Goal: Obtain resource: Download file/media

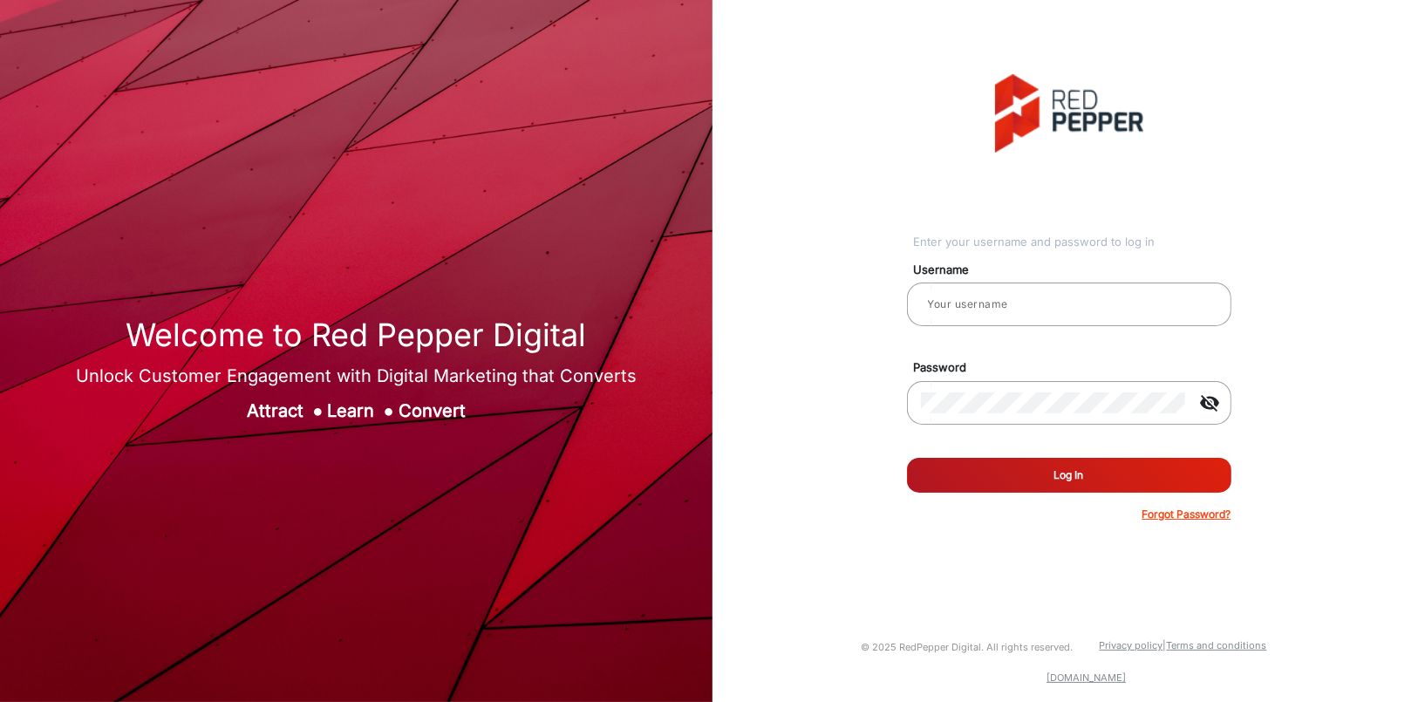
type input "[PERSON_NAME]"
click at [1084, 468] on button "Log In" at bounding box center [1069, 475] width 324 height 35
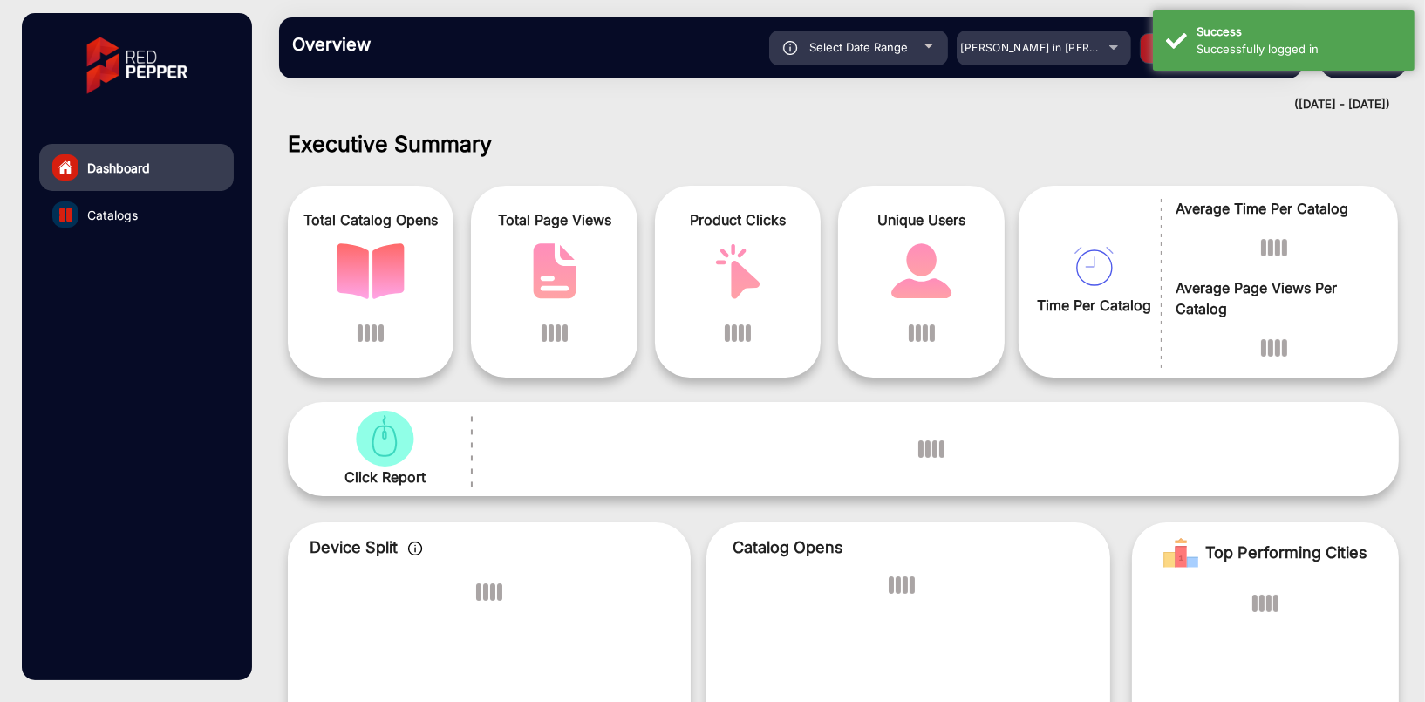
scroll to position [13, 0]
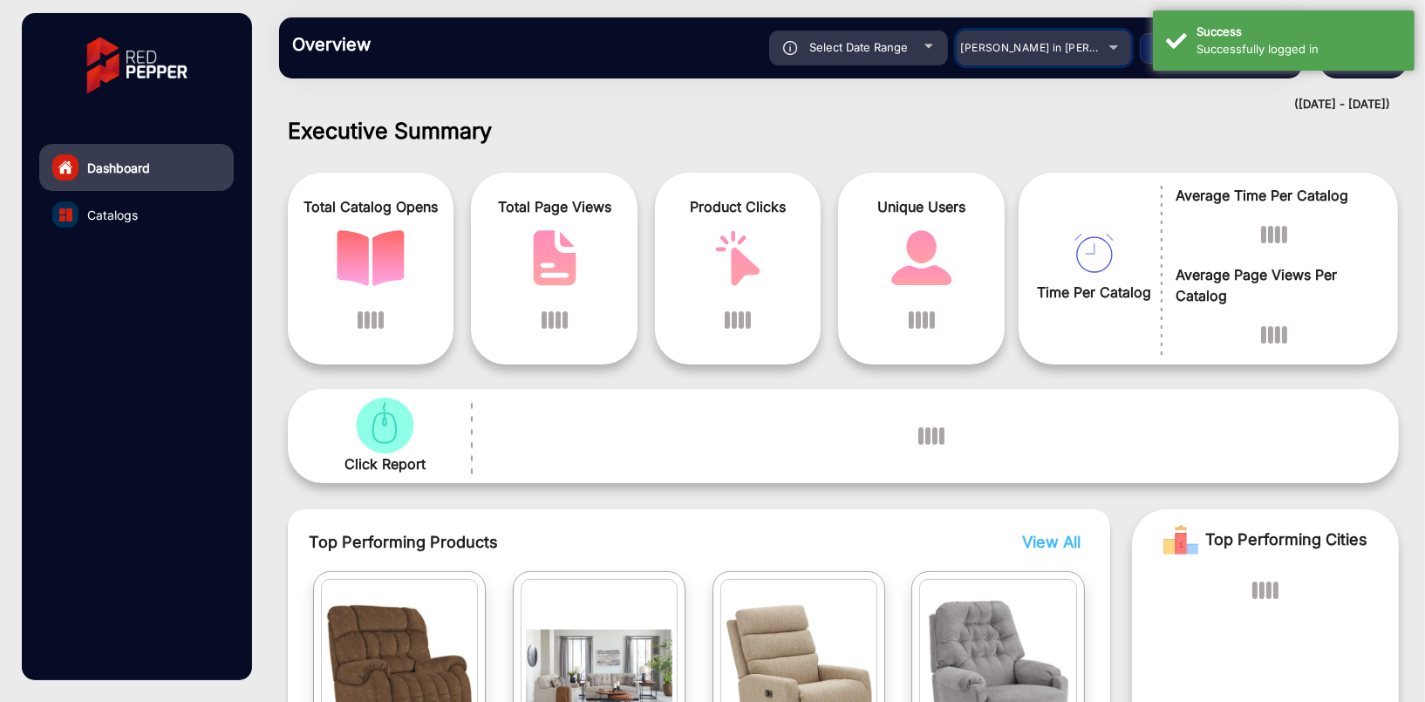
click at [1104, 44] on div "[PERSON_NAME] in [PERSON_NAME]" at bounding box center [1043, 47] width 174 height 21
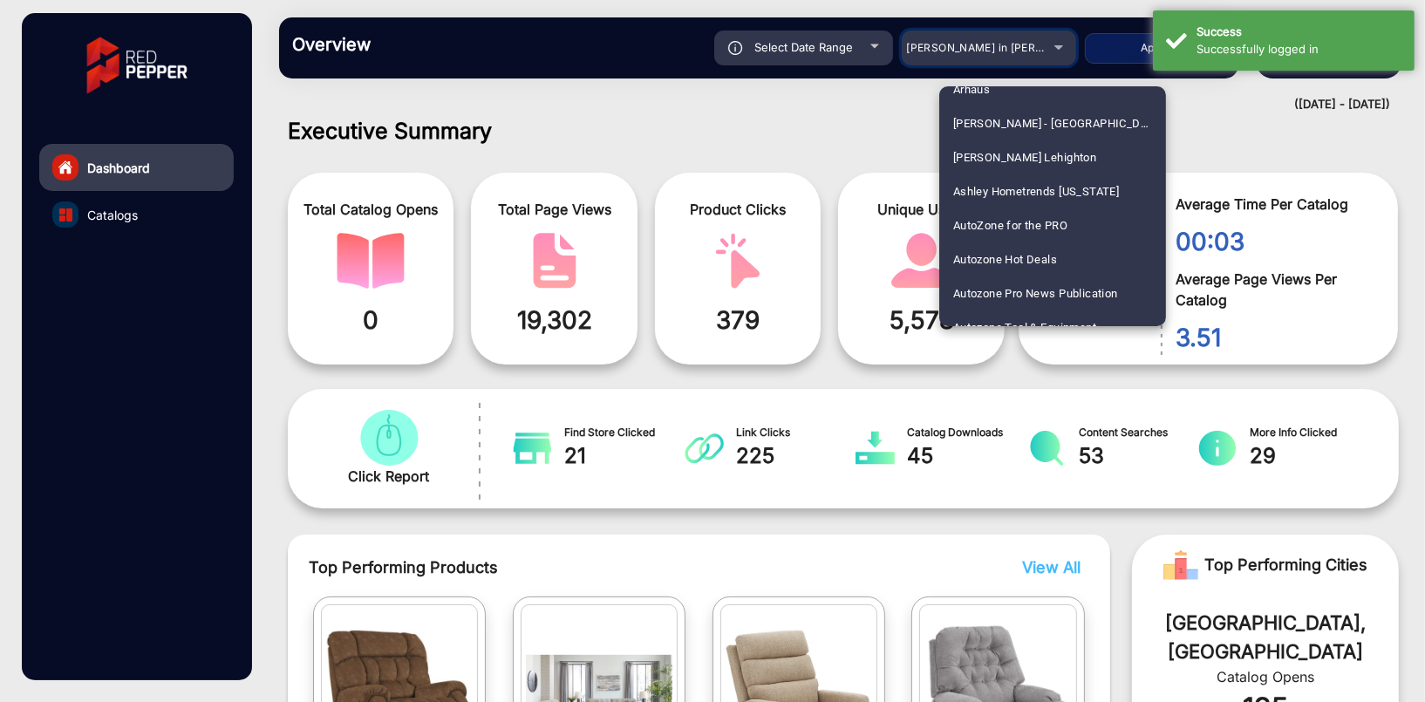
scroll to position [785, 0]
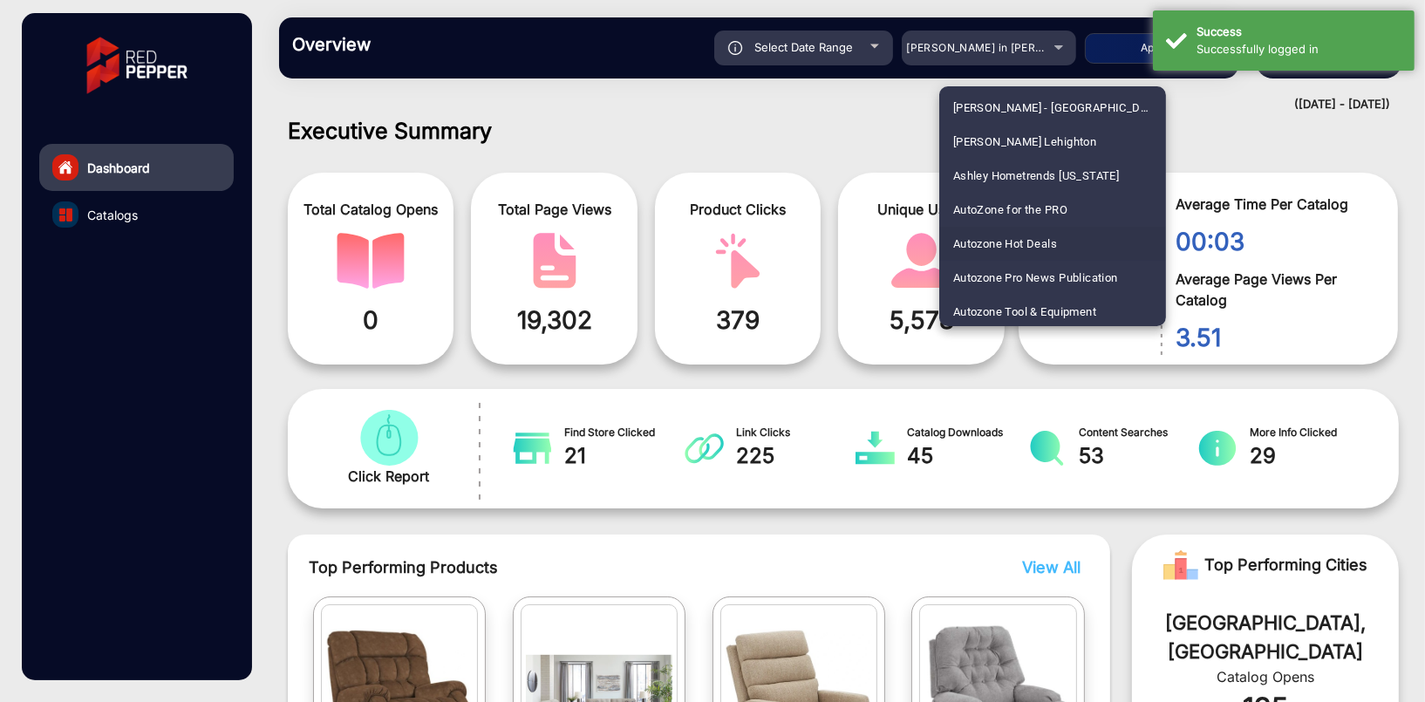
click at [1038, 242] on span "Autozone Hot Deals" at bounding box center [1005, 244] width 104 height 34
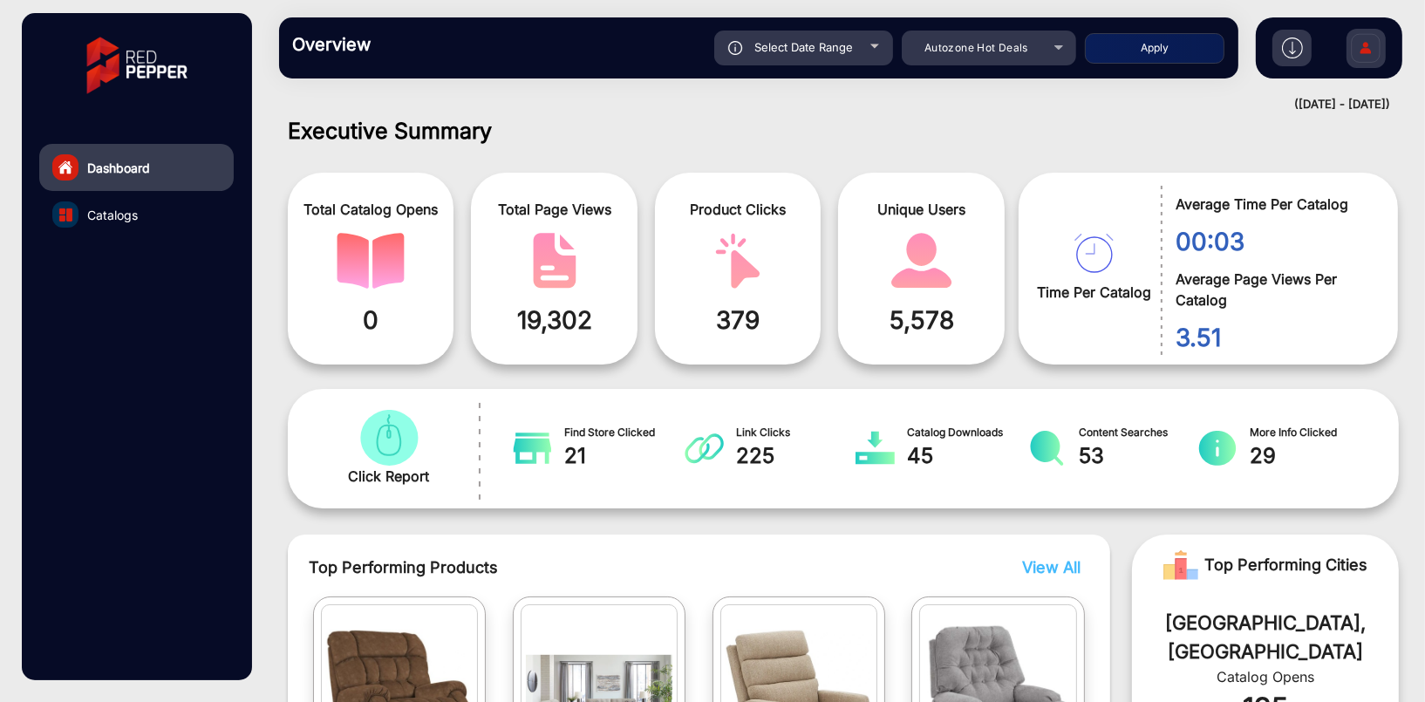
click at [1170, 54] on button "Apply" at bounding box center [1154, 48] width 139 height 31
type input "[DATE]"
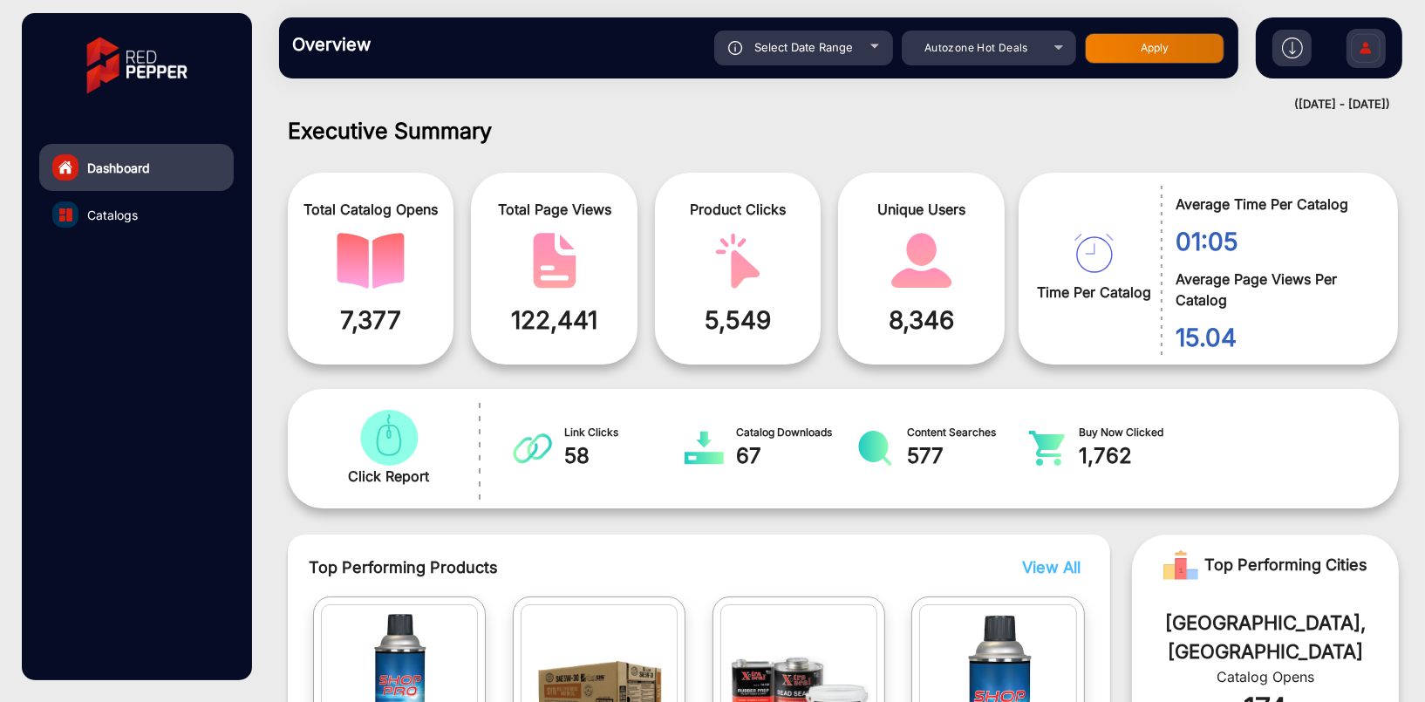
click at [869, 50] on div "Select Date Range" at bounding box center [803, 48] width 179 height 35
type input "[DATE]"
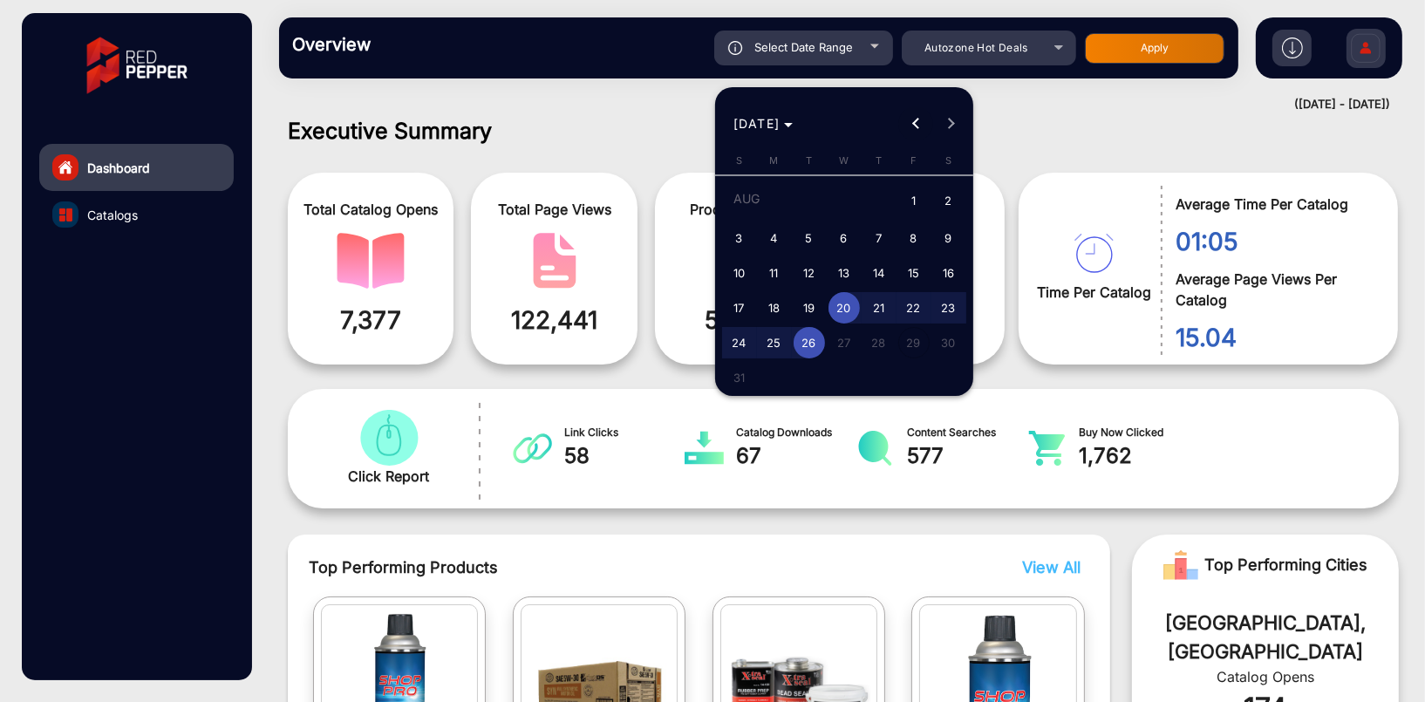
click at [916, 124] on button "Previous month" at bounding box center [915, 123] width 35 height 35
click at [808, 233] on span "1" at bounding box center [808, 233] width 31 height 31
type input "[DATE]"
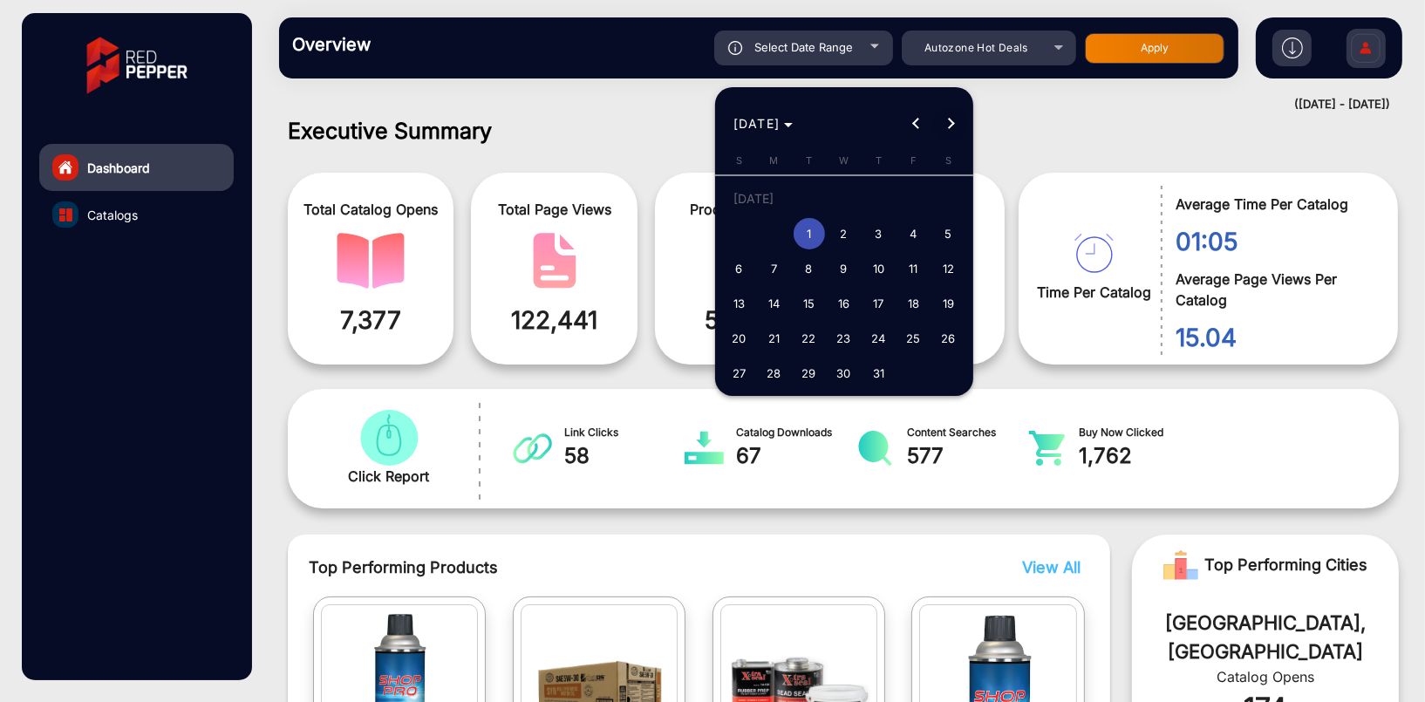
click at [945, 126] on button "Next month" at bounding box center [950, 123] width 35 height 35
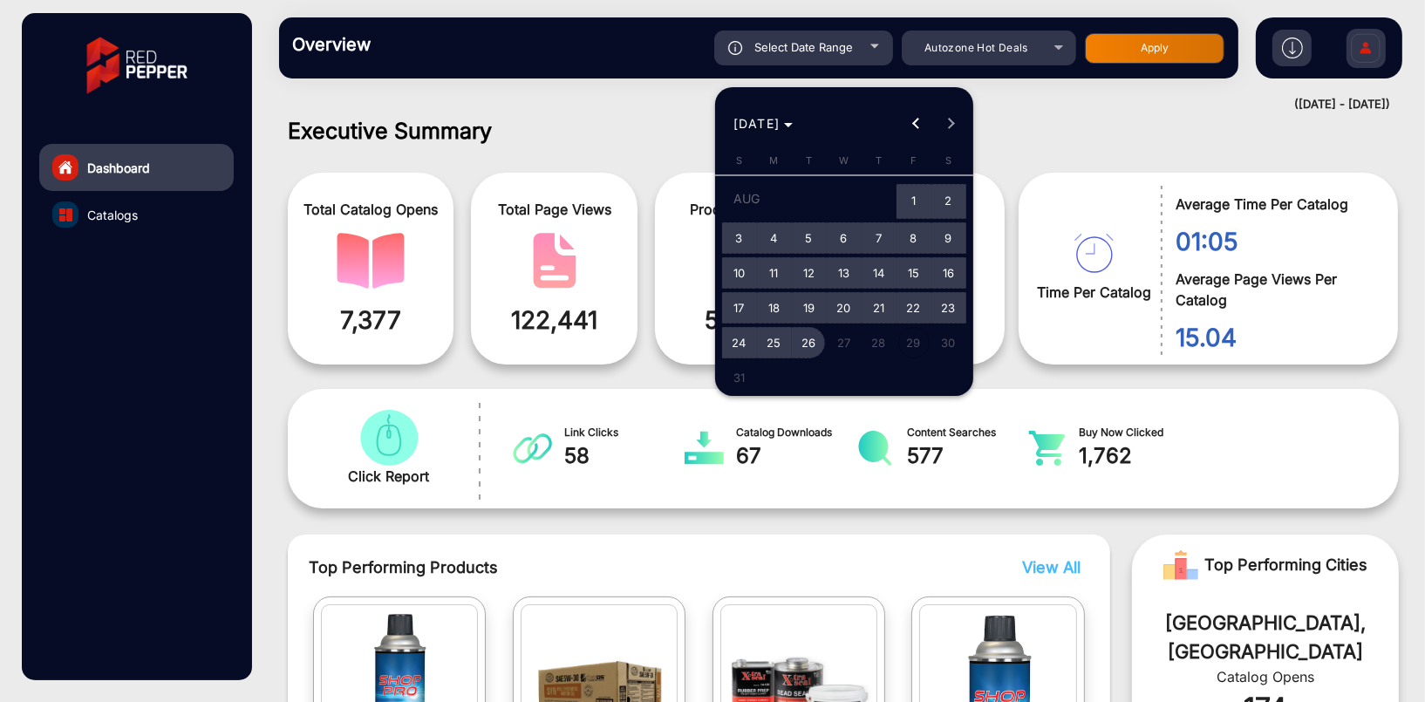
click at [806, 340] on span "26" at bounding box center [808, 342] width 31 height 31
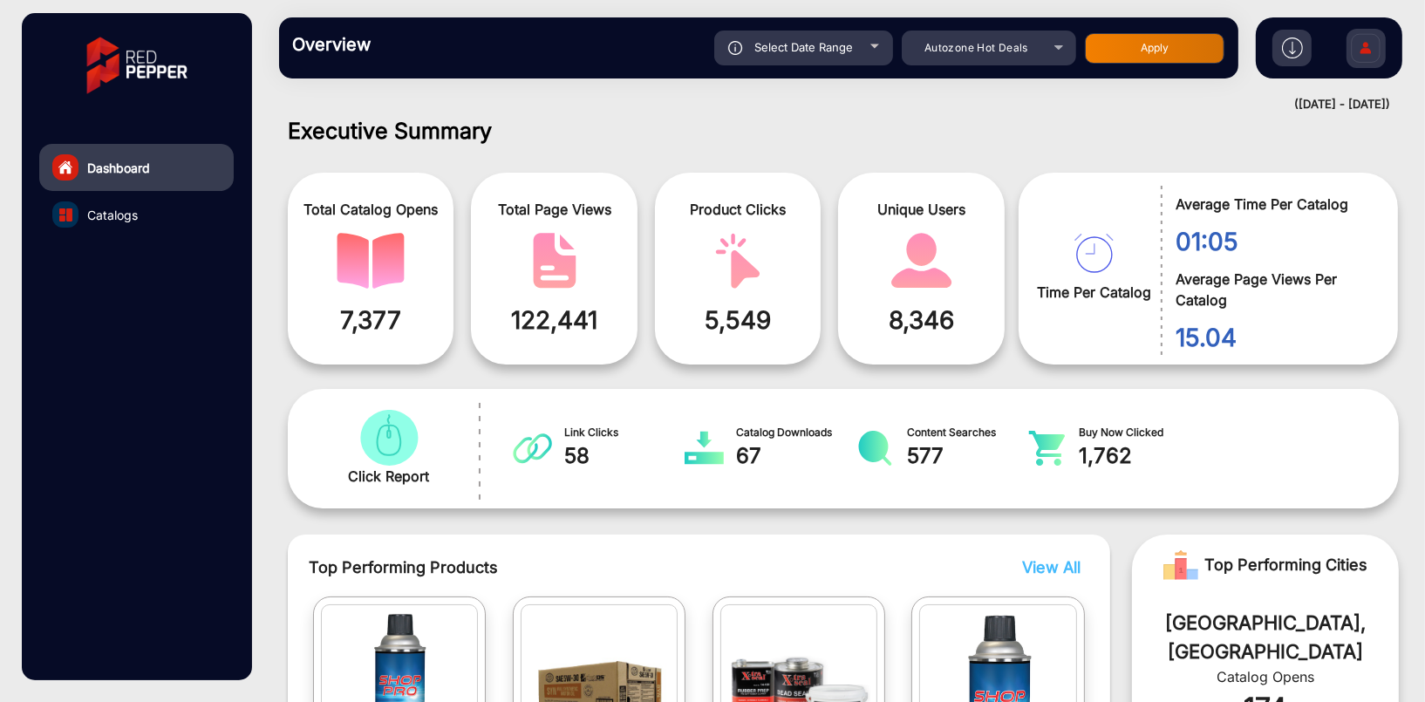
type input "[DATE]"
click at [1156, 46] on button "Apply" at bounding box center [1154, 48] width 139 height 31
type input "[DATE]"
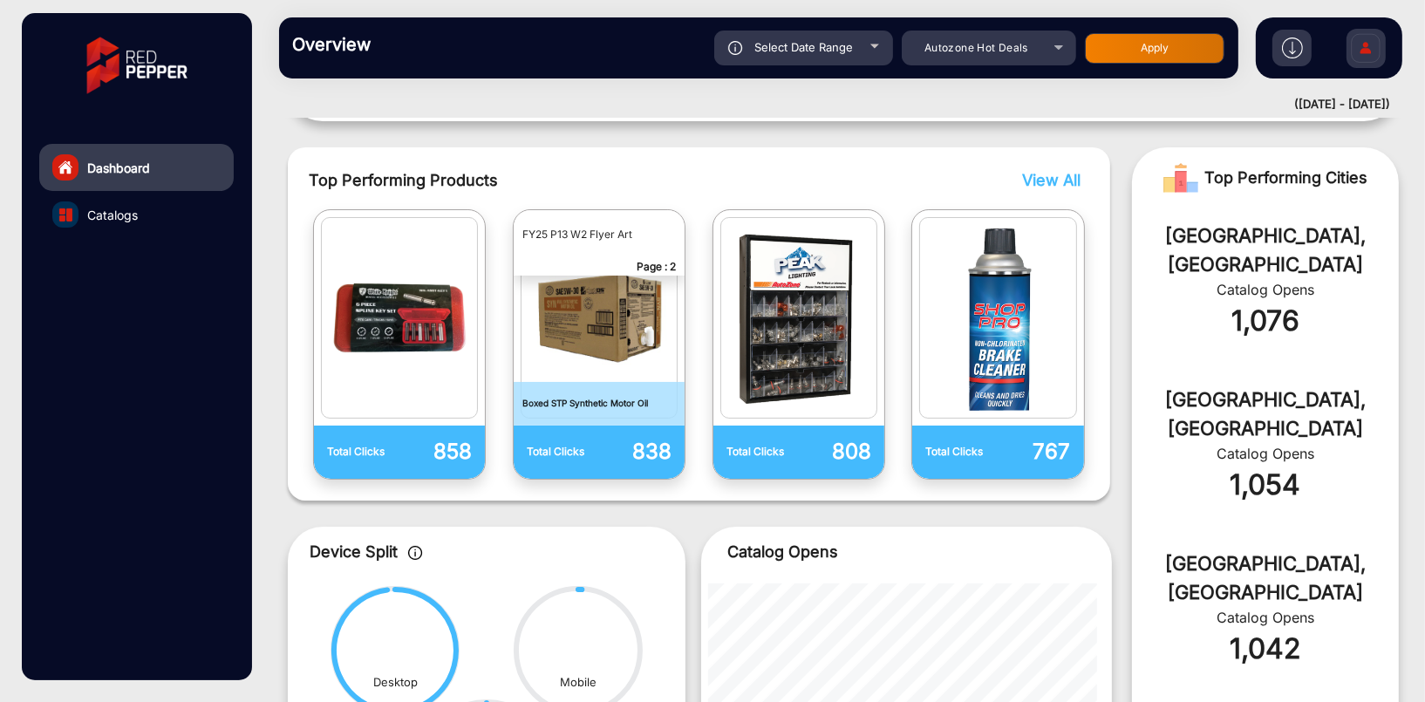
scroll to position [215, 0]
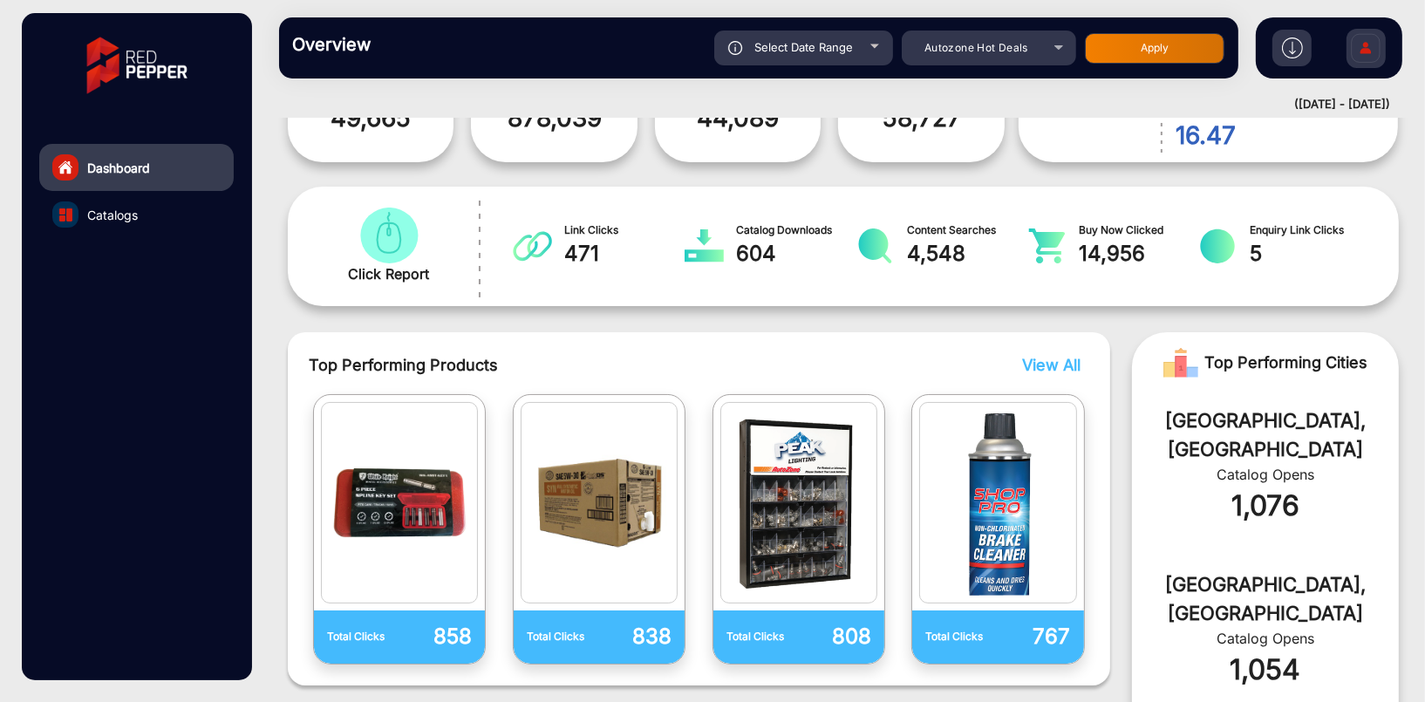
click at [820, 53] on span "Select Date Range" at bounding box center [803, 47] width 99 height 14
type input "[DATE]"
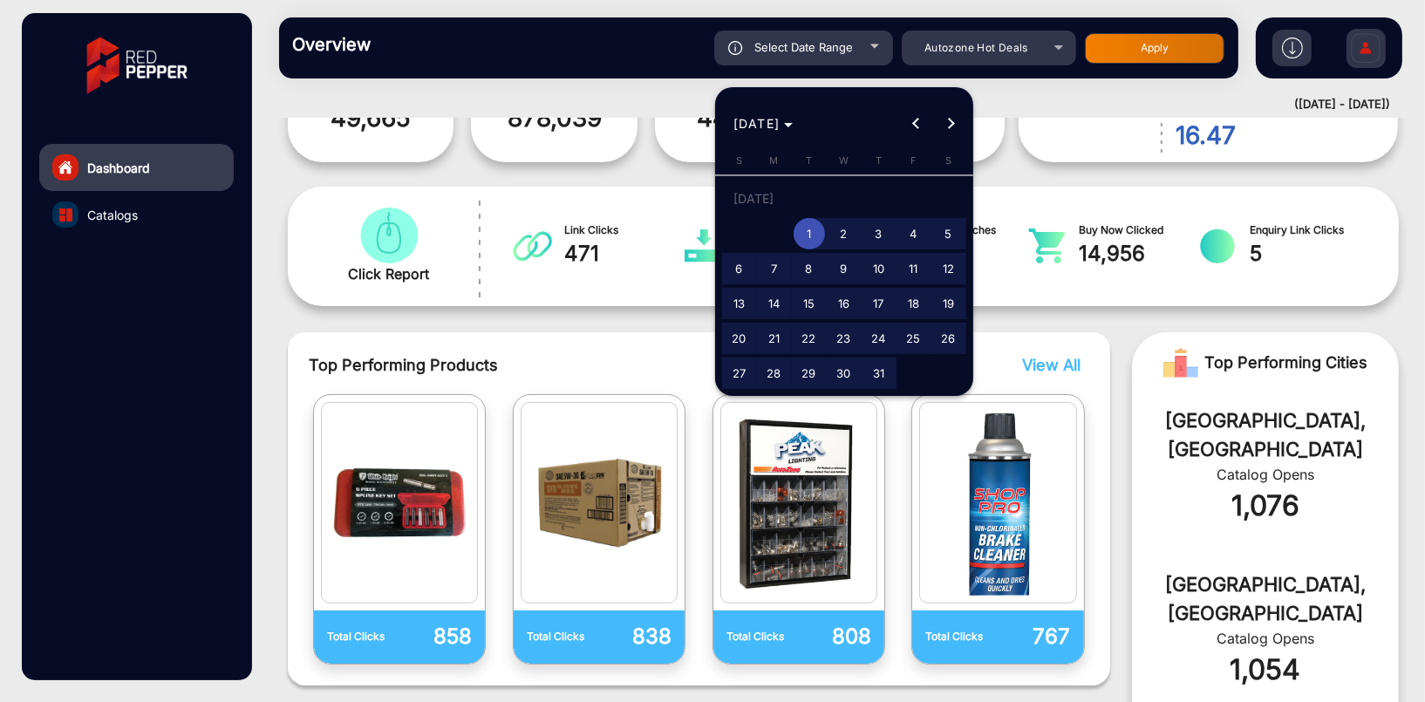
click at [945, 50] on div at bounding box center [712, 351] width 1425 height 702
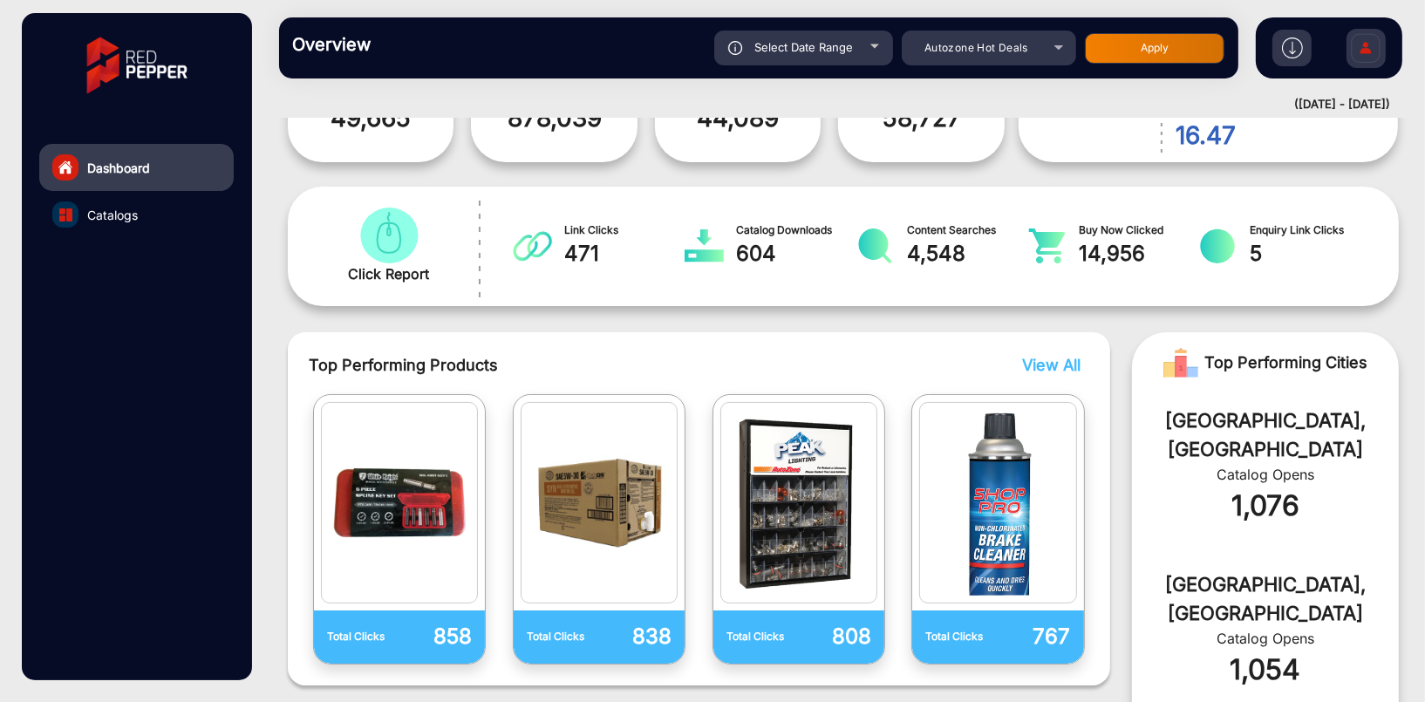
drag, startPoint x: 1160, startPoint y: 50, endPoint x: 1162, endPoint y: 64, distance: 14.2
click at [1160, 53] on button "Apply" at bounding box center [1154, 48] width 139 height 31
type input "[DATE]"
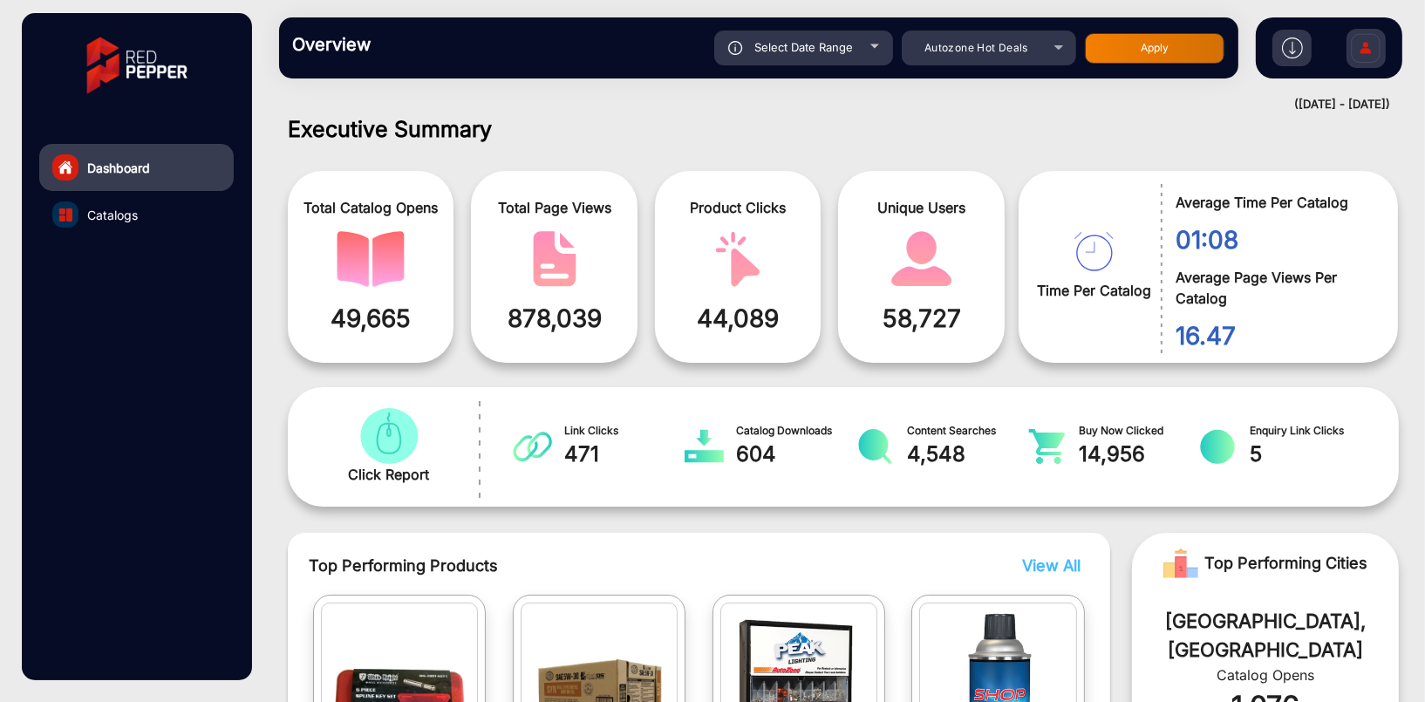
scroll to position [0, 0]
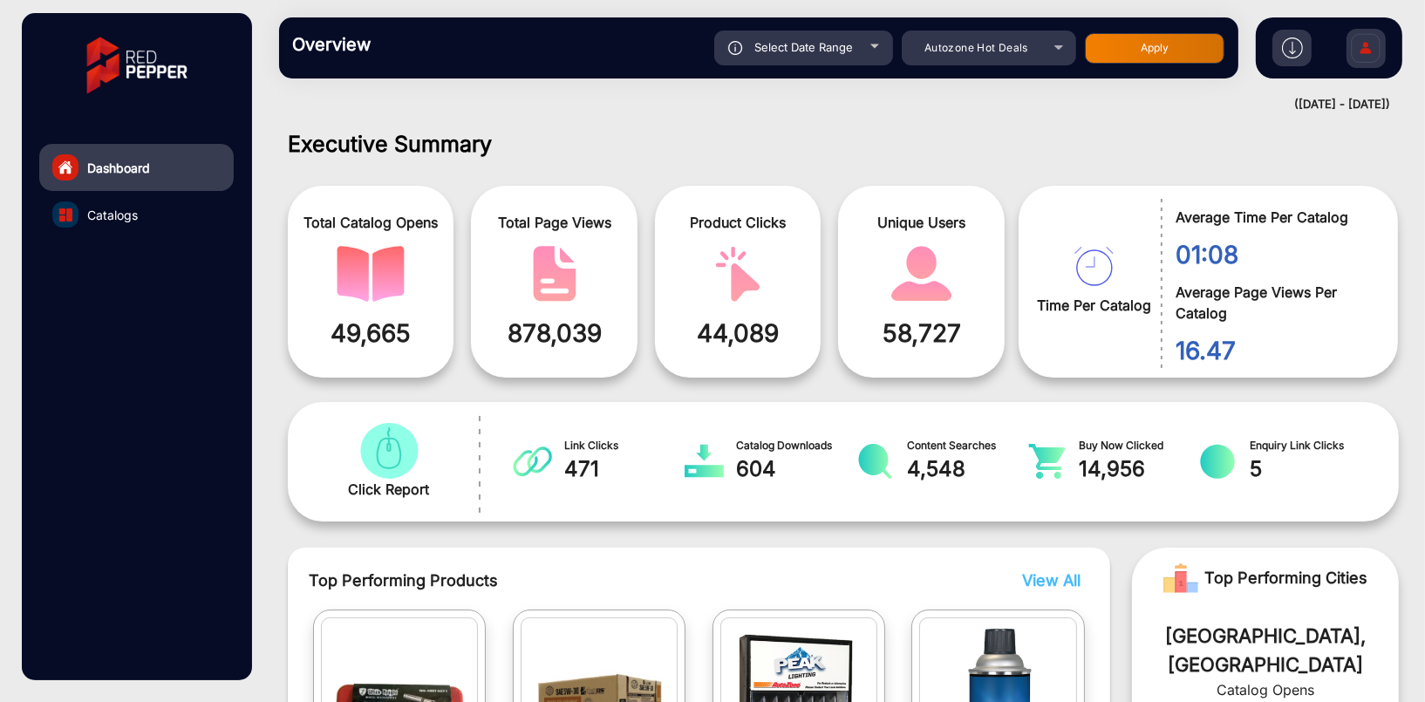
drag, startPoint x: 335, startPoint y: 335, endPoint x: 422, endPoint y: 320, distance: 88.4
click at [422, 320] on span "49,665" at bounding box center [370, 333] width 139 height 37
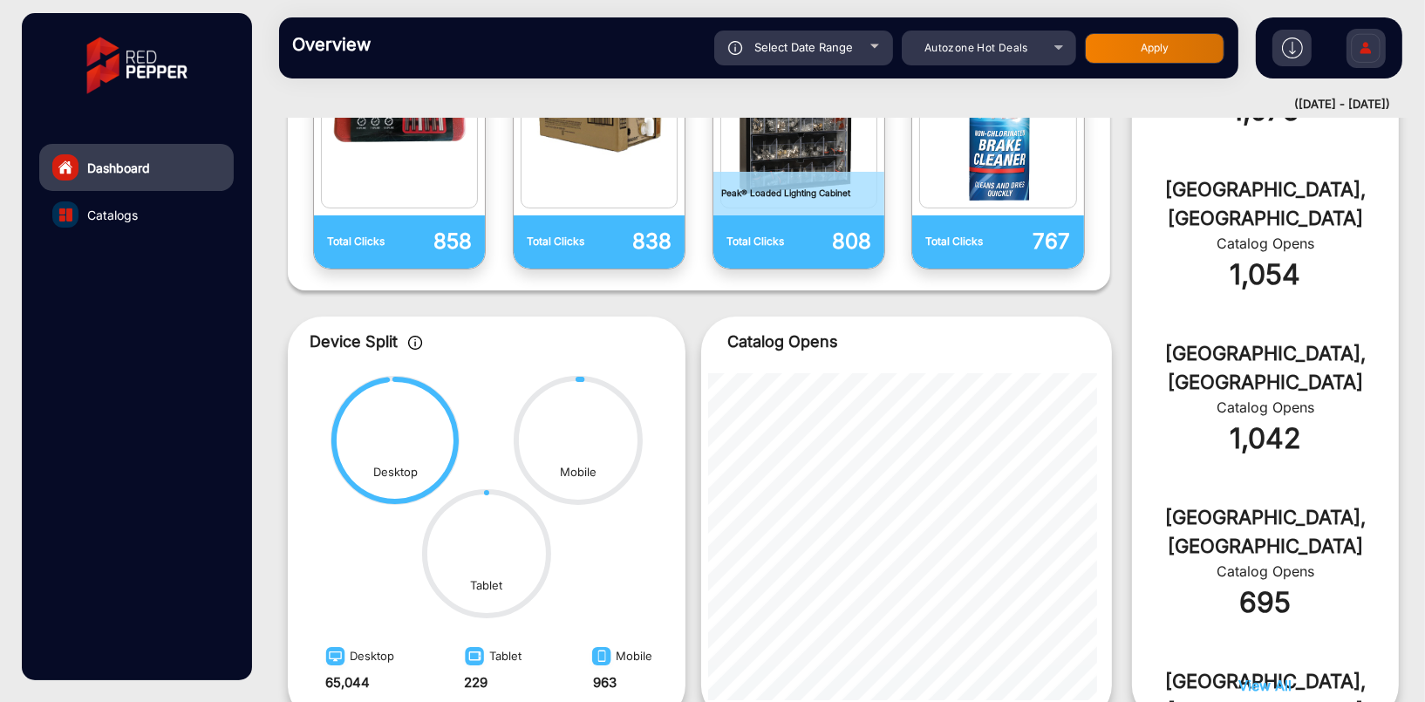
scroll to position [738, 0]
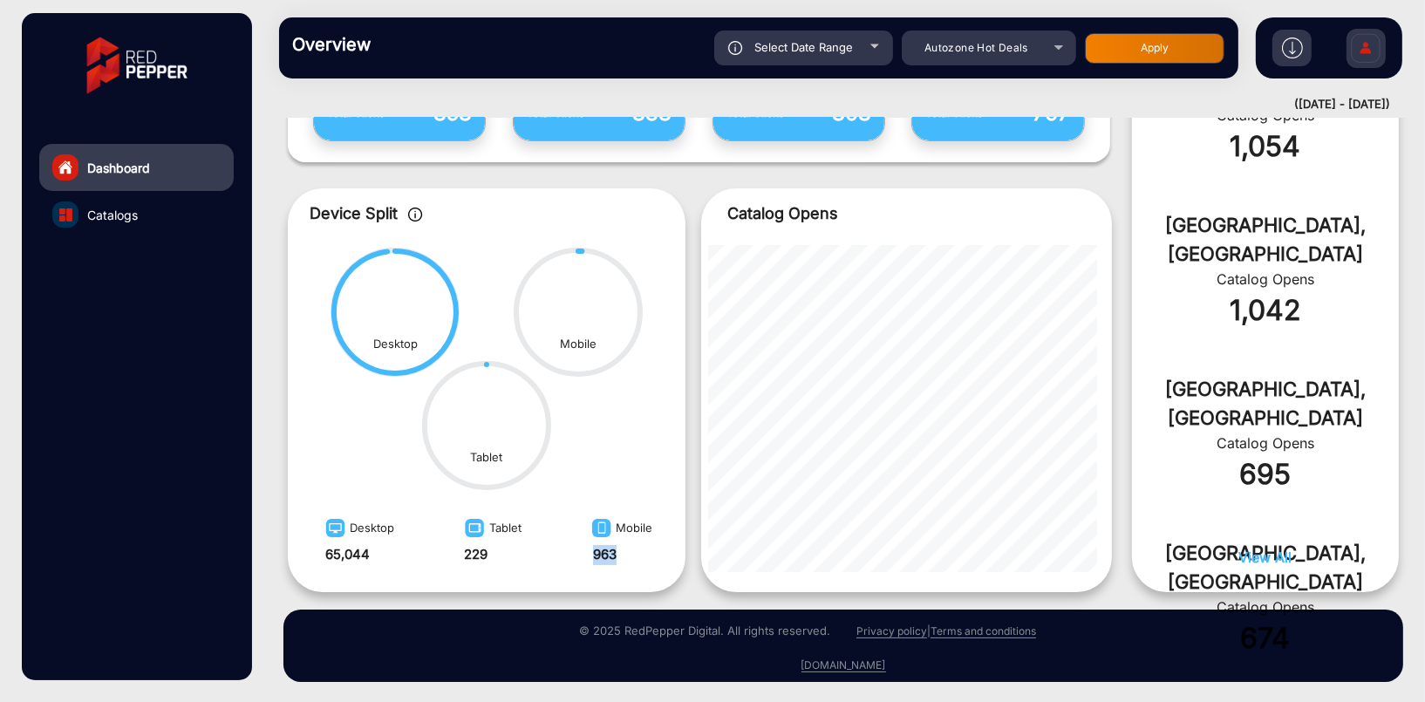
drag, startPoint x: 596, startPoint y: 553, endPoint x: 631, endPoint y: 550, distance: 35.0
click at [631, 550] on div "963" at bounding box center [619, 569] width 65 height 48
drag, startPoint x: 324, startPoint y: 552, endPoint x: 398, endPoint y: 545, distance: 73.6
click at [398, 545] on div "Desktop 65,044 Tablet 229 Mobile 963" at bounding box center [487, 553] width 398 height 80
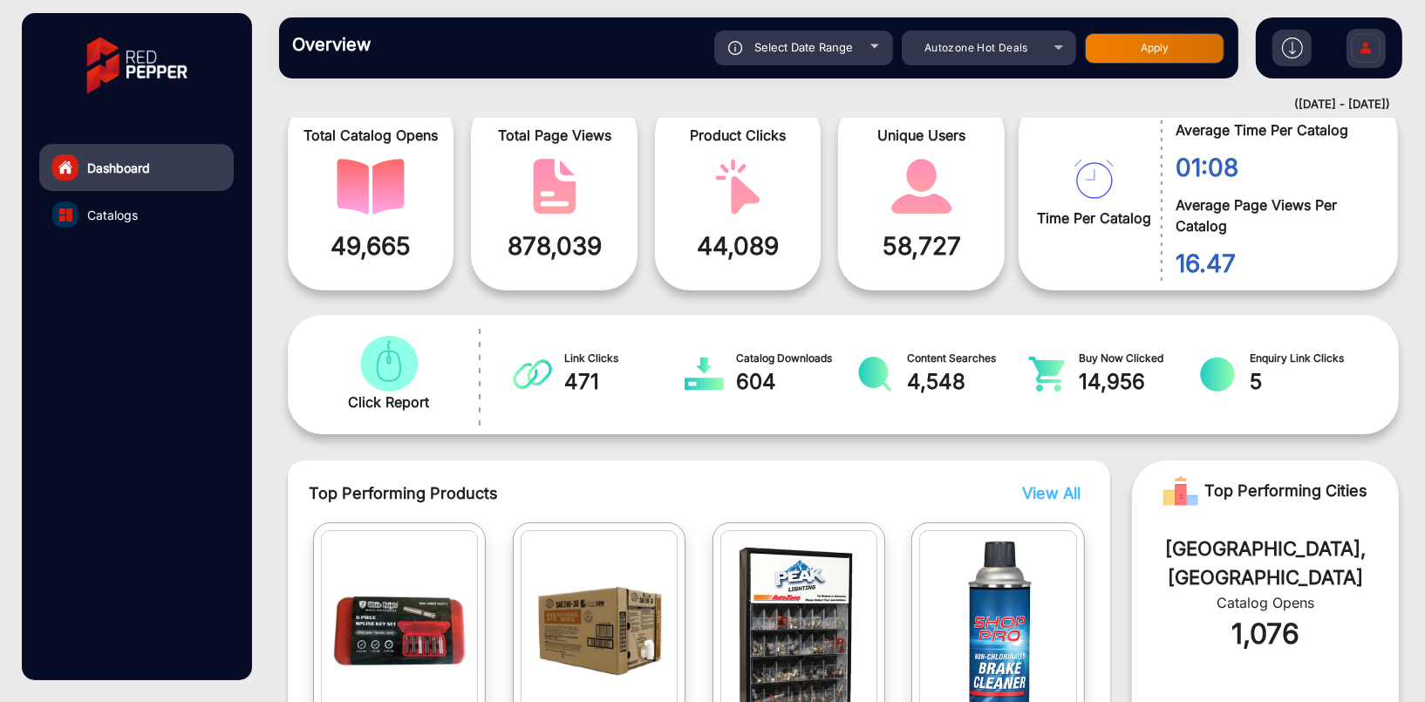
scroll to position [0, 0]
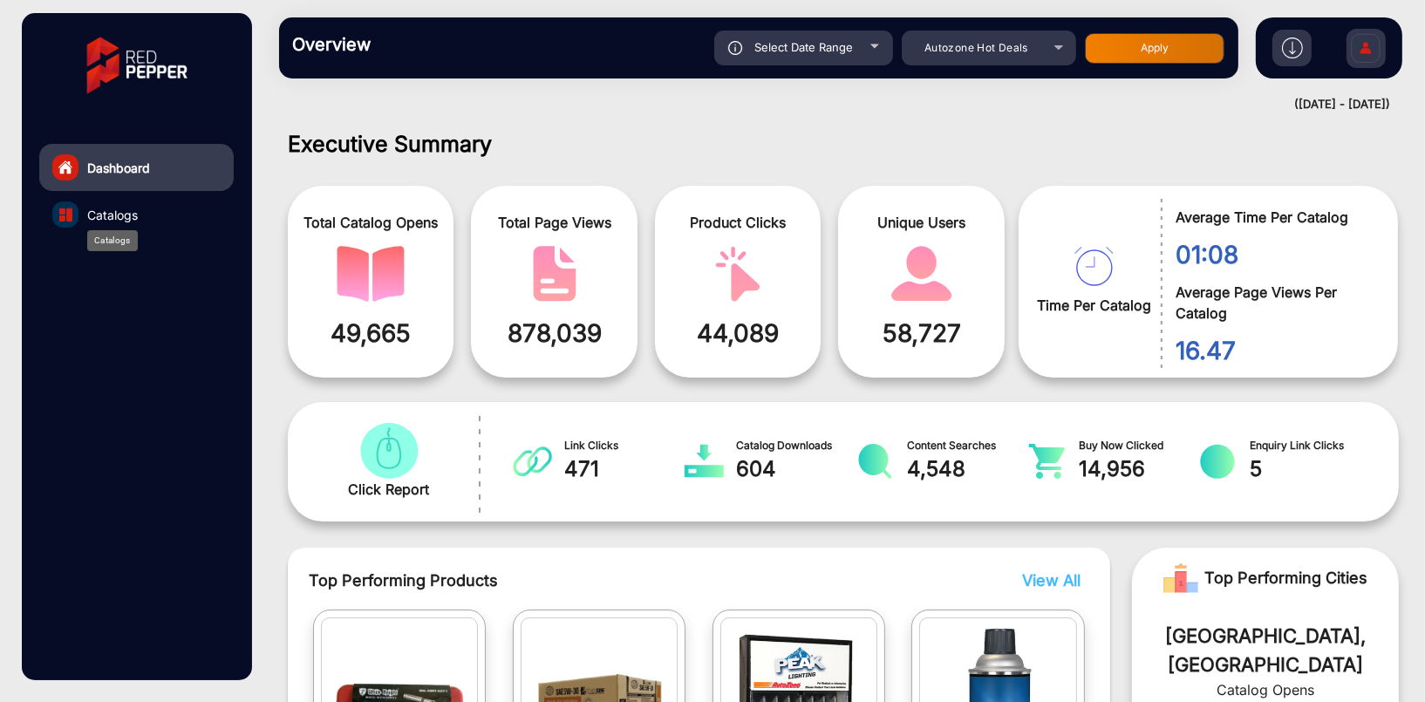
click at [112, 206] on span "Catalogs" at bounding box center [112, 215] width 51 height 18
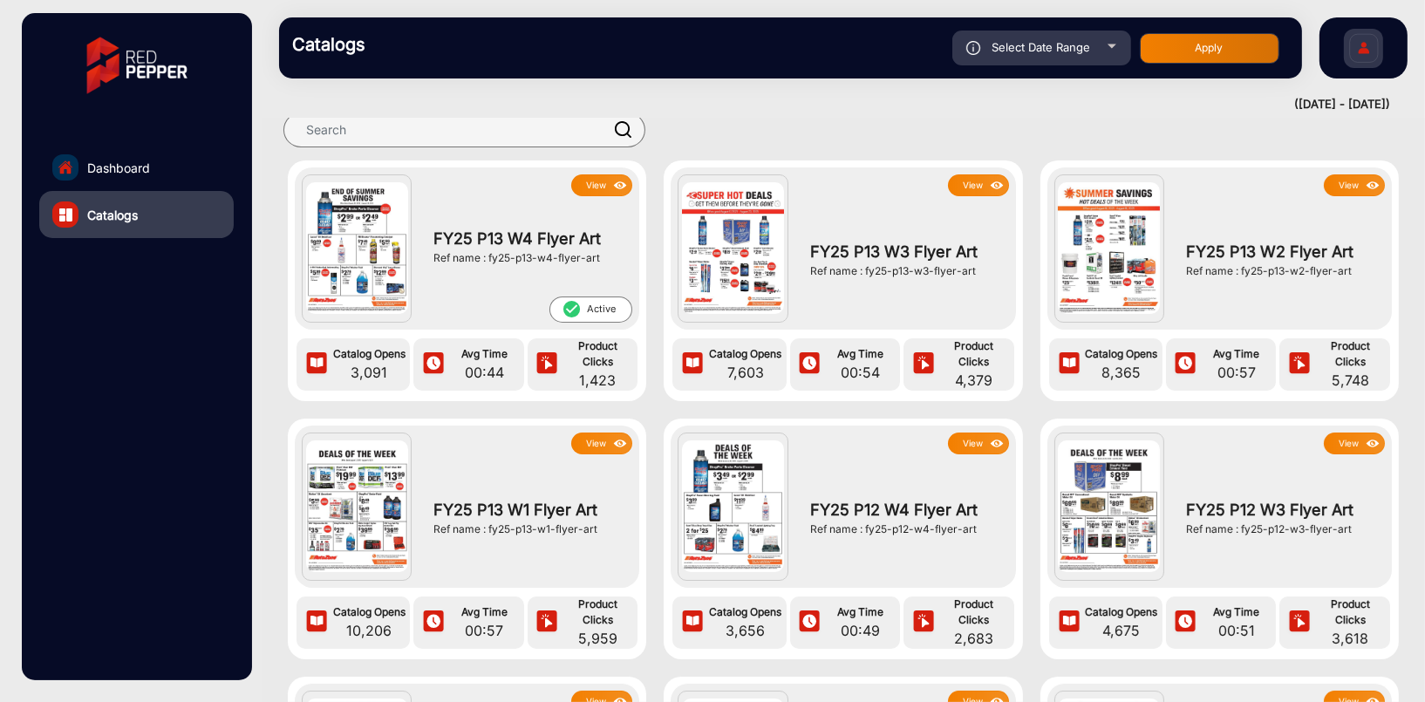
scroll to position [87, 0]
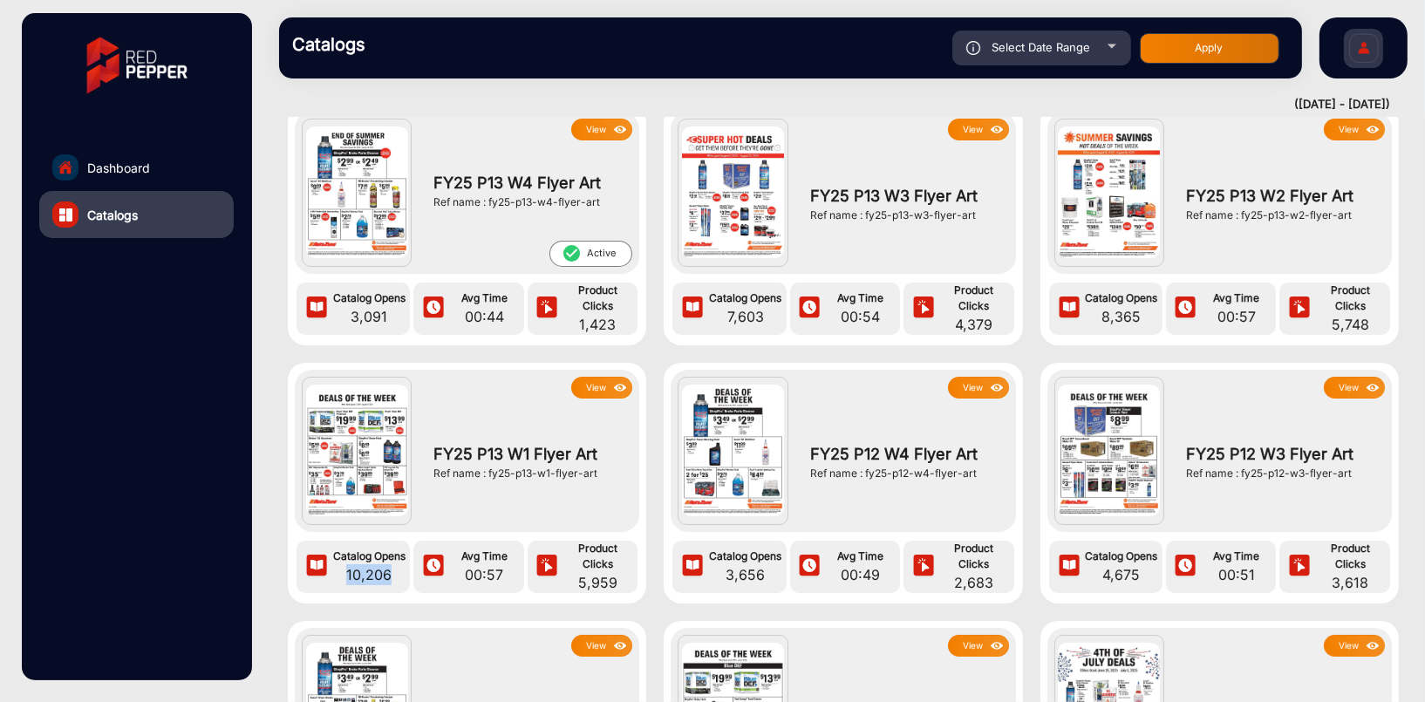
drag, startPoint x: 347, startPoint y: 571, endPoint x: 411, endPoint y: 581, distance: 64.4
click at [411, 581] on div "Catalog Opens 10,206 Avg Time 00:57 Product Clicks 5,959" at bounding box center [467, 567] width 344 height 52
drag, startPoint x: 411, startPoint y: 581, endPoint x: 347, endPoint y: 453, distance: 142.3
click at [347, 453] on img at bounding box center [357, 450] width 102 height 132
click at [600, 381] on button "View" at bounding box center [601, 388] width 61 height 22
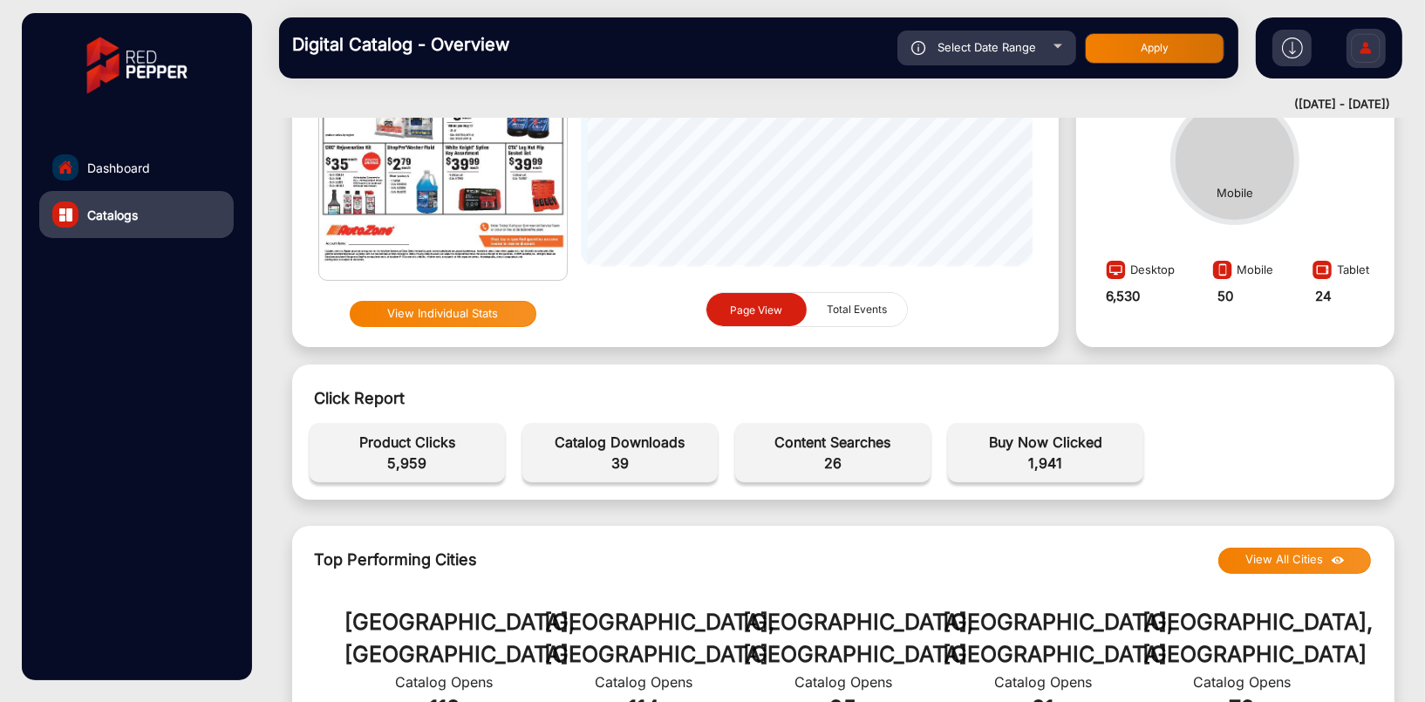
scroll to position [448, 0]
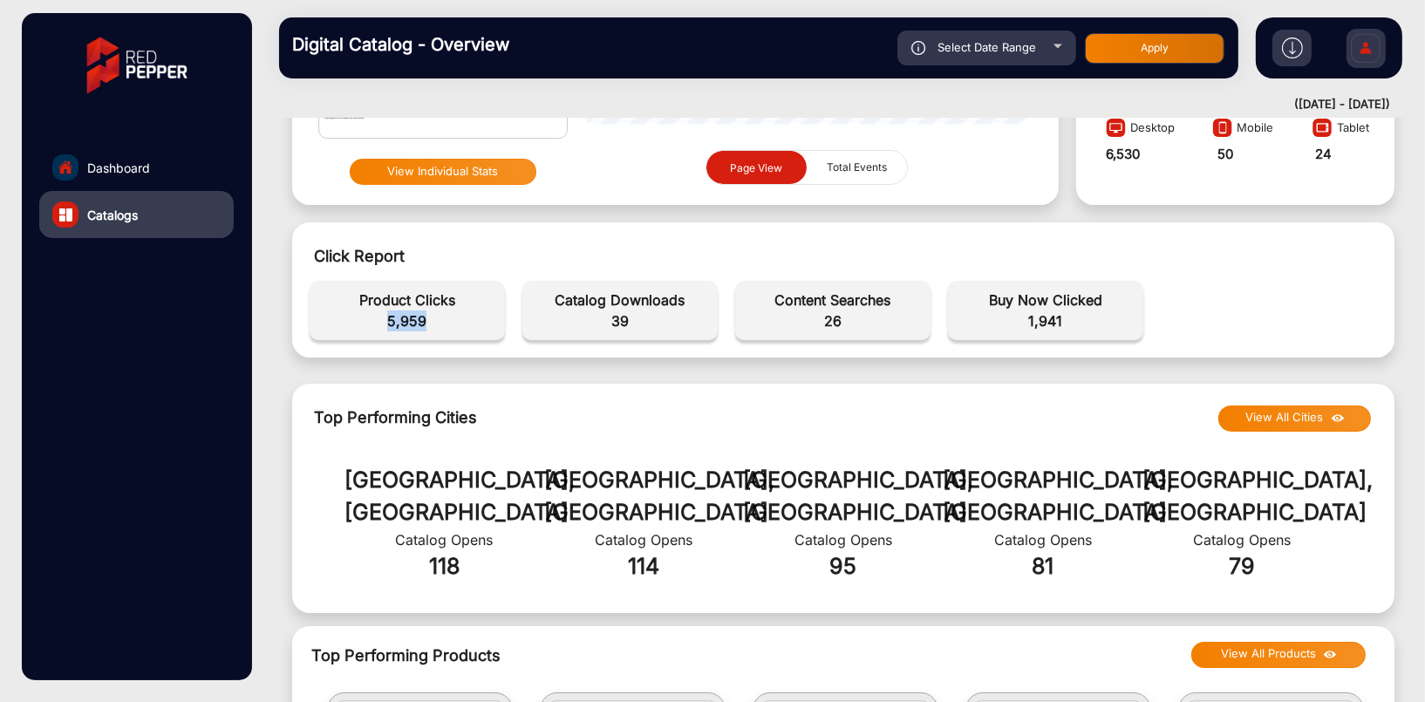
drag, startPoint x: 385, startPoint y: 322, endPoint x: 453, endPoint y: 320, distance: 67.2
click at [453, 320] on span "5,959" at bounding box center [407, 320] width 178 height 21
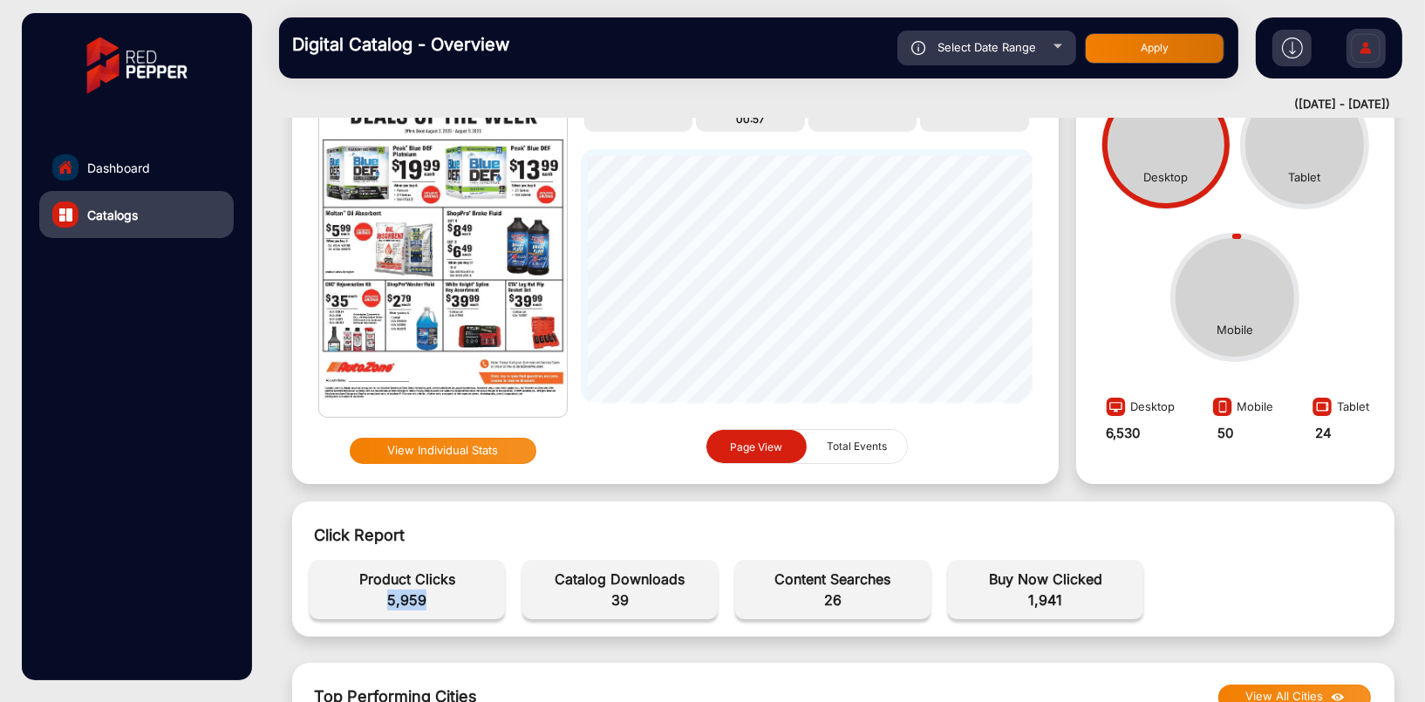
scroll to position [0, 0]
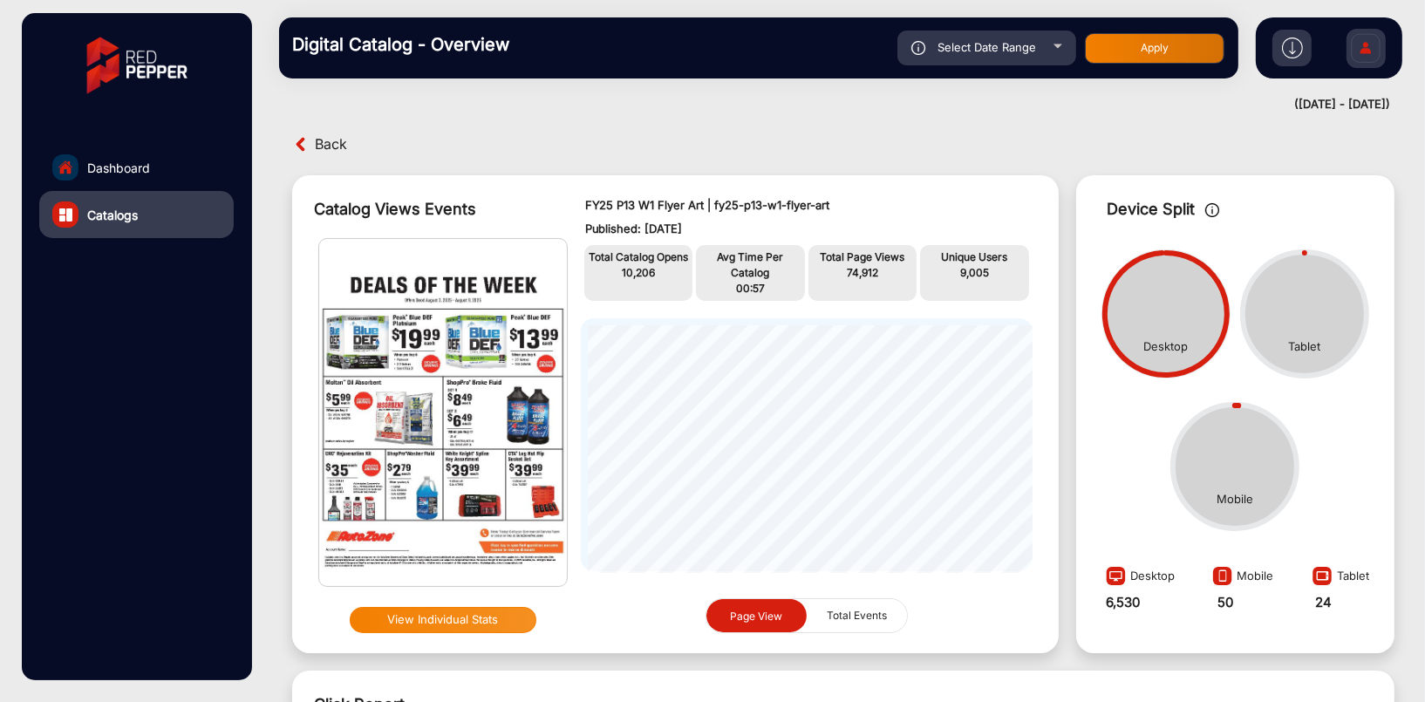
click at [469, 623] on button "View Individual Stats" at bounding box center [443, 620] width 187 height 26
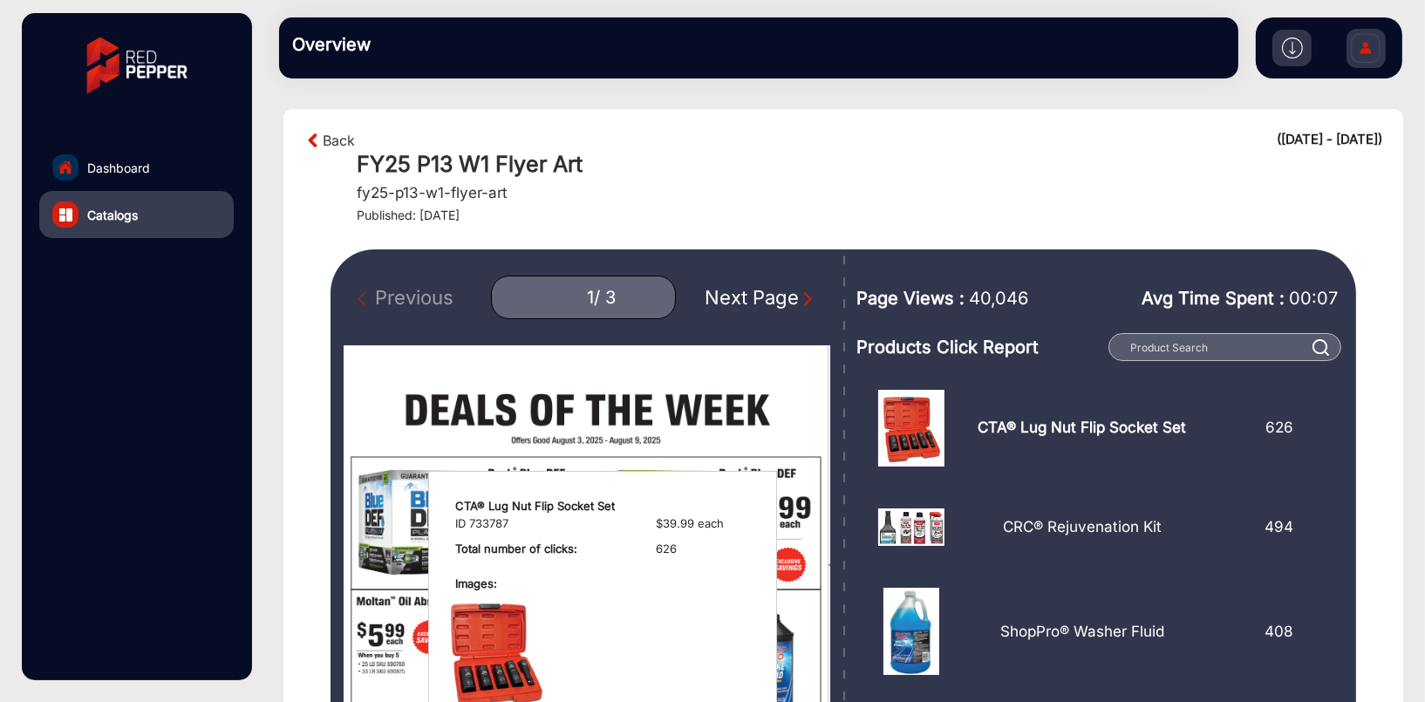
scroll to position [349, 0]
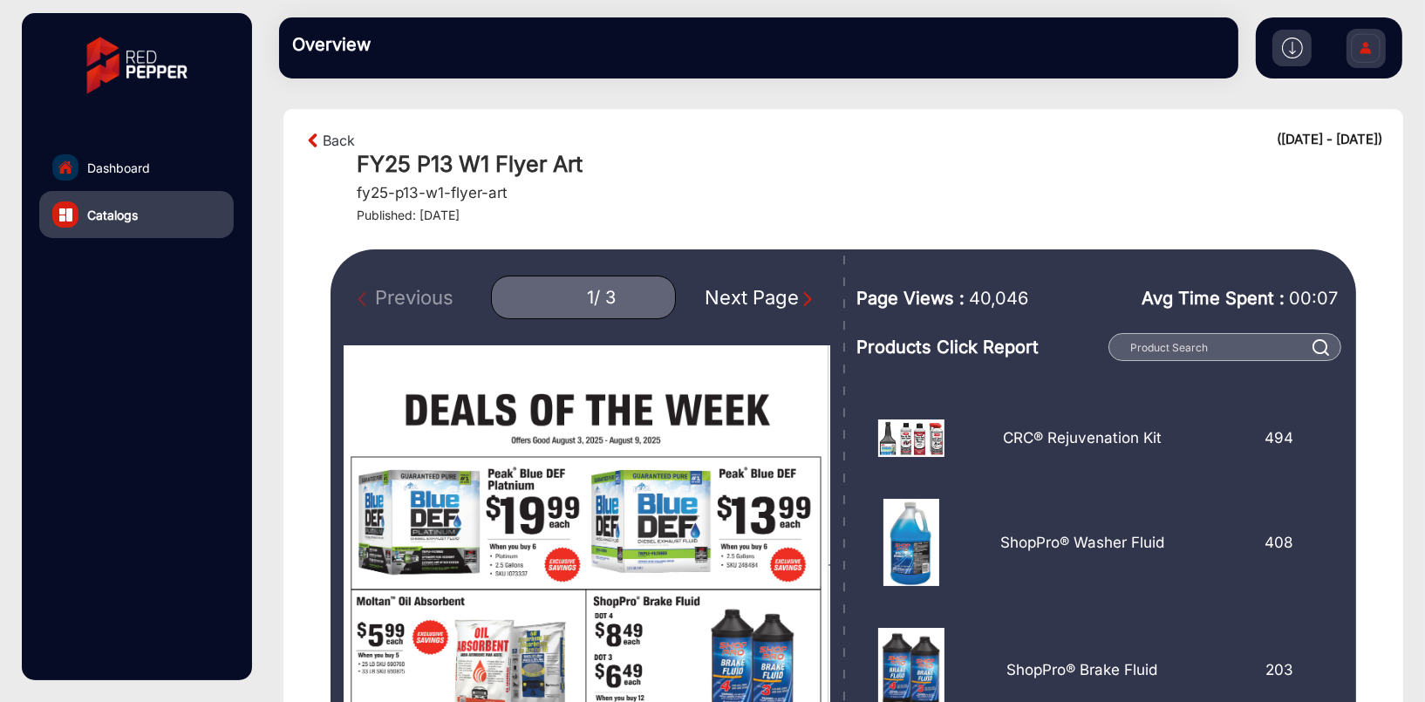
drag, startPoint x: 962, startPoint y: 302, endPoint x: 1028, endPoint y: 289, distance: 67.5
click at [1028, 289] on div "Page Views : 40,046" at bounding box center [954, 300] width 196 height 61
click at [799, 295] on img "Next Page" at bounding box center [807, 298] width 17 height 17
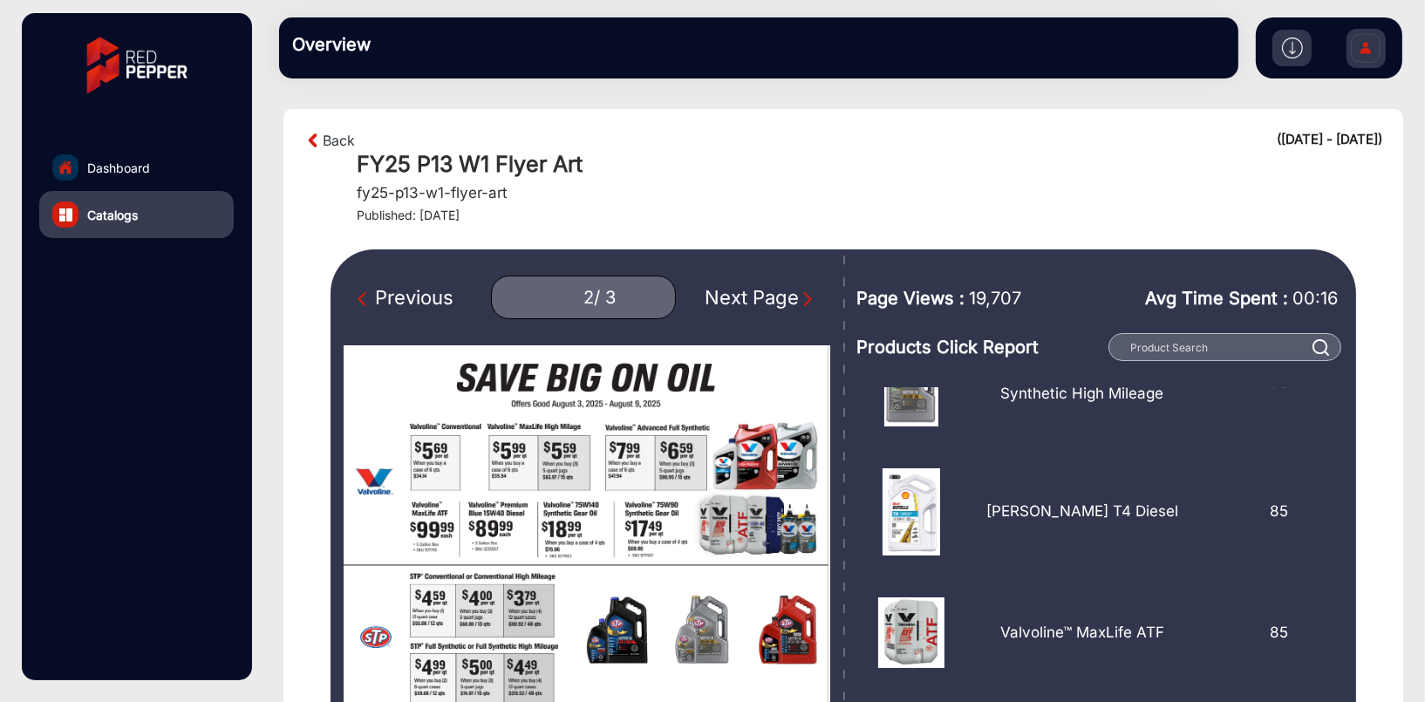
click at [799, 295] on img "Next Page" at bounding box center [807, 298] width 17 height 17
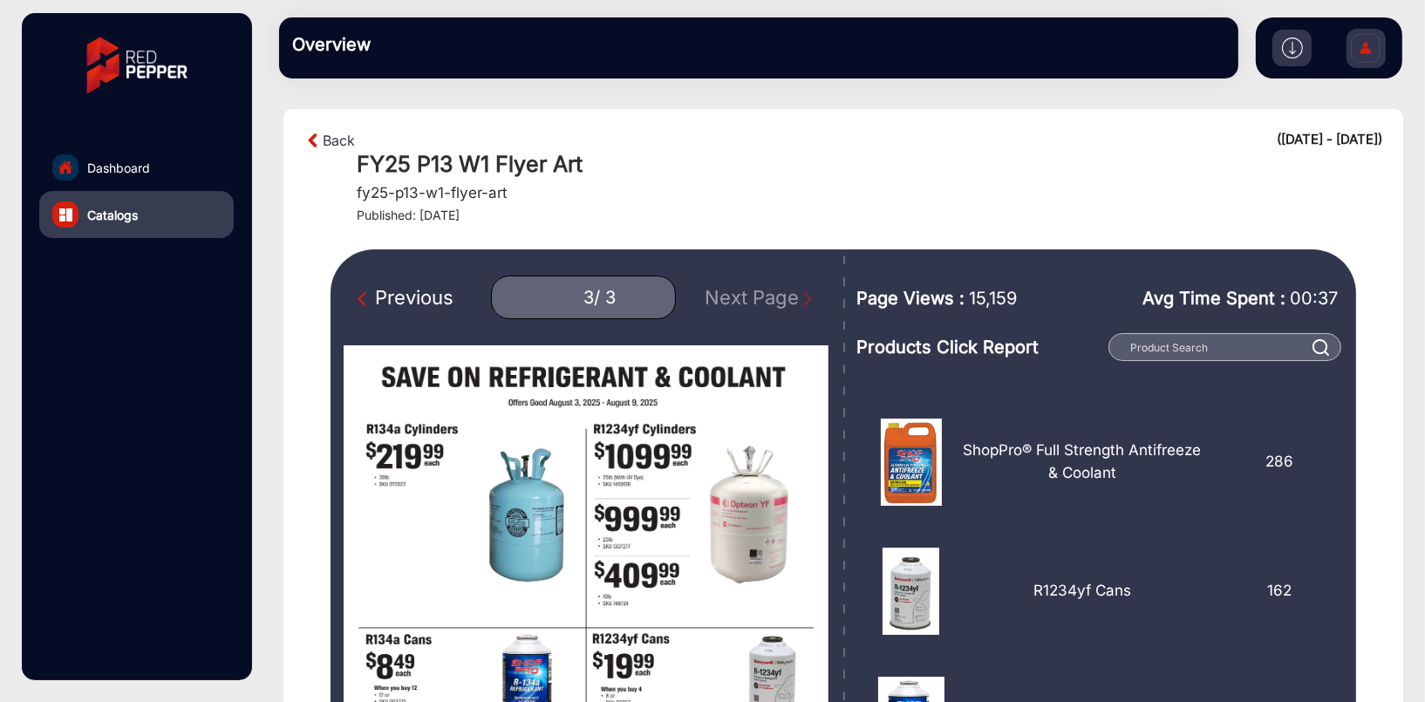
click at [795, 295] on div "Previous 3 / 3 Next Page" at bounding box center [587, 298] width 487 height 44
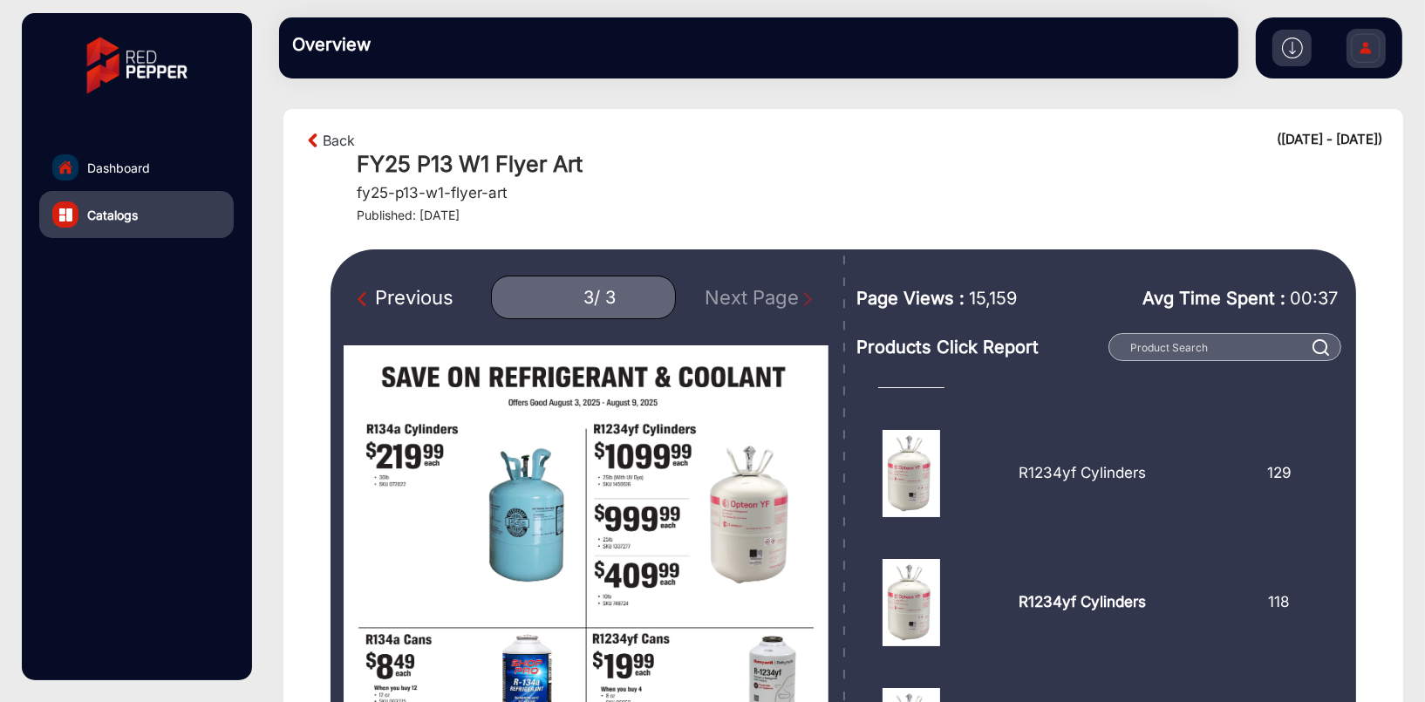
click at [423, 294] on div "Previous" at bounding box center [405, 297] width 96 height 29
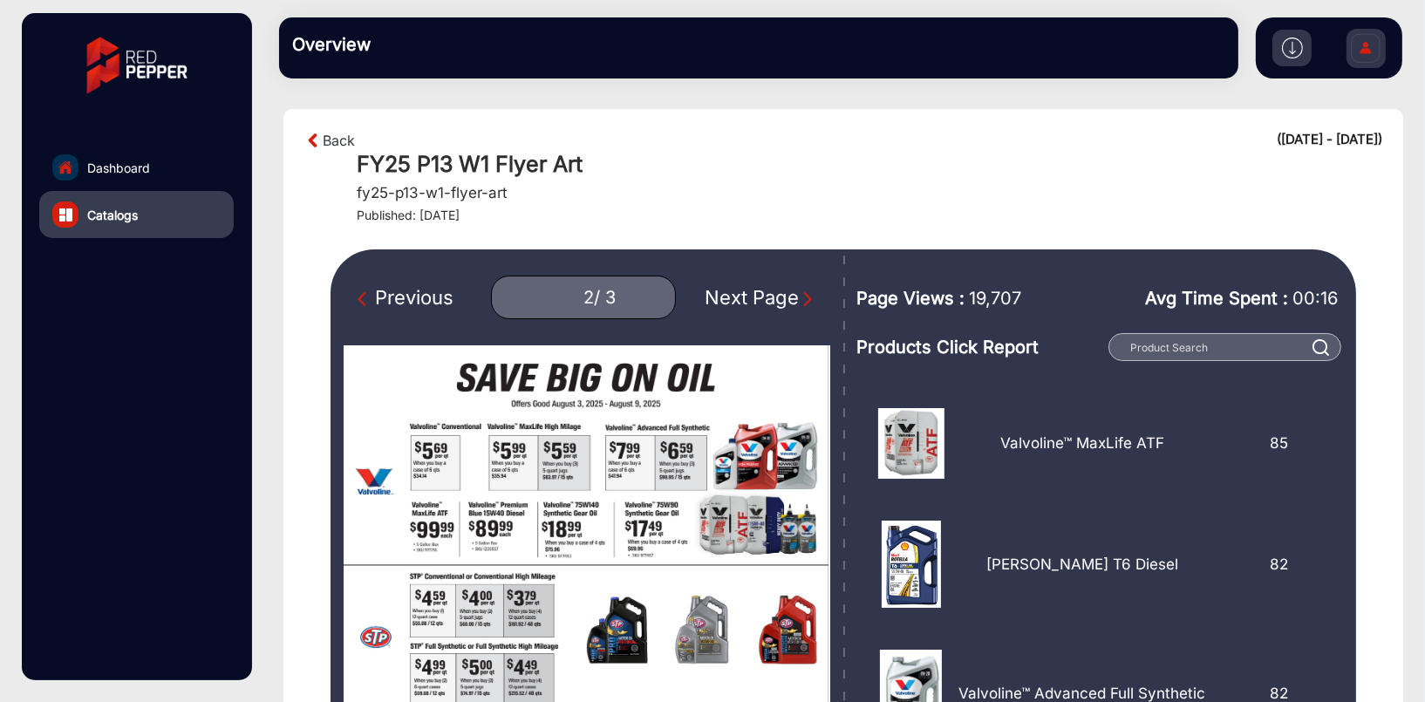
click at [420, 302] on div "Previous" at bounding box center [405, 297] width 96 height 29
type input "1"
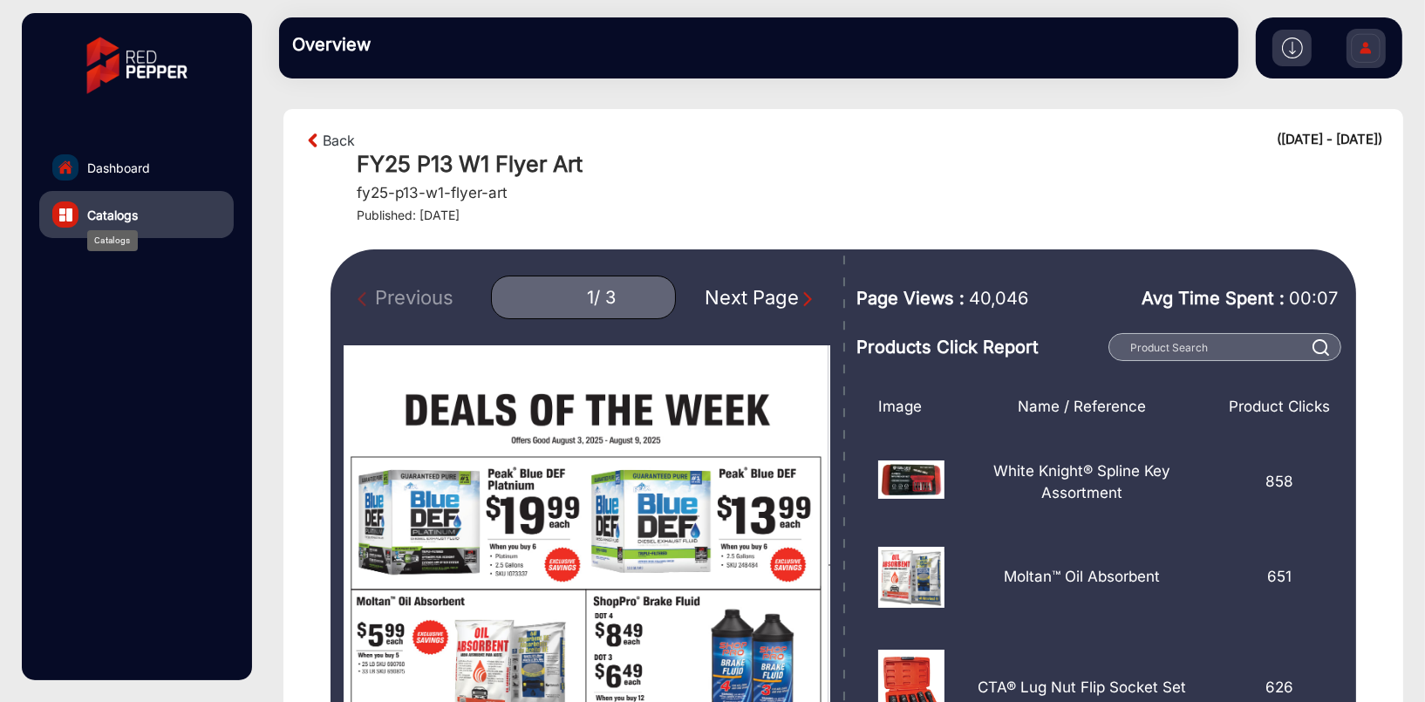
click at [107, 214] on span "Catalogs" at bounding box center [112, 215] width 51 height 18
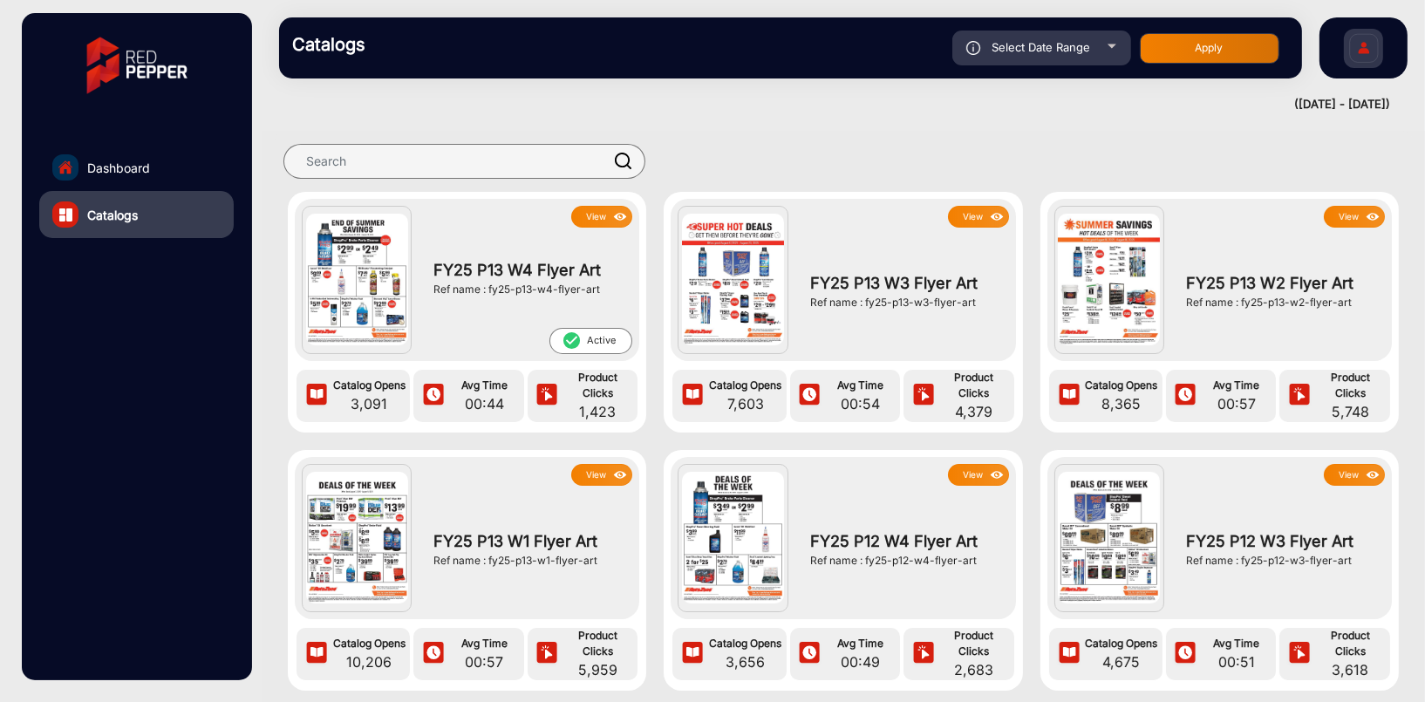
click at [384, 283] on img at bounding box center [357, 280] width 102 height 132
click at [604, 217] on button "View" at bounding box center [601, 217] width 61 height 22
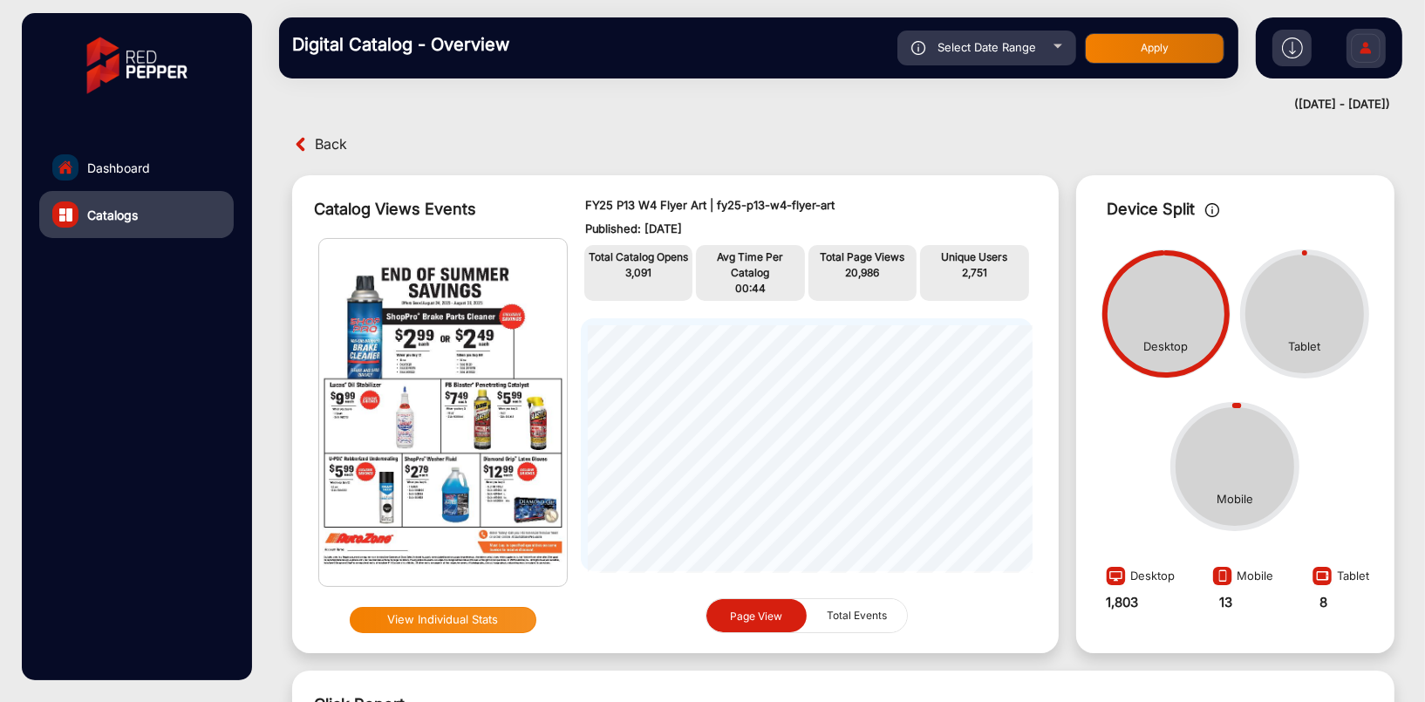
click at [472, 619] on button "View Individual Stats" at bounding box center [443, 620] width 187 height 26
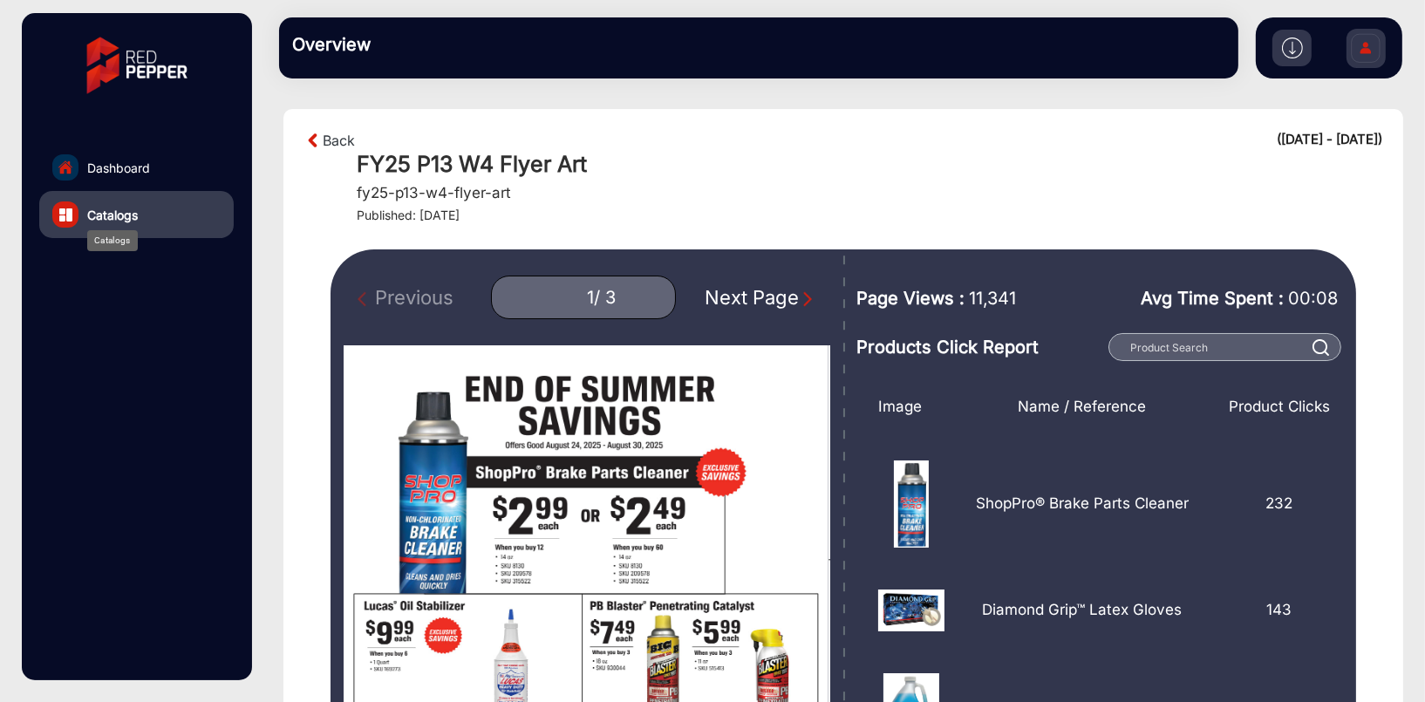
click at [131, 213] on span "Catalogs" at bounding box center [112, 215] width 51 height 18
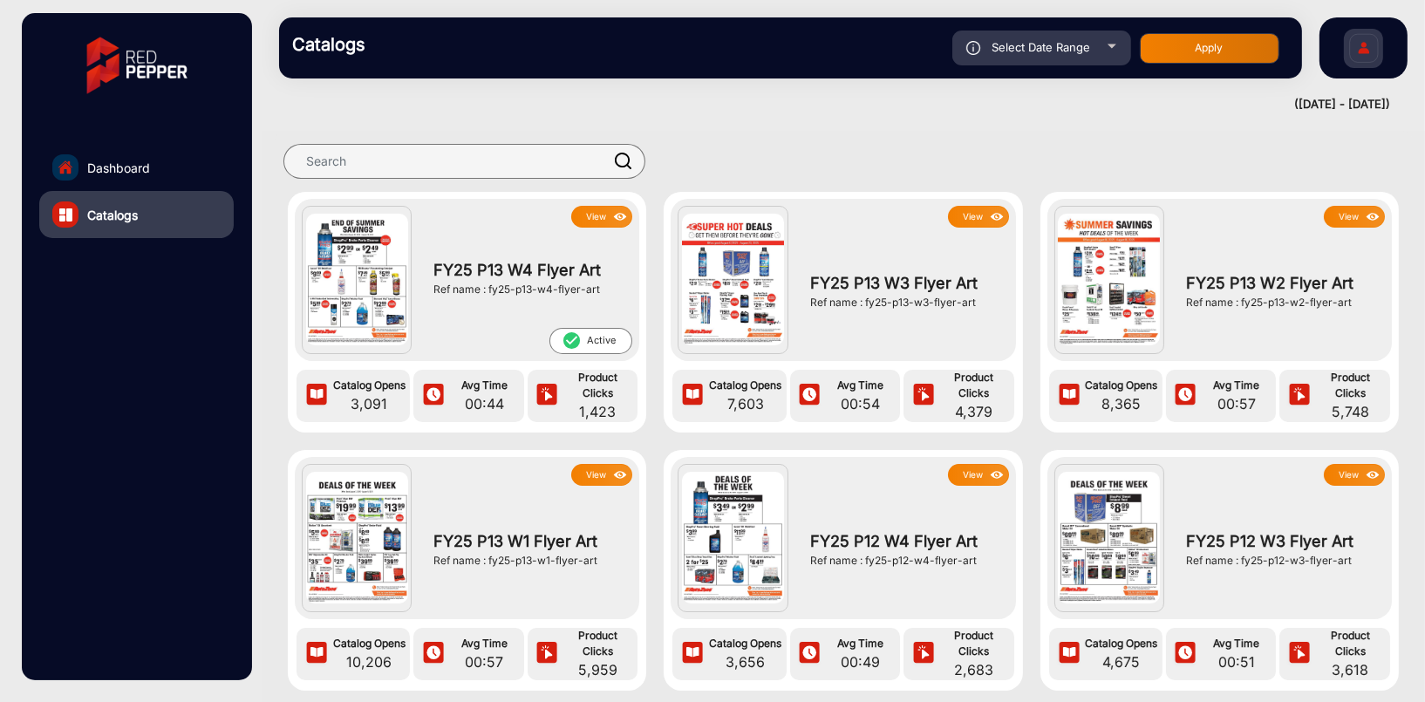
click at [373, 245] on img at bounding box center [357, 280] width 102 height 132
click at [615, 208] on img at bounding box center [620, 217] width 20 height 19
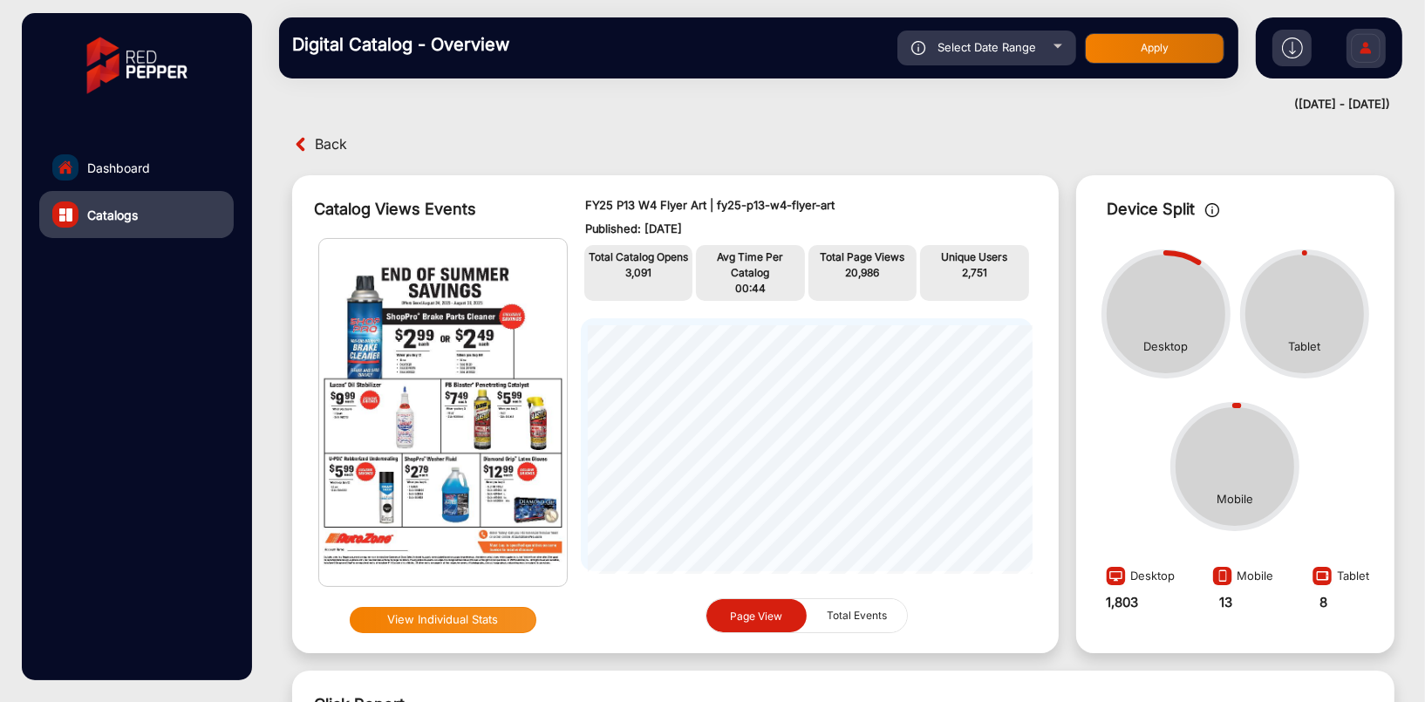
scroll to position [12, 0]
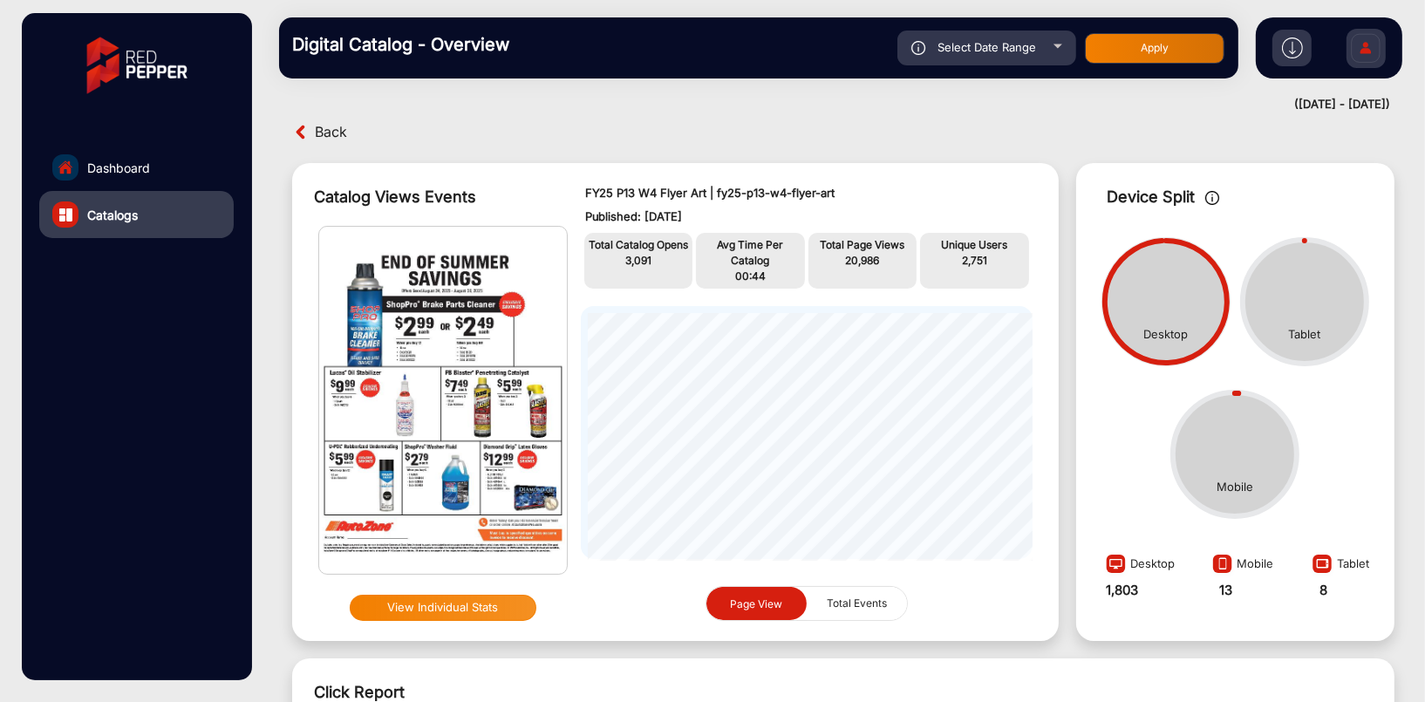
click at [1296, 51] on img at bounding box center [1292, 47] width 21 height 21
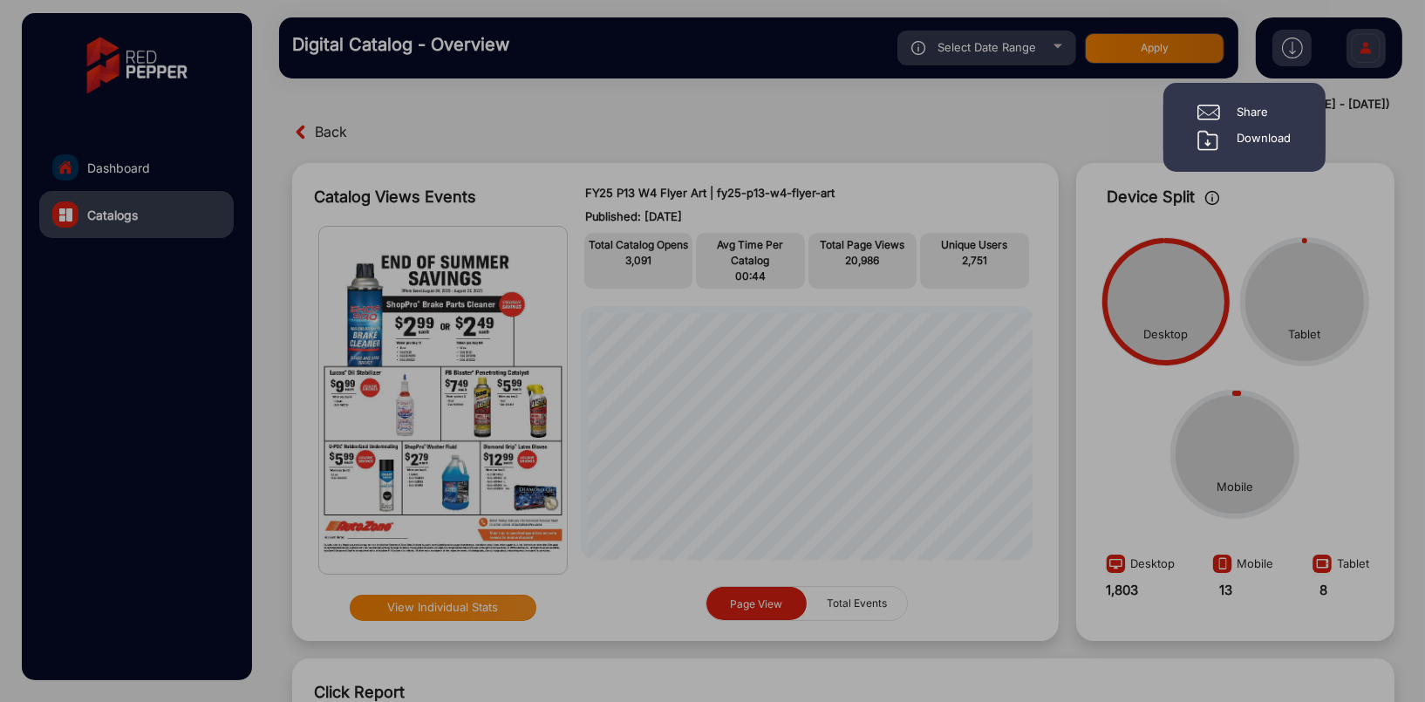
click at [1273, 136] on div "Download" at bounding box center [1264, 140] width 54 height 21
click at [1289, 122] on div at bounding box center [1276, 124] width 56 height 56
click at [1176, 160] on div at bounding box center [712, 351] width 1425 height 702
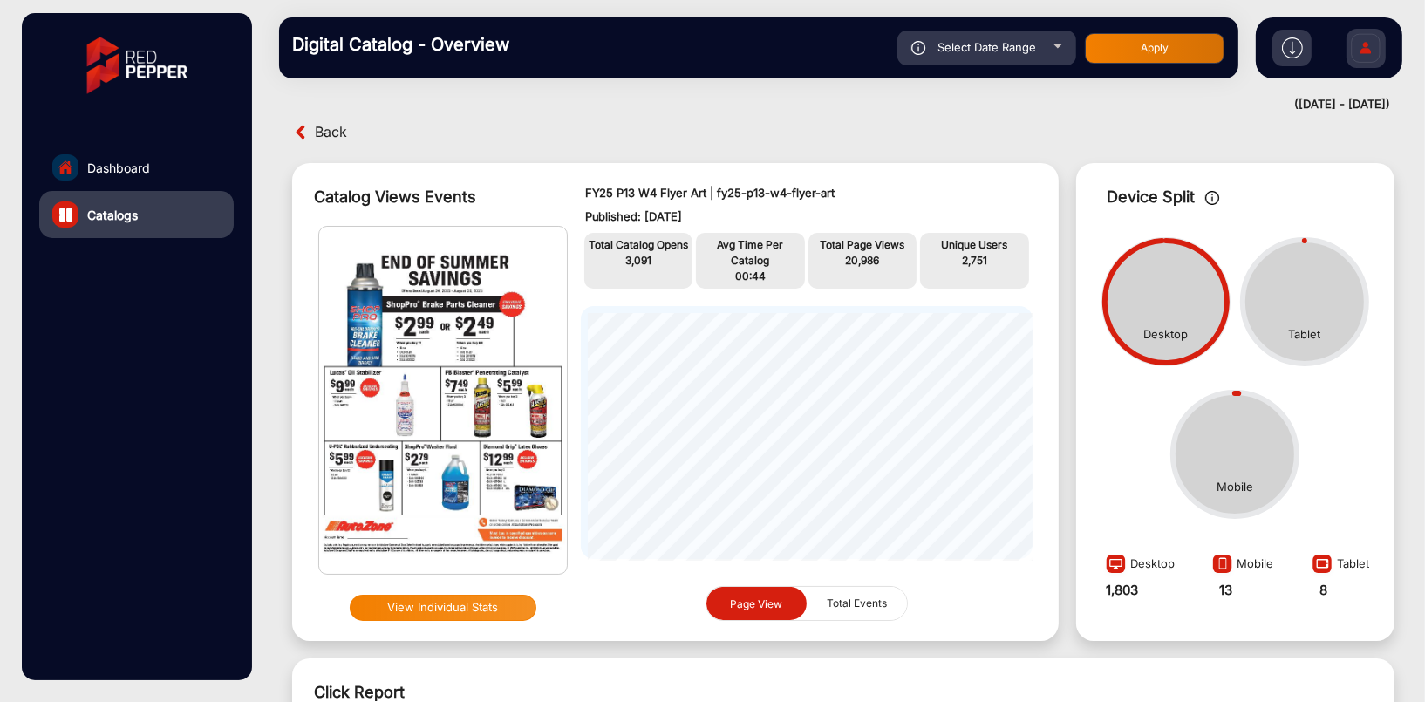
drag, startPoint x: 832, startPoint y: 122, endPoint x: 743, endPoint y: 95, distance: 92.9
click at [832, 122] on div "Back" at bounding box center [565, 132] width 555 height 27
click at [143, 159] on span "Dashboard" at bounding box center [118, 168] width 63 height 18
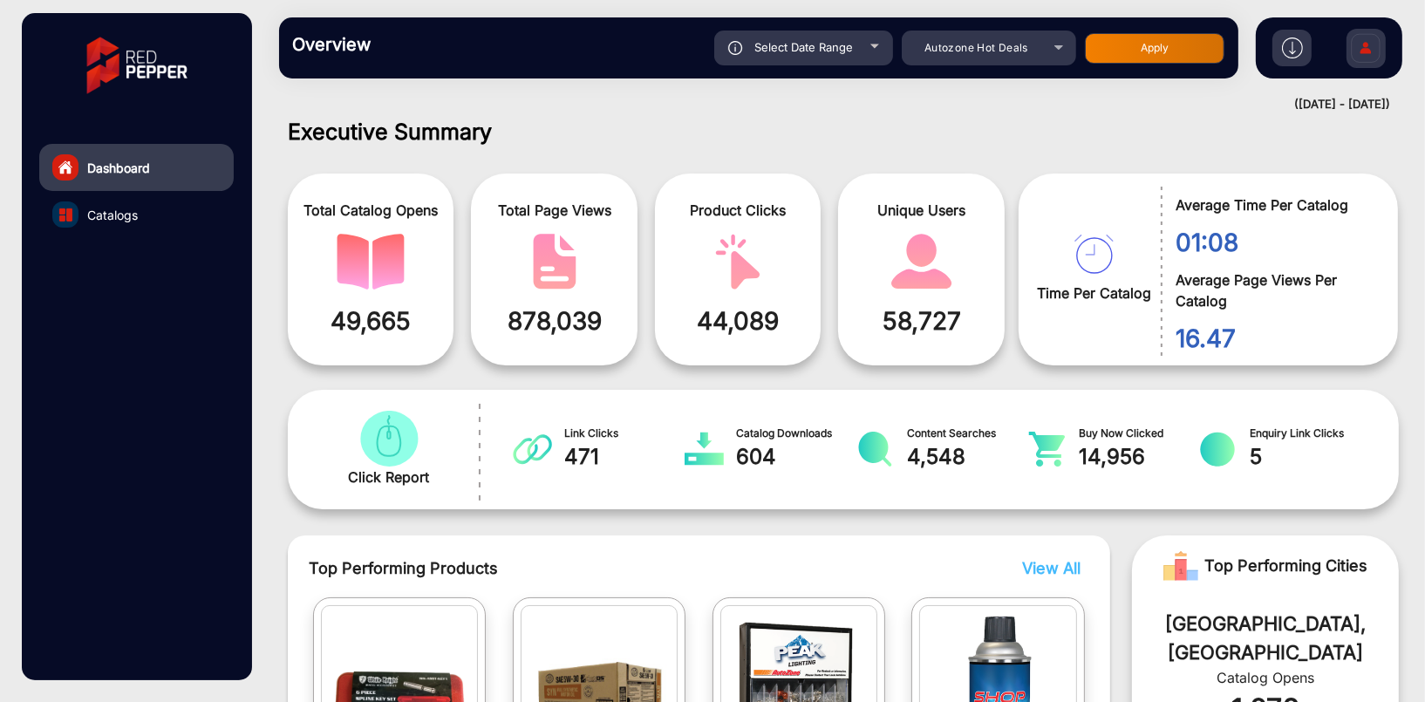
scroll to position [13, 0]
click at [1289, 45] on img at bounding box center [1292, 47] width 21 height 21
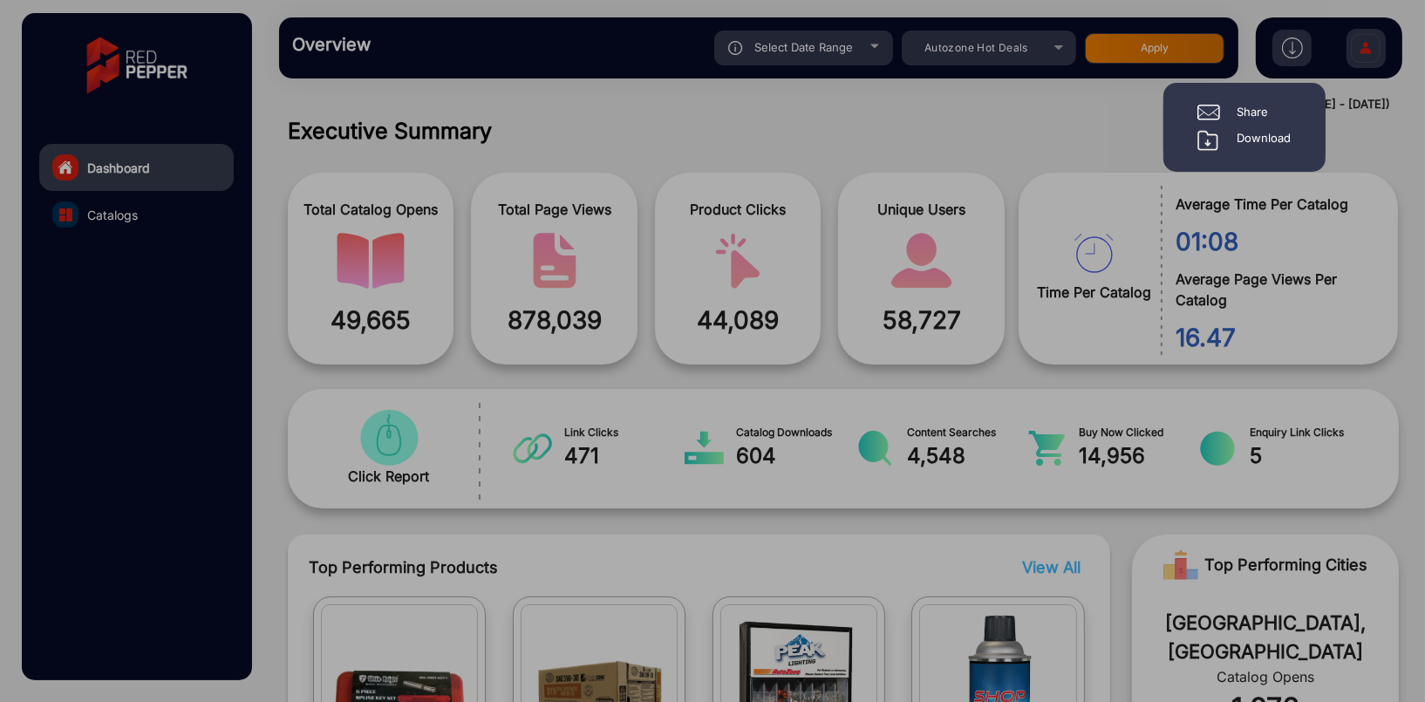
click at [1038, 119] on div at bounding box center [712, 351] width 1425 height 702
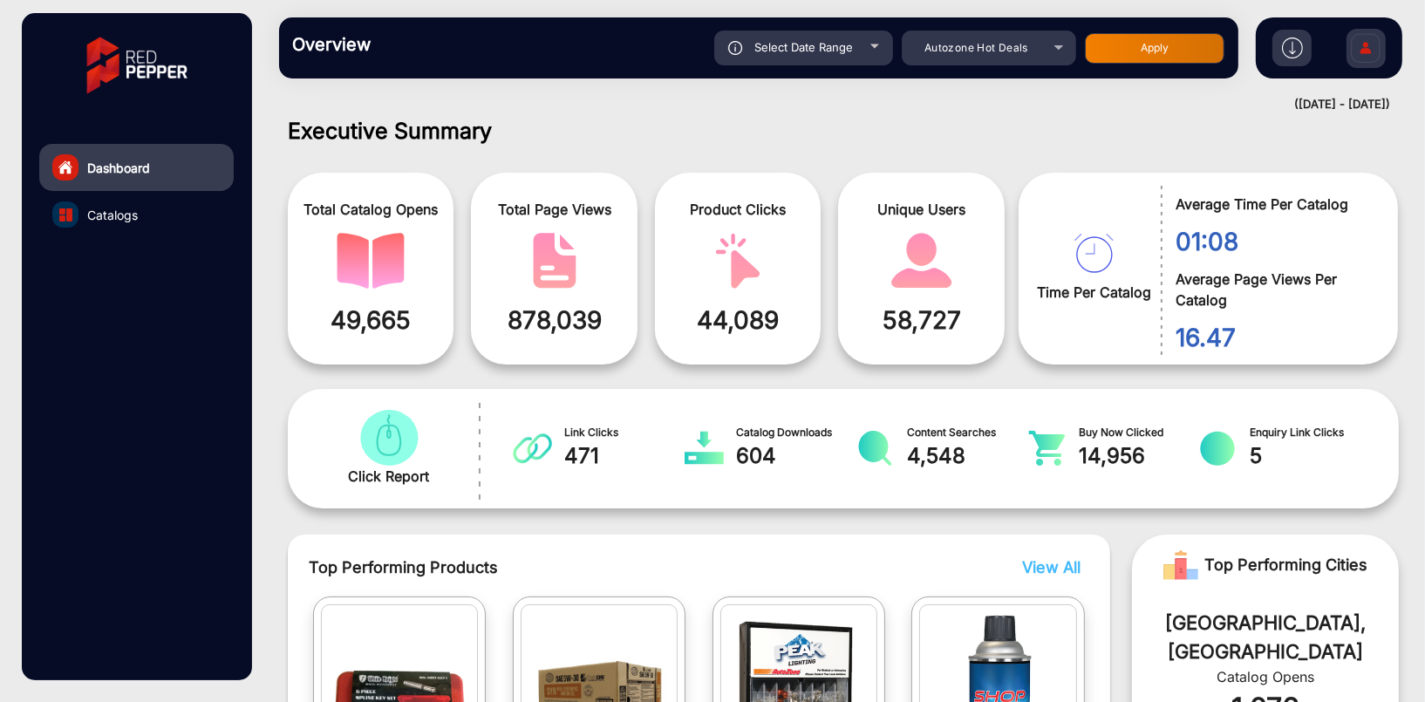
click at [866, 44] on div "Select Date Range" at bounding box center [803, 48] width 179 height 35
type input "[DATE]"
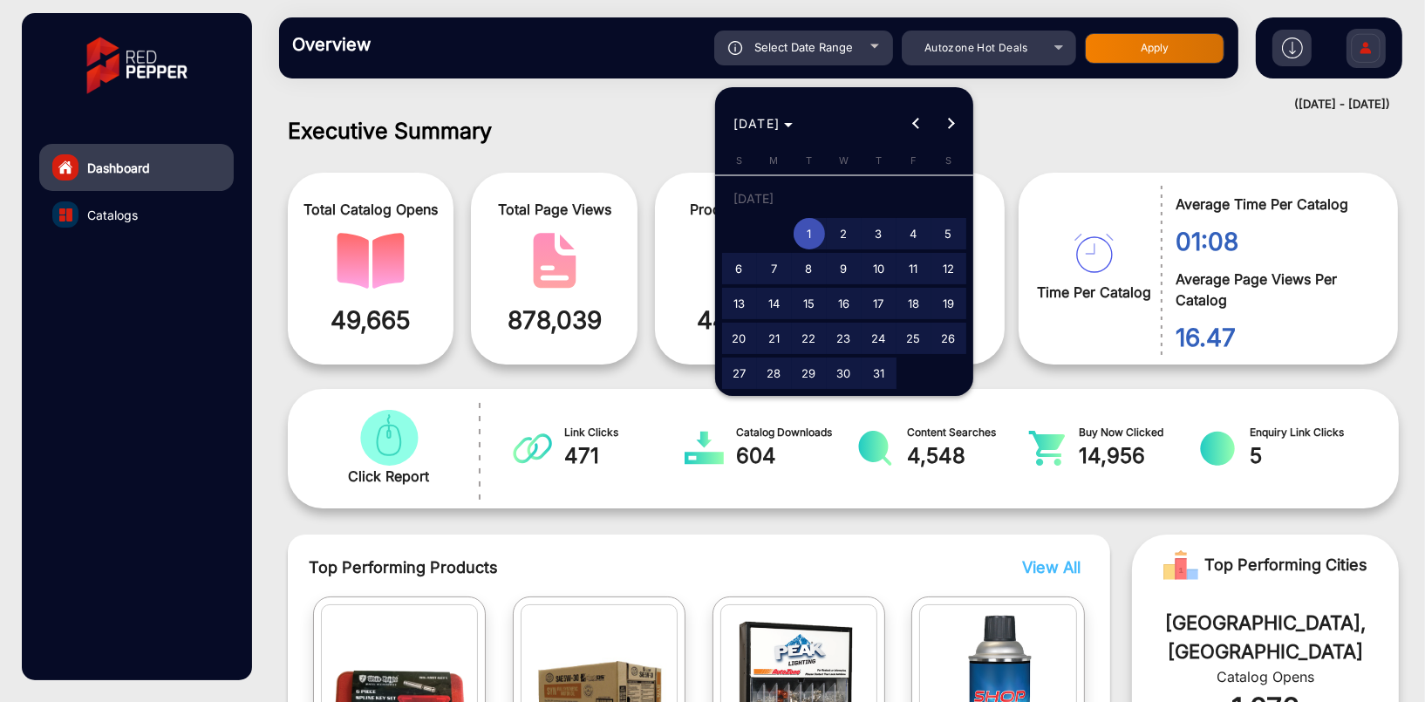
click at [877, 373] on span "31" at bounding box center [878, 372] width 31 height 31
type input "[DATE]"
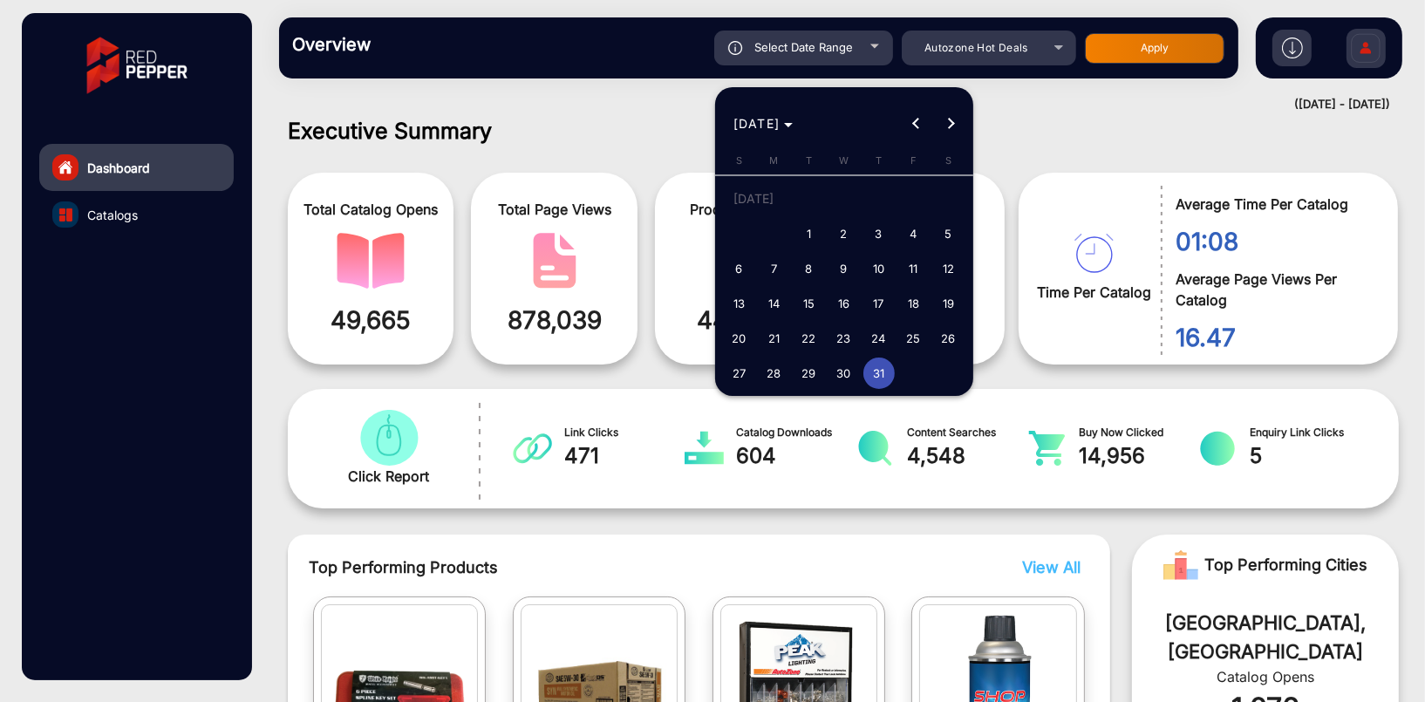
click at [800, 225] on span "1" at bounding box center [808, 233] width 31 height 31
type input "[DATE]"
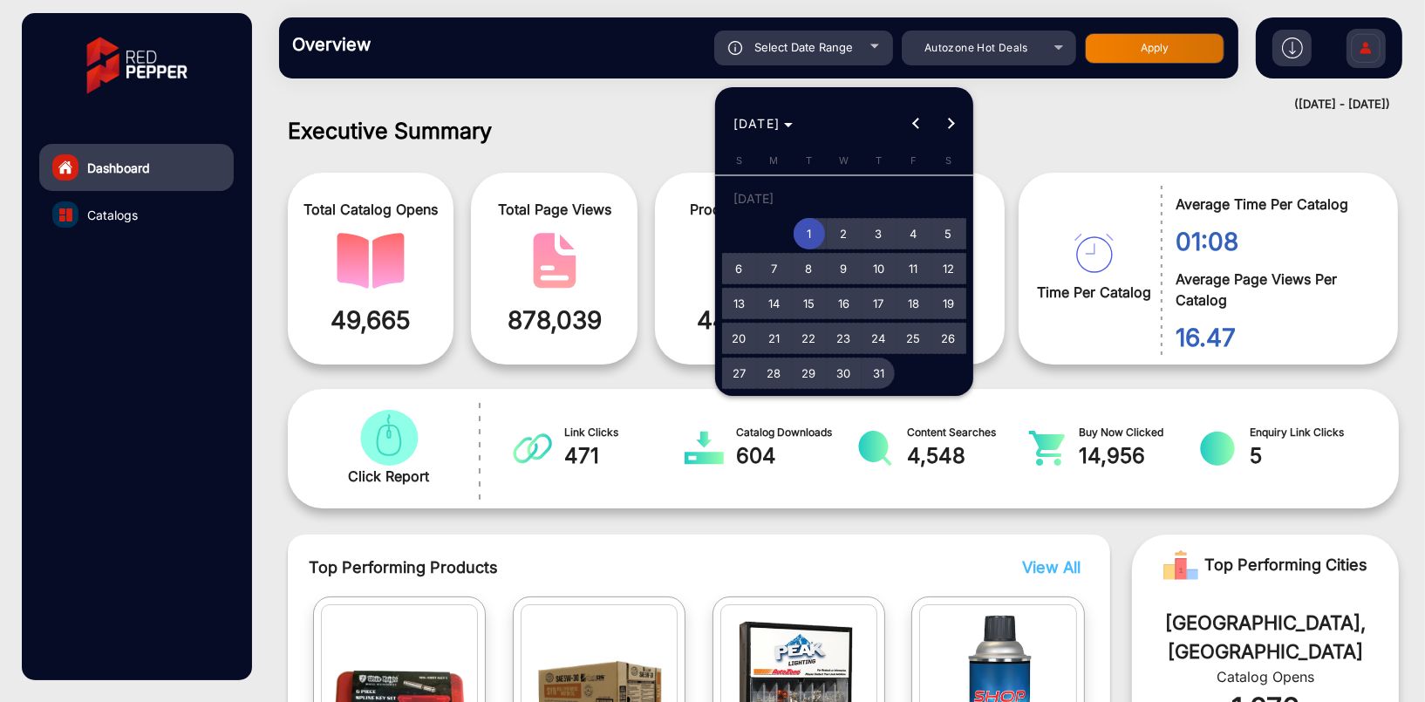
click at [876, 377] on span "31" at bounding box center [878, 372] width 31 height 31
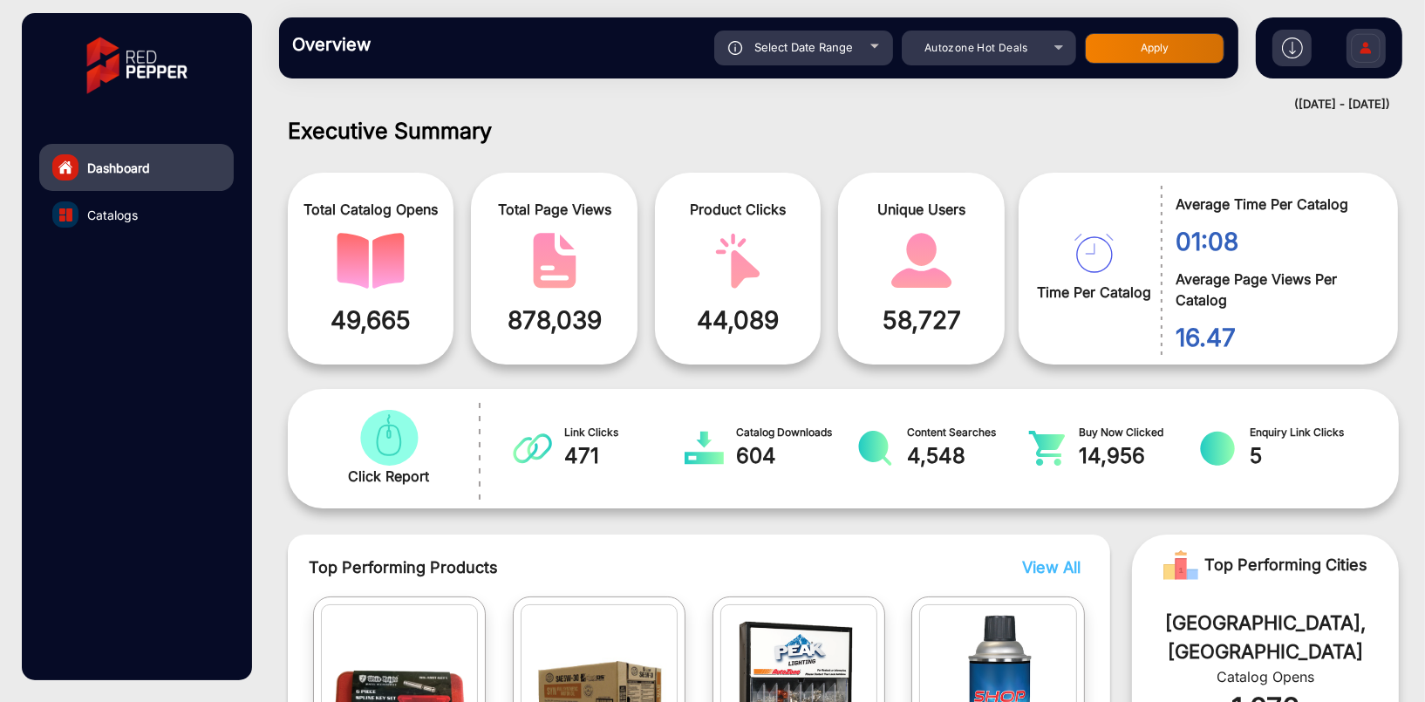
type input "[DATE]"
click at [1289, 53] on img at bounding box center [1292, 47] width 21 height 21
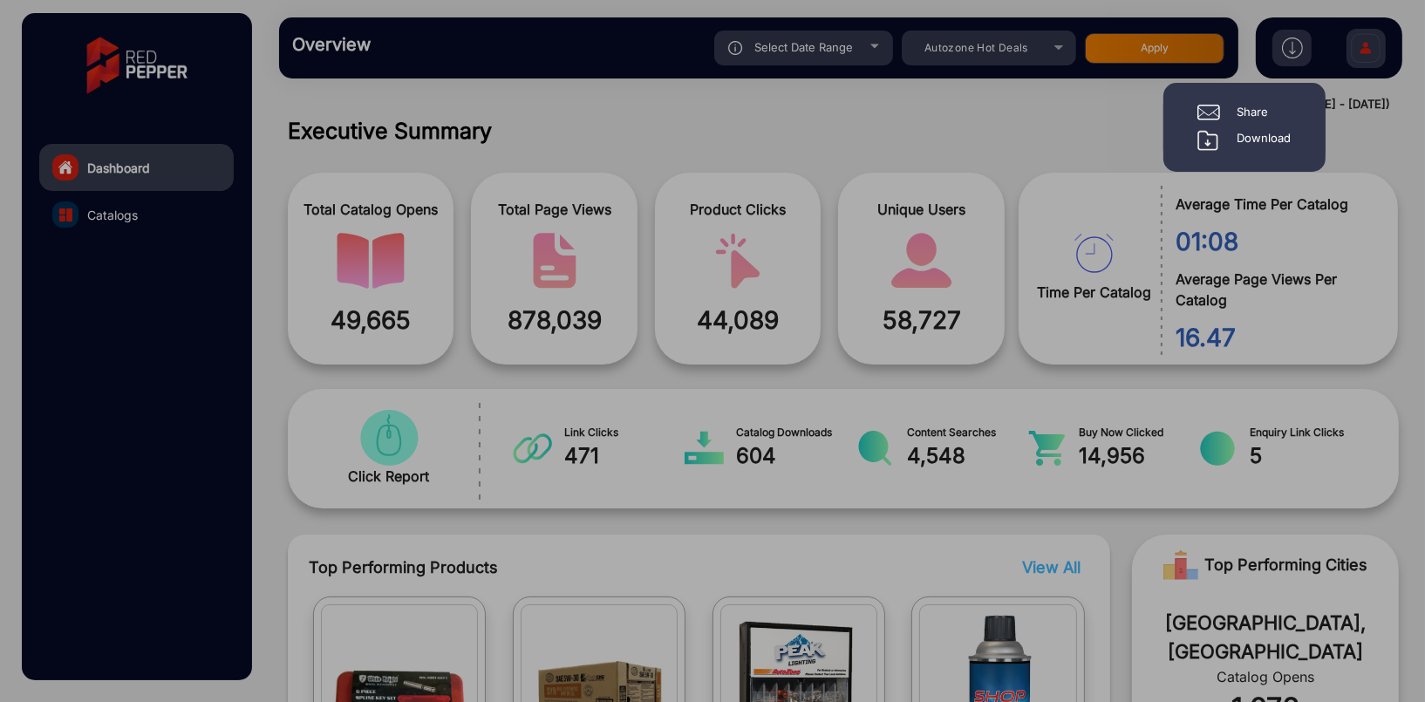
click at [1258, 136] on div "Download" at bounding box center [1264, 140] width 54 height 21
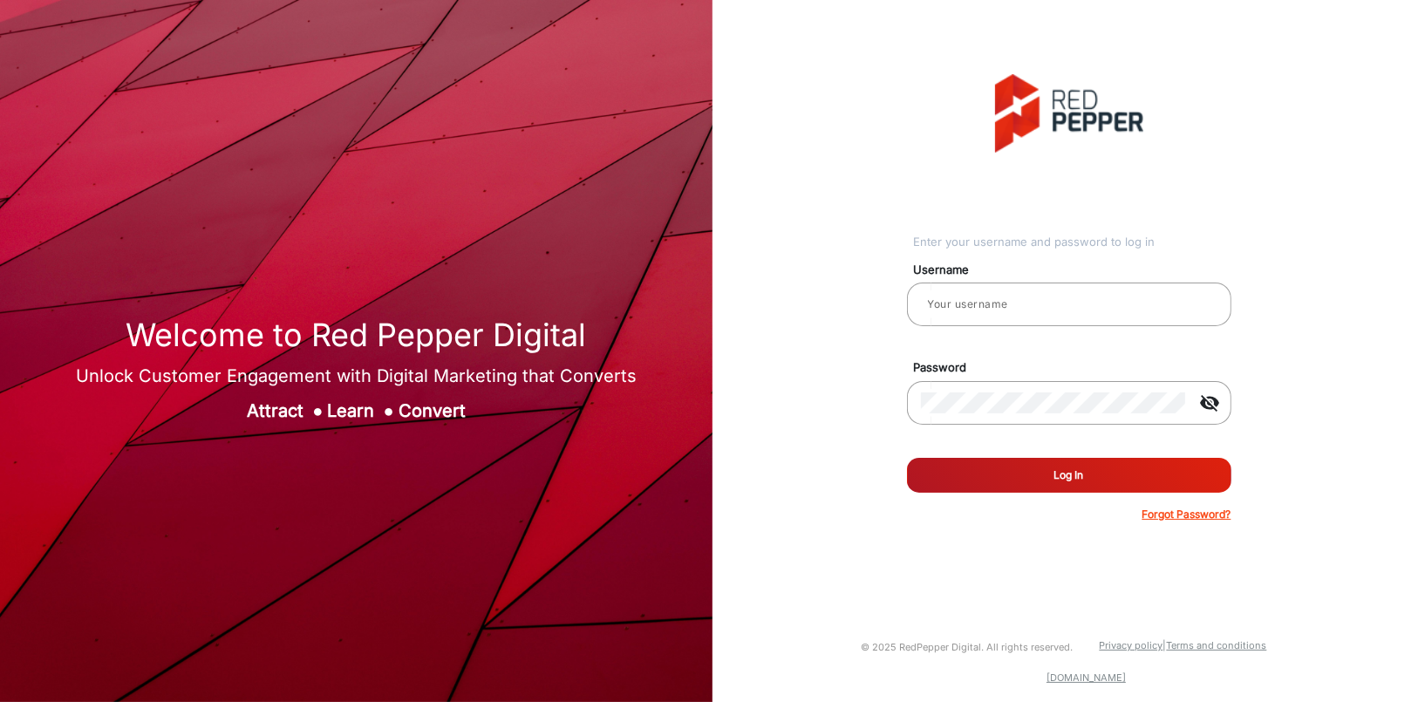
type input "[PERSON_NAME]"
click at [1071, 469] on button "Log In" at bounding box center [1069, 475] width 324 height 35
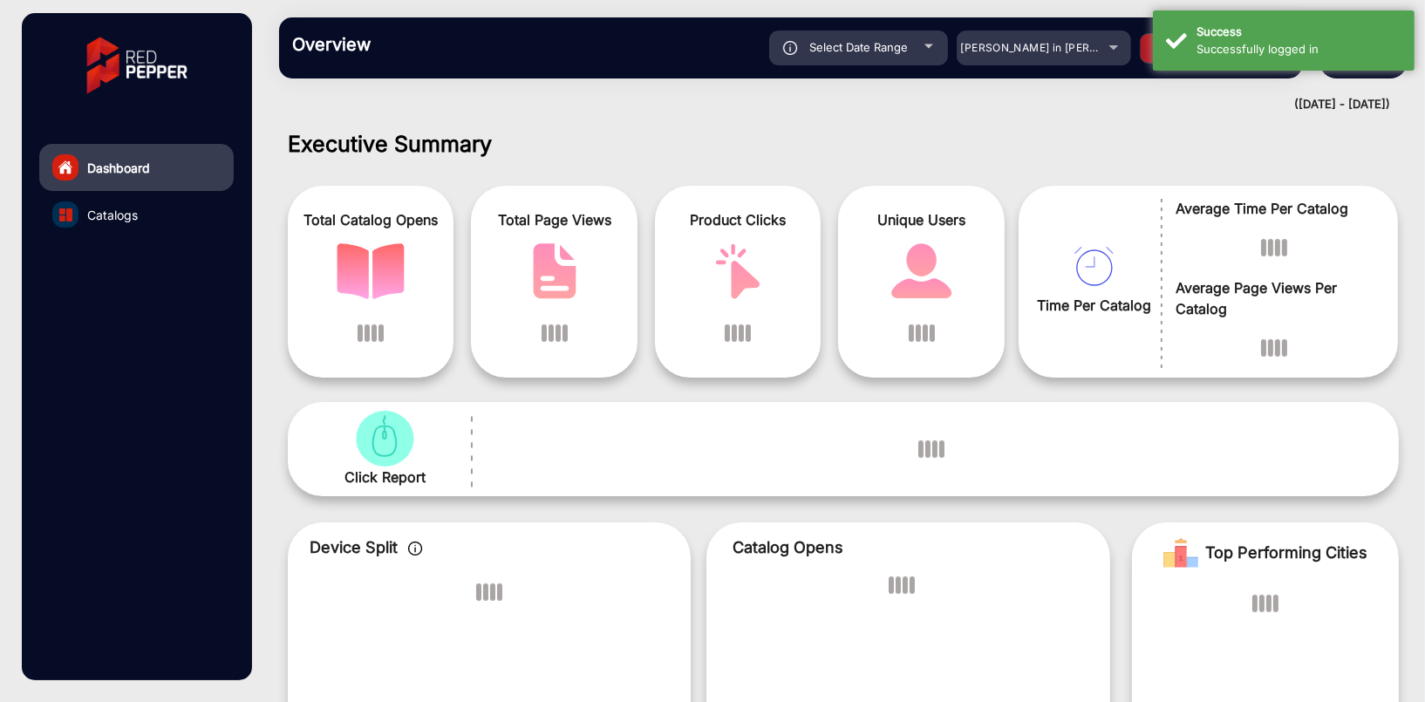
scroll to position [13, 0]
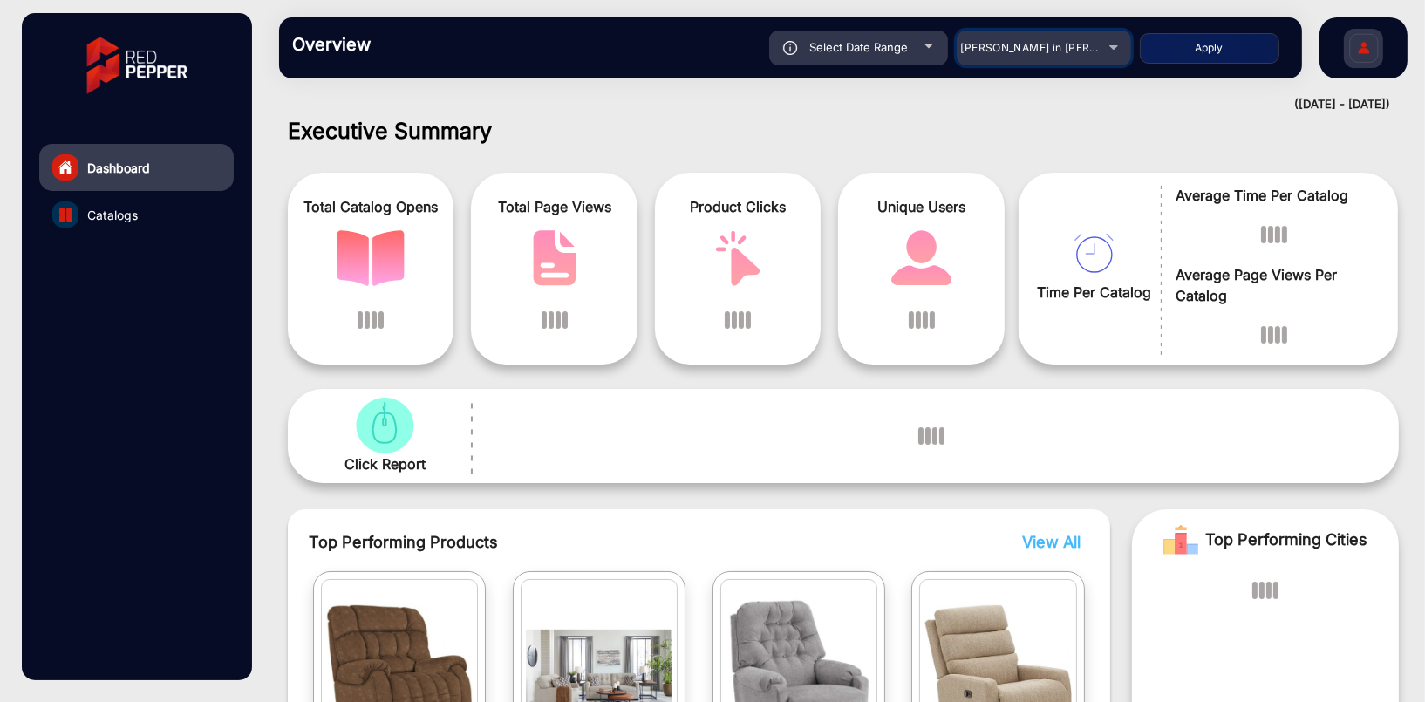
click at [1104, 46] on div "[PERSON_NAME] in [PERSON_NAME]" at bounding box center [1043, 47] width 174 height 21
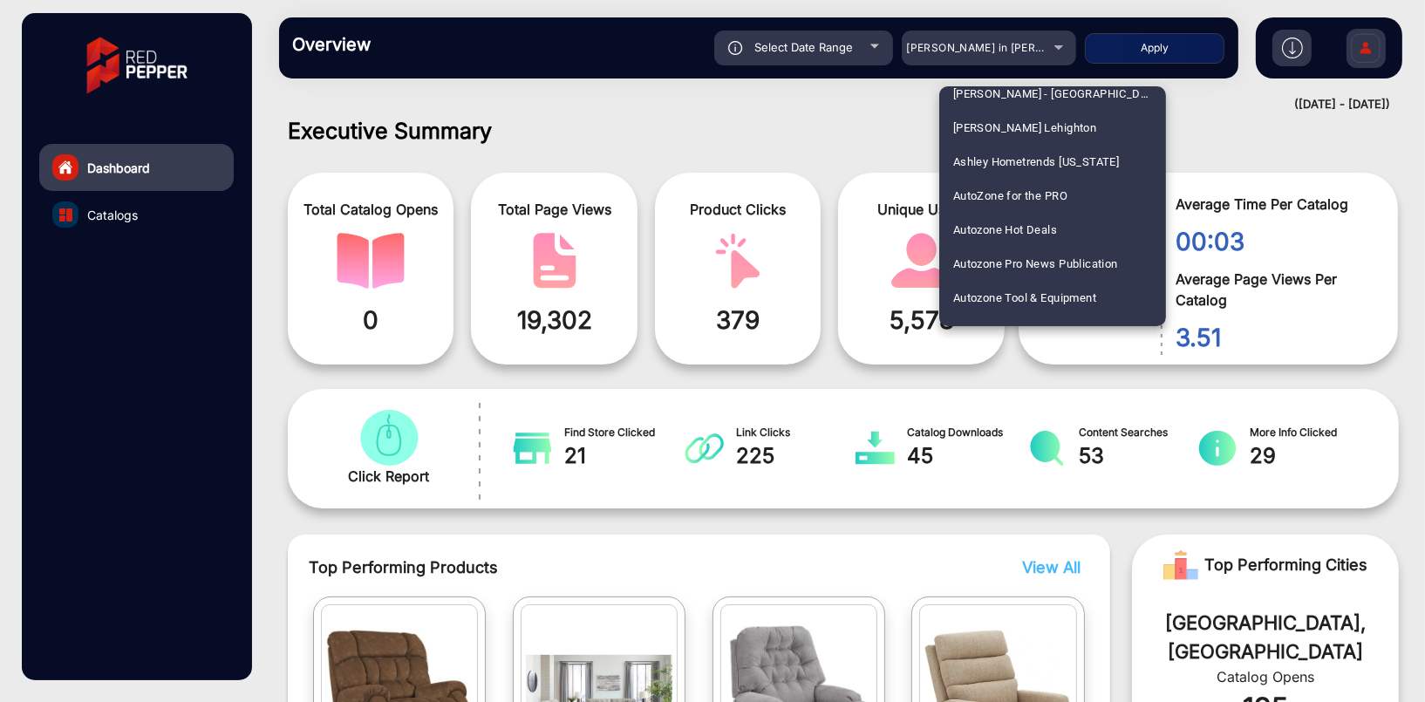
scroll to position [872, 0]
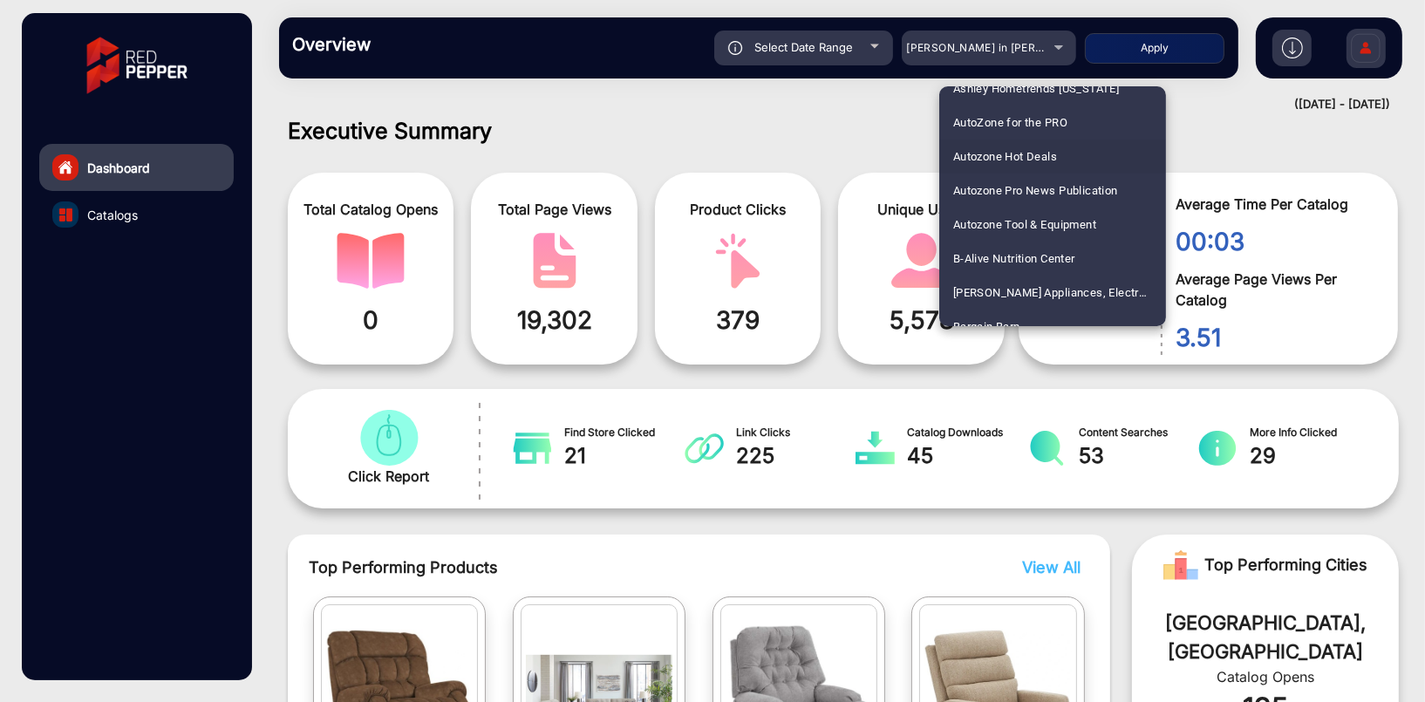
click at [1050, 158] on span "Autozone Hot Deals" at bounding box center [1005, 156] width 104 height 34
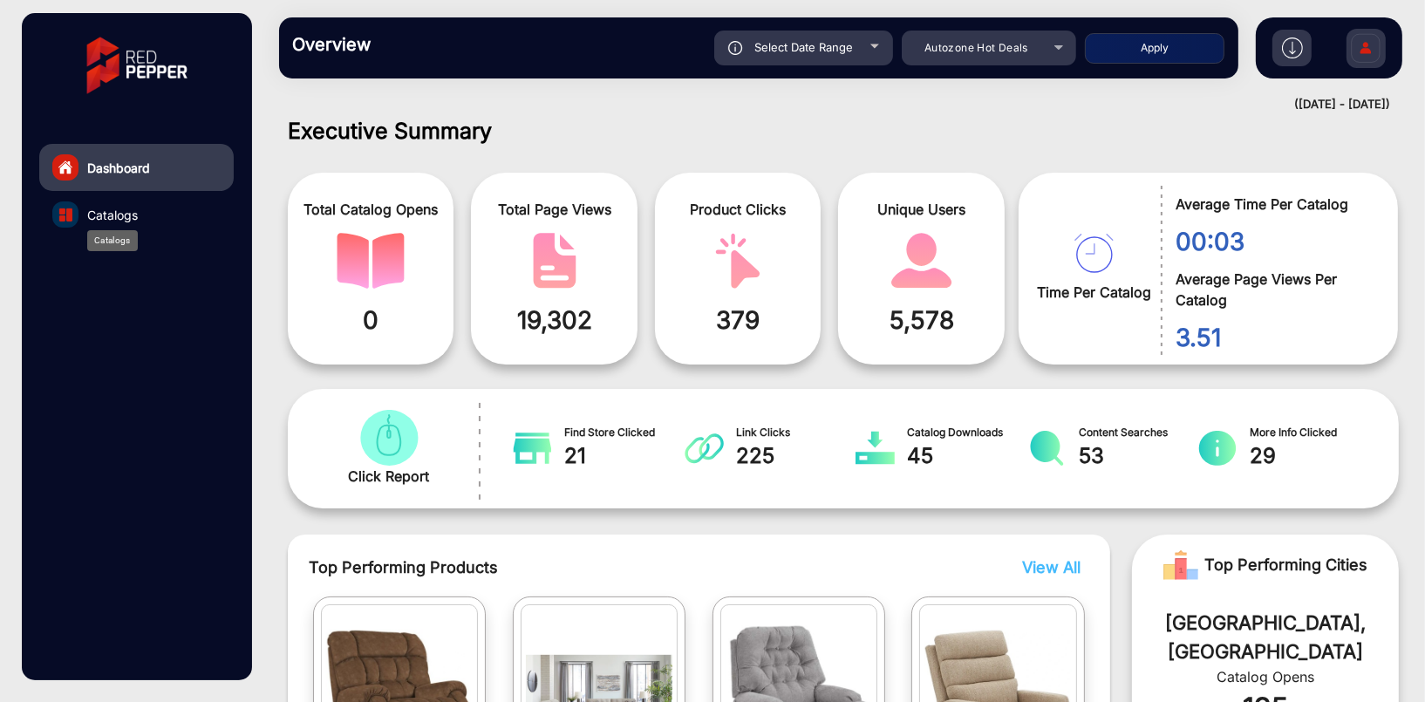
click at [104, 212] on span "Catalogs" at bounding box center [112, 215] width 51 height 18
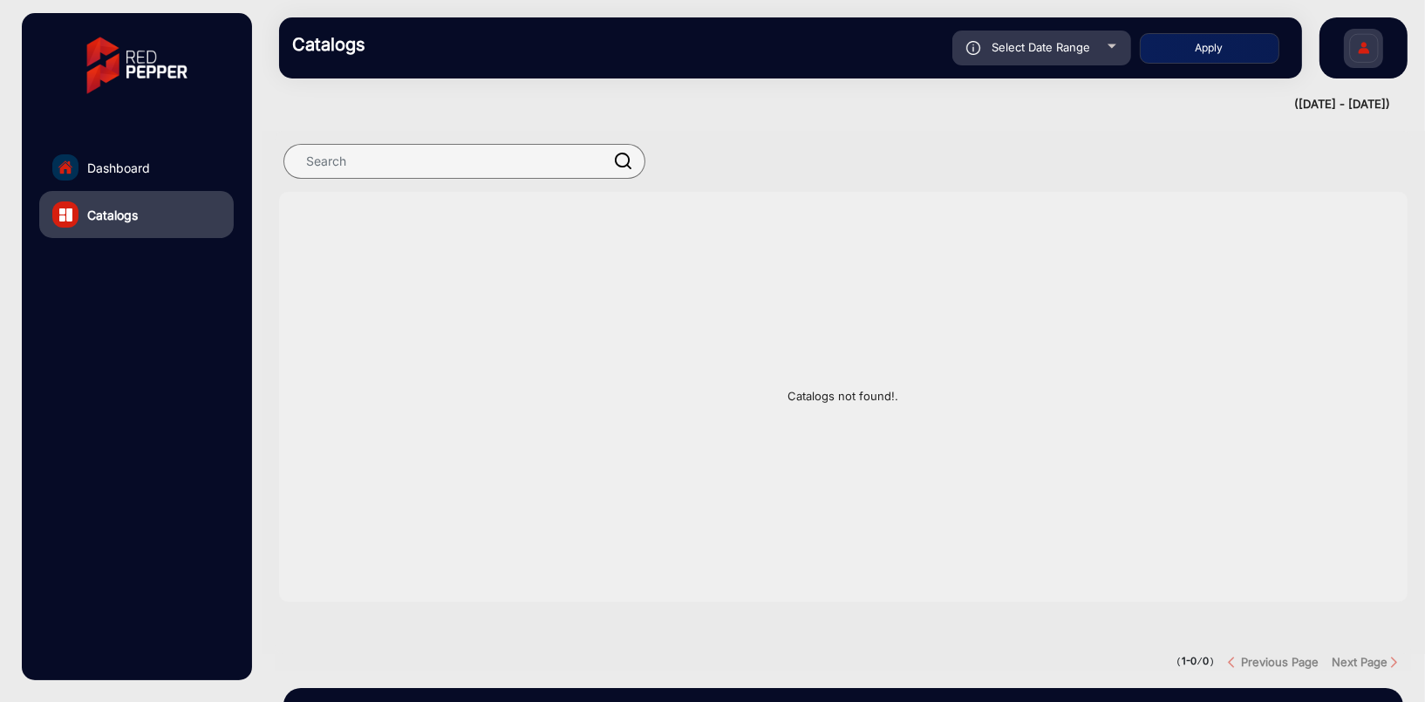
click at [1098, 47] on div "Select Date Range" at bounding box center [1041, 48] width 179 height 35
type input "[DATE]"
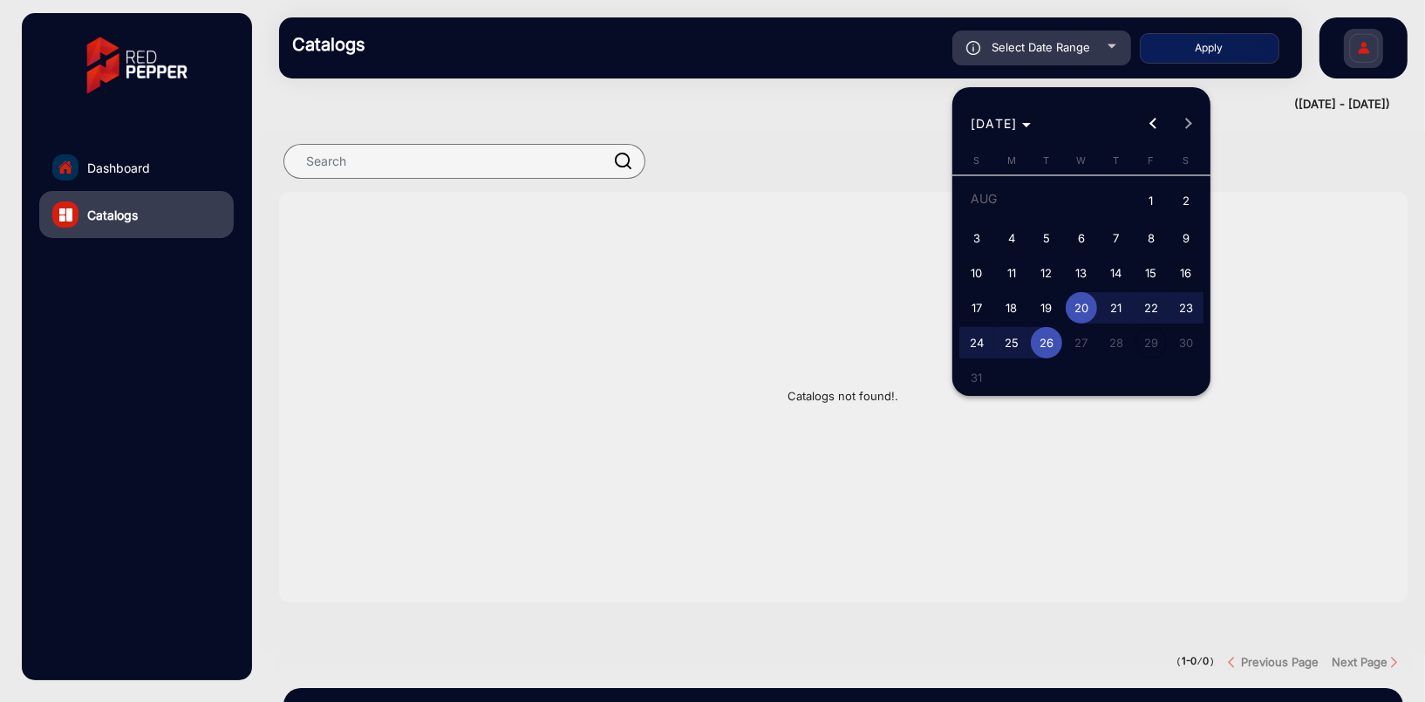
click at [976, 236] on span "3" at bounding box center [976, 237] width 31 height 31
type input "8/3/2025"
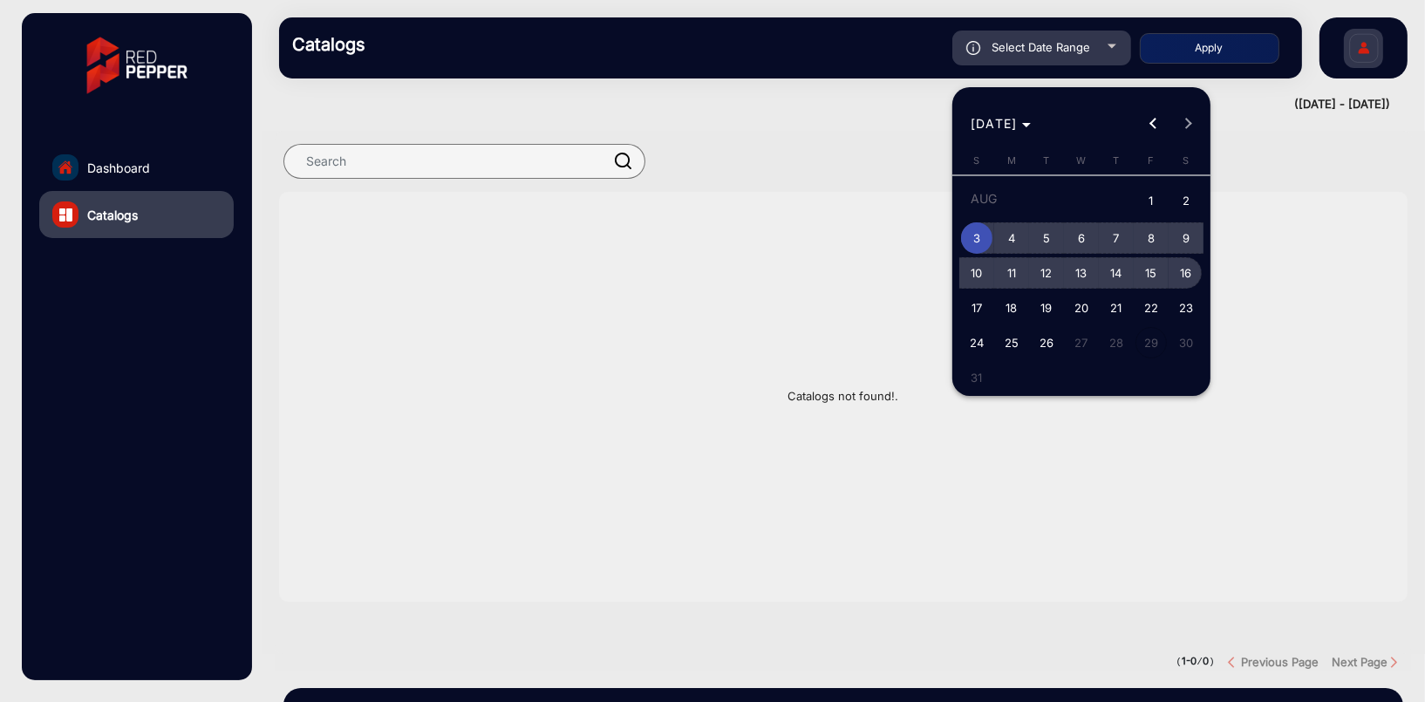
click at [1187, 269] on span "16" at bounding box center [1185, 272] width 31 height 31
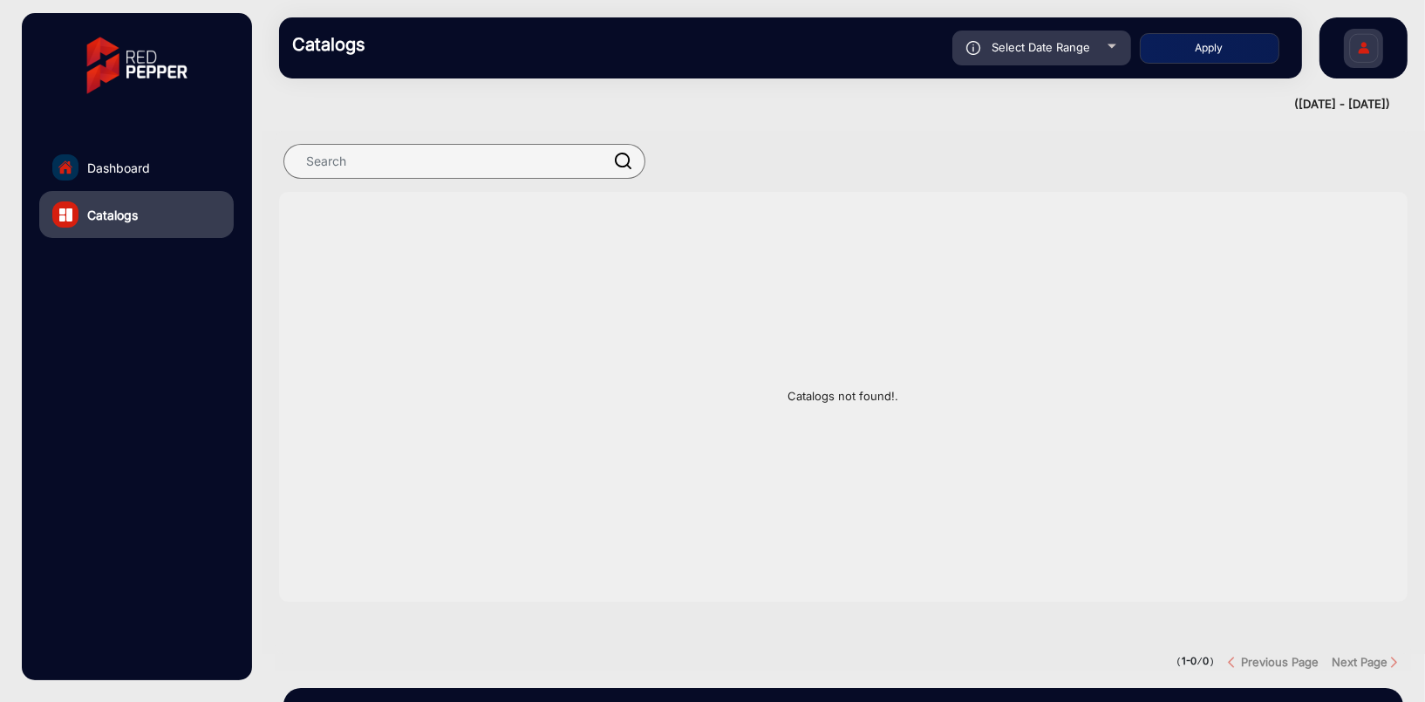
type input "8/16/2025"
click at [1205, 50] on button "Apply" at bounding box center [1209, 48] width 139 height 31
type input "8/3/2025"
type input "8/16/2025"
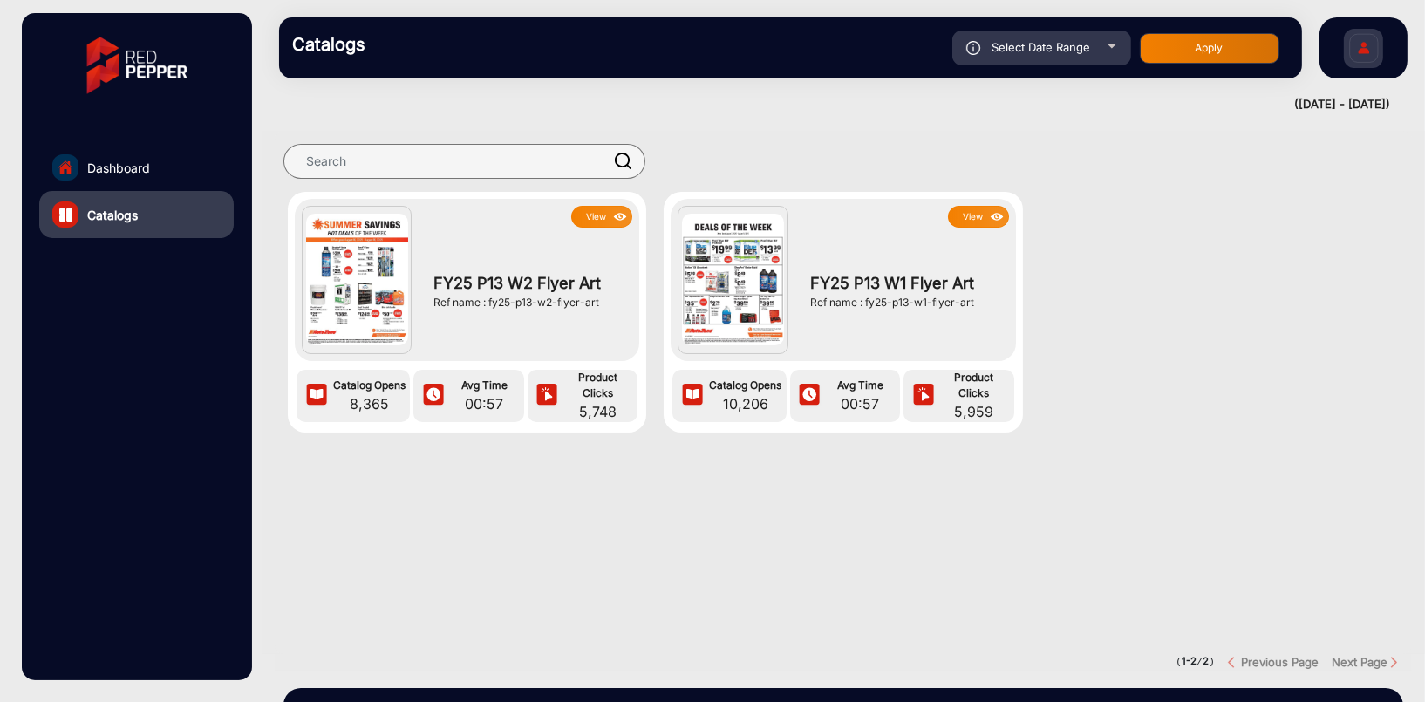
click at [599, 214] on button "View" at bounding box center [601, 217] width 61 height 22
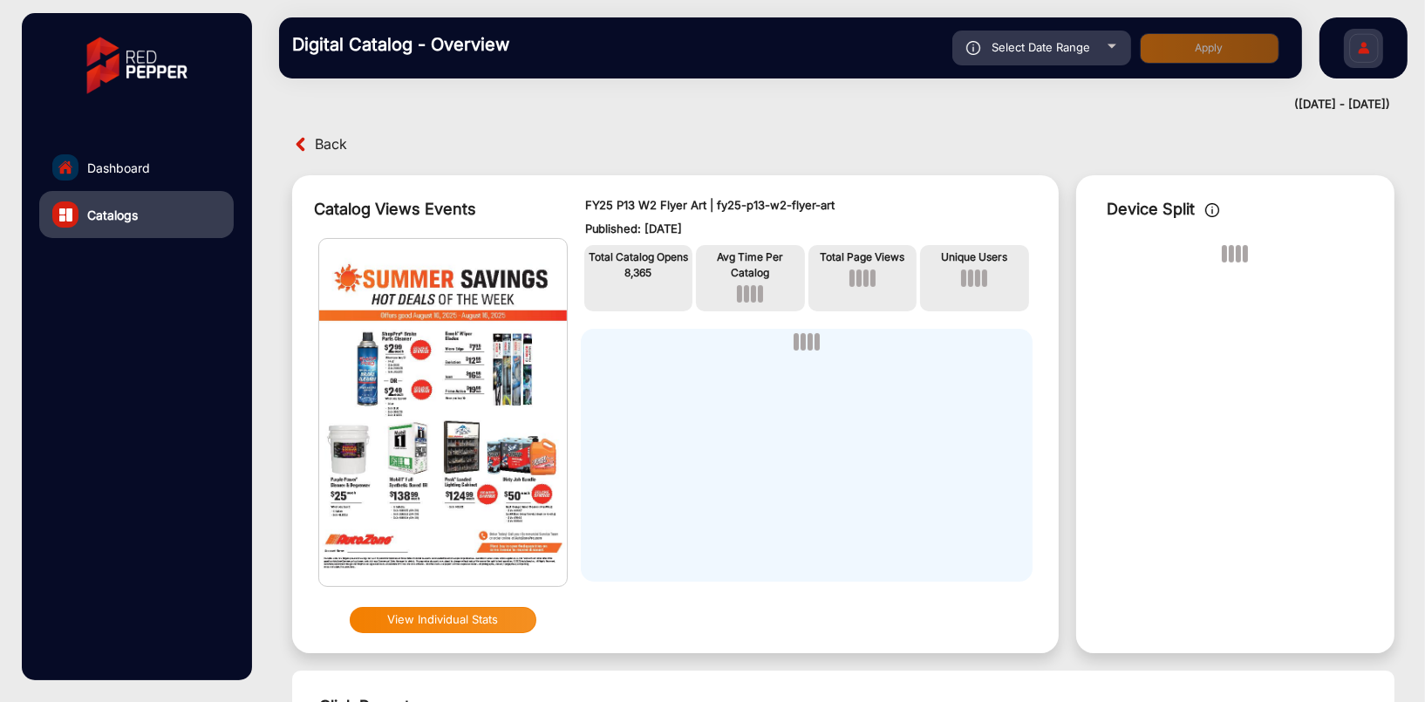
scroll to position [12, 0]
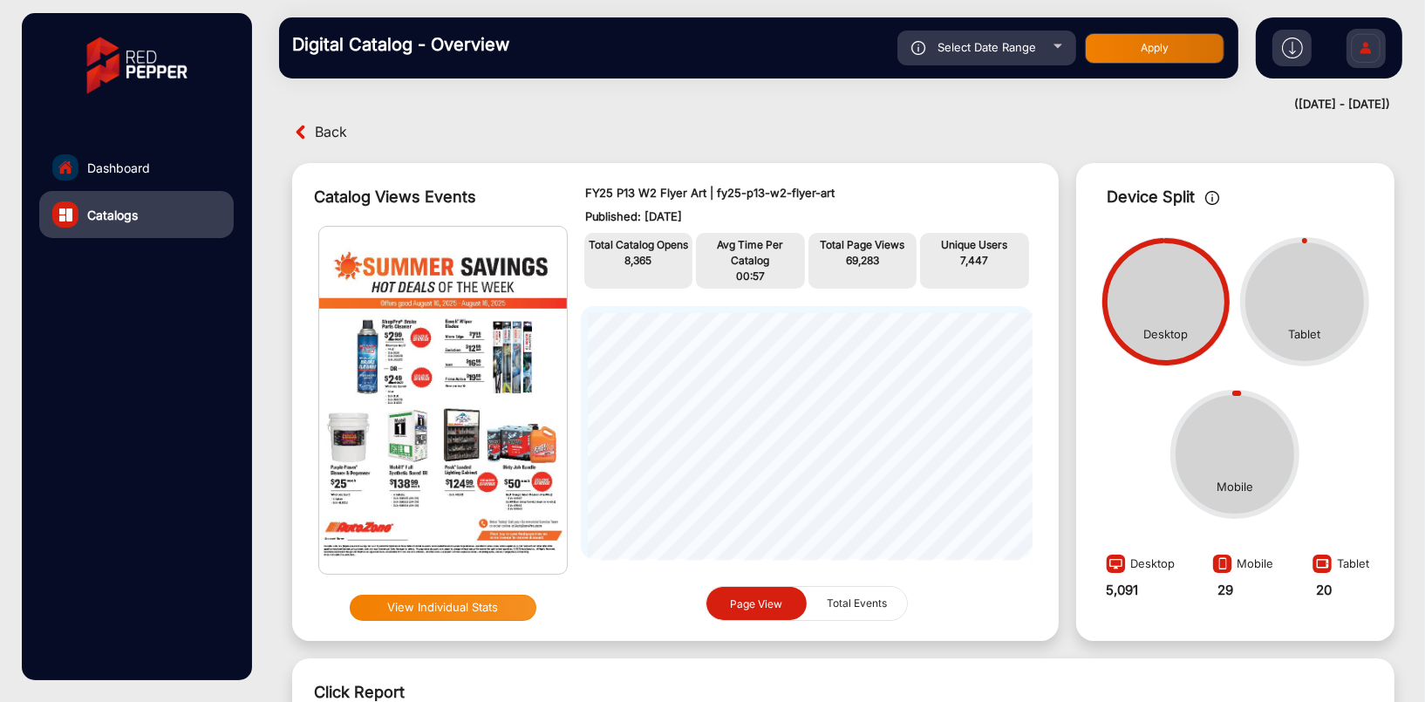
click at [1294, 48] on img at bounding box center [1292, 47] width 21 height 21
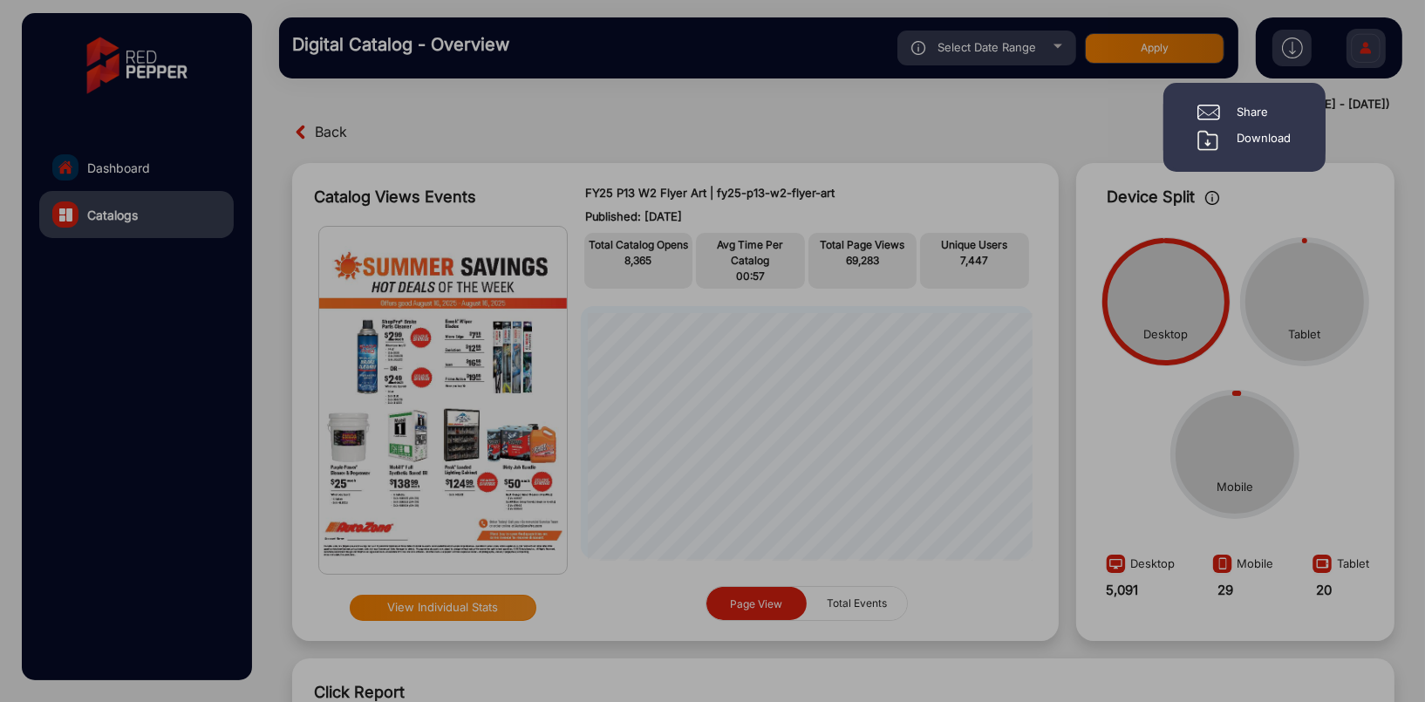
click at [1254, 139] on div "Download" at bounding box center [1264, 140] width 54 height 21
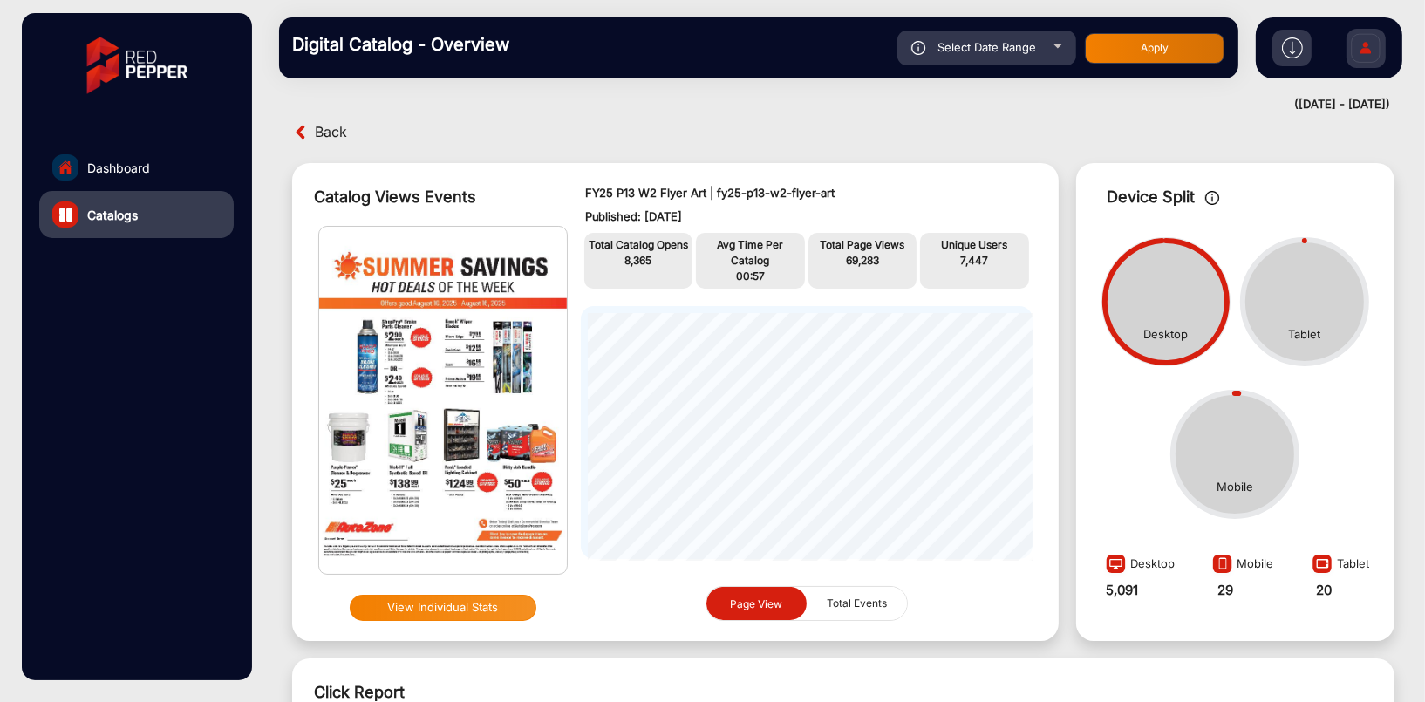
click at [1047, 43] on div "Select Date Range" at bounding box center [986, 48] width 179 height 35
type input "8/16/2025"
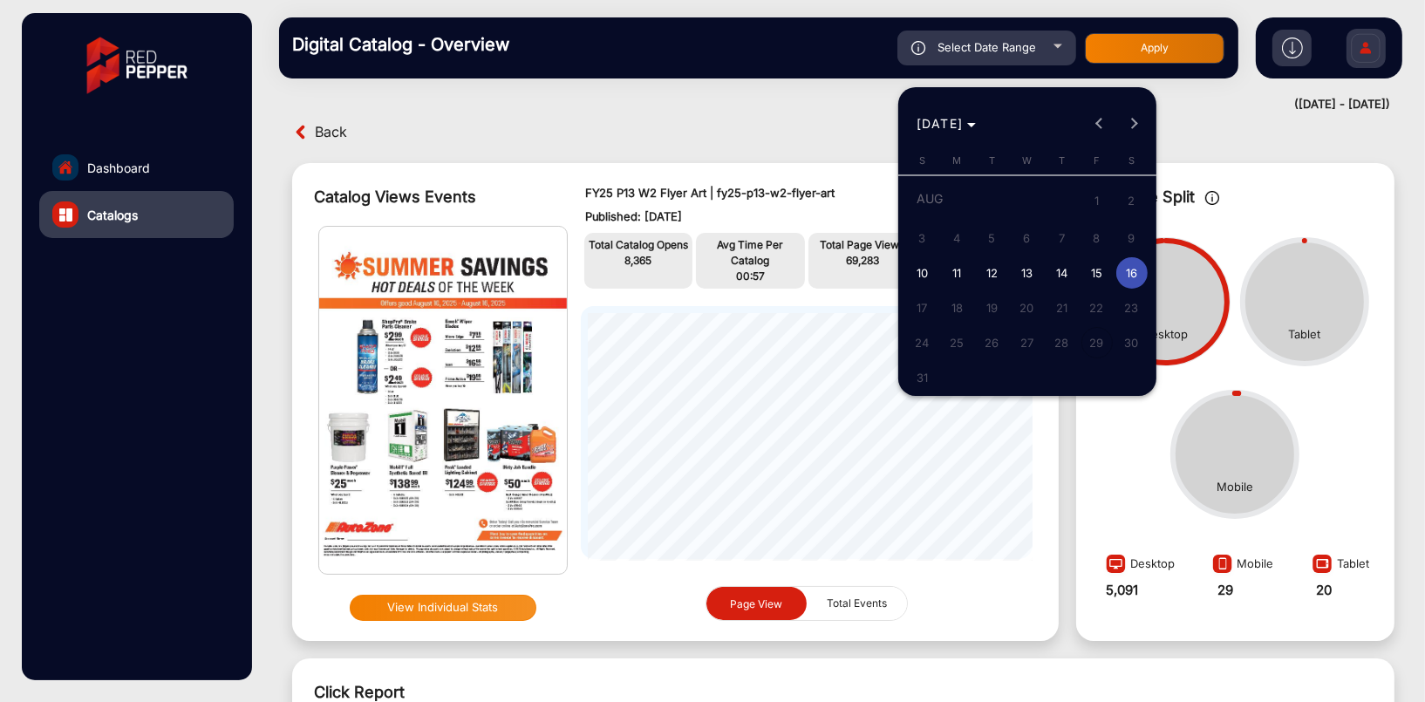
click at [1102, 130] on div "AUG 2025 AUG 2025" at bounding box center [1026, 123] width 249 height 35
click at [1063, 51] on div at bounding box center [712, 351] width 1425 height 702
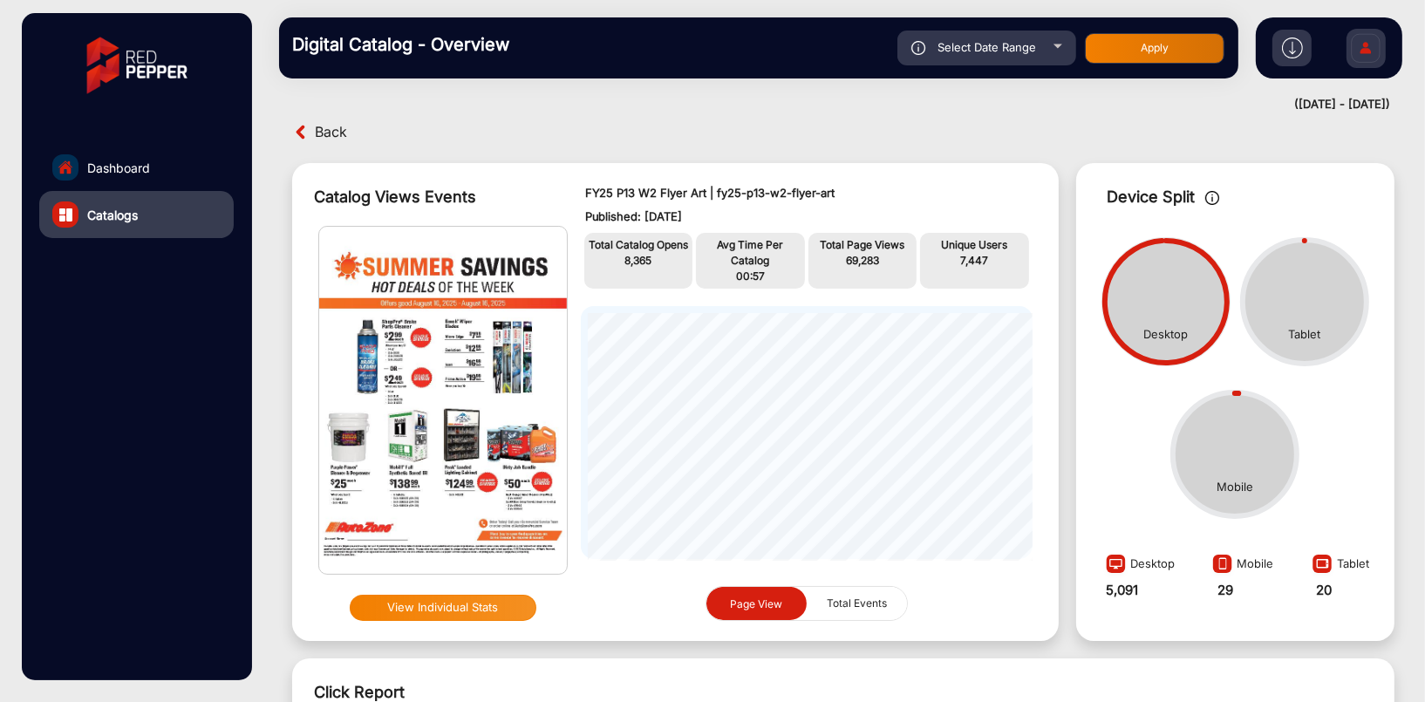
click at [990, 48] on span "Select Date Range" at bounding box center [986, 47] width 99 height 14
type input "8/16/2025"
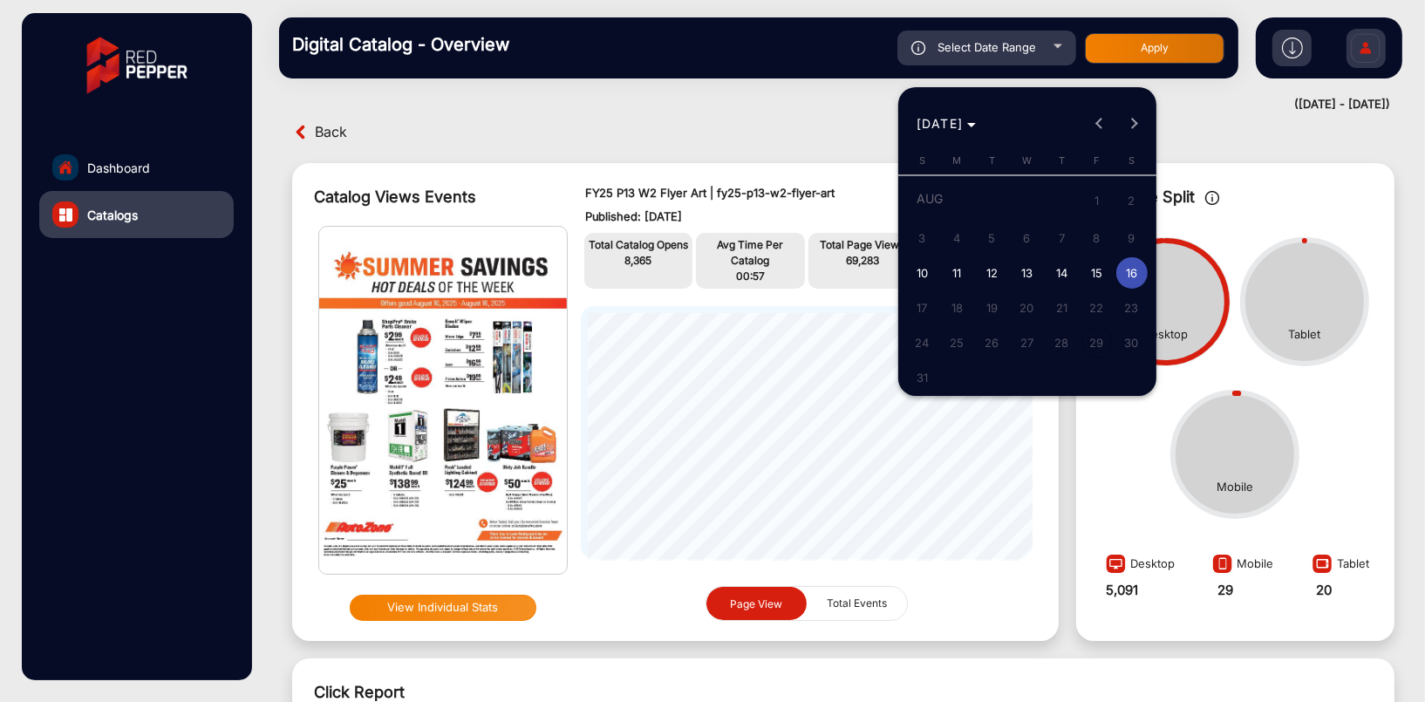
click at [1101, 119] on div "AUG 2025 AUG 2025" at bounding box center [1026, 123] width 249 height 35
drag, startPoint x: 431, startPoint y: 135, endPoint x: 459, endPoint y: 138, distance: 28.0
click at [432, 135] on div at bounding box center [712, 351] width 1425 height 702
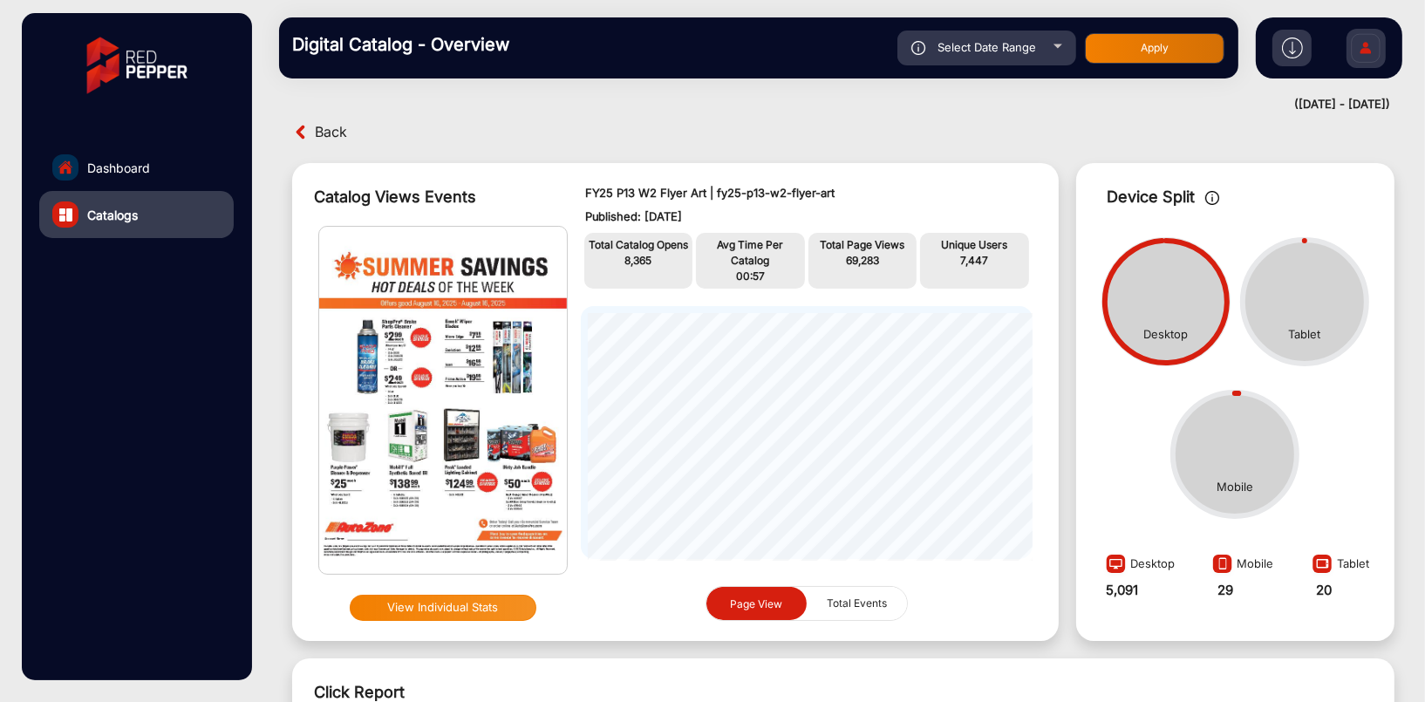
click at [1048, 47] on div "Select Date Range" at bounding box center [986, 48] width 179 height 35
type input "8/16/2025"
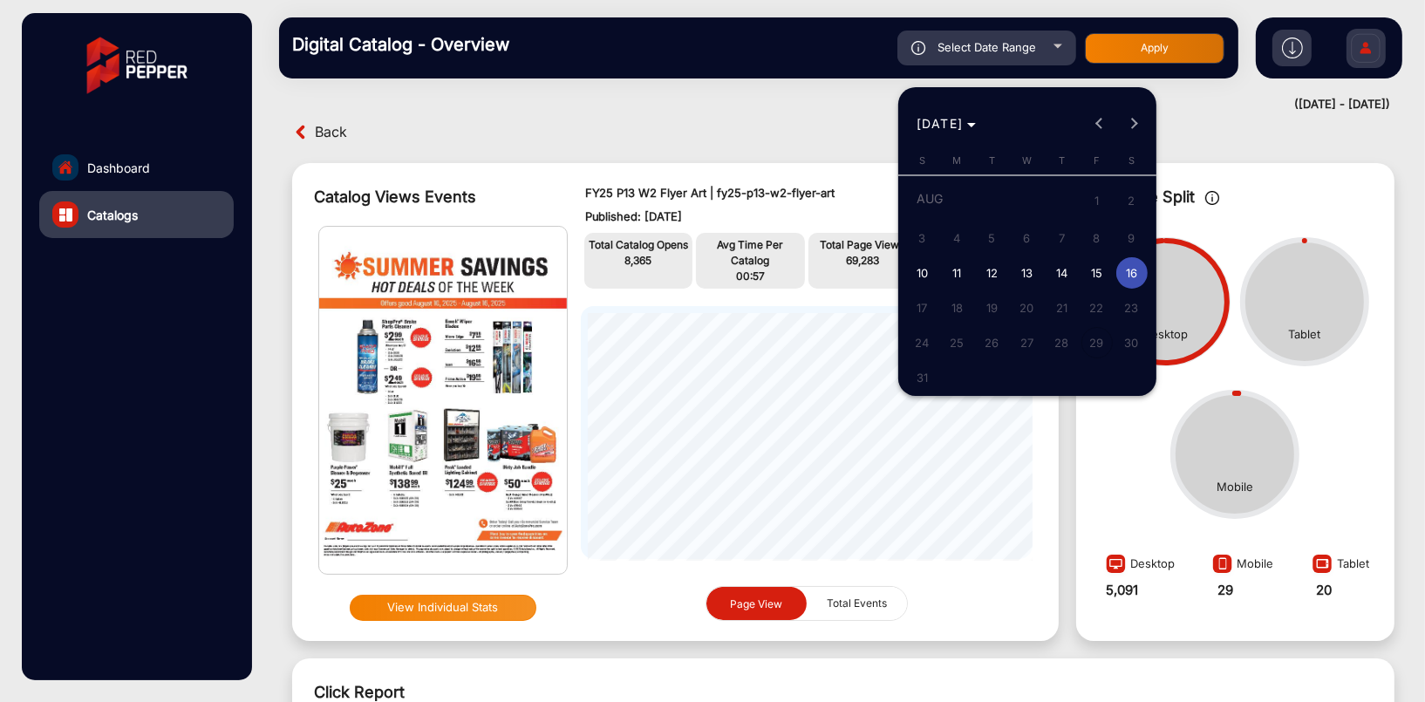
click at [843, 55] on div at bounding box center [712, 351] width 1425 height 702
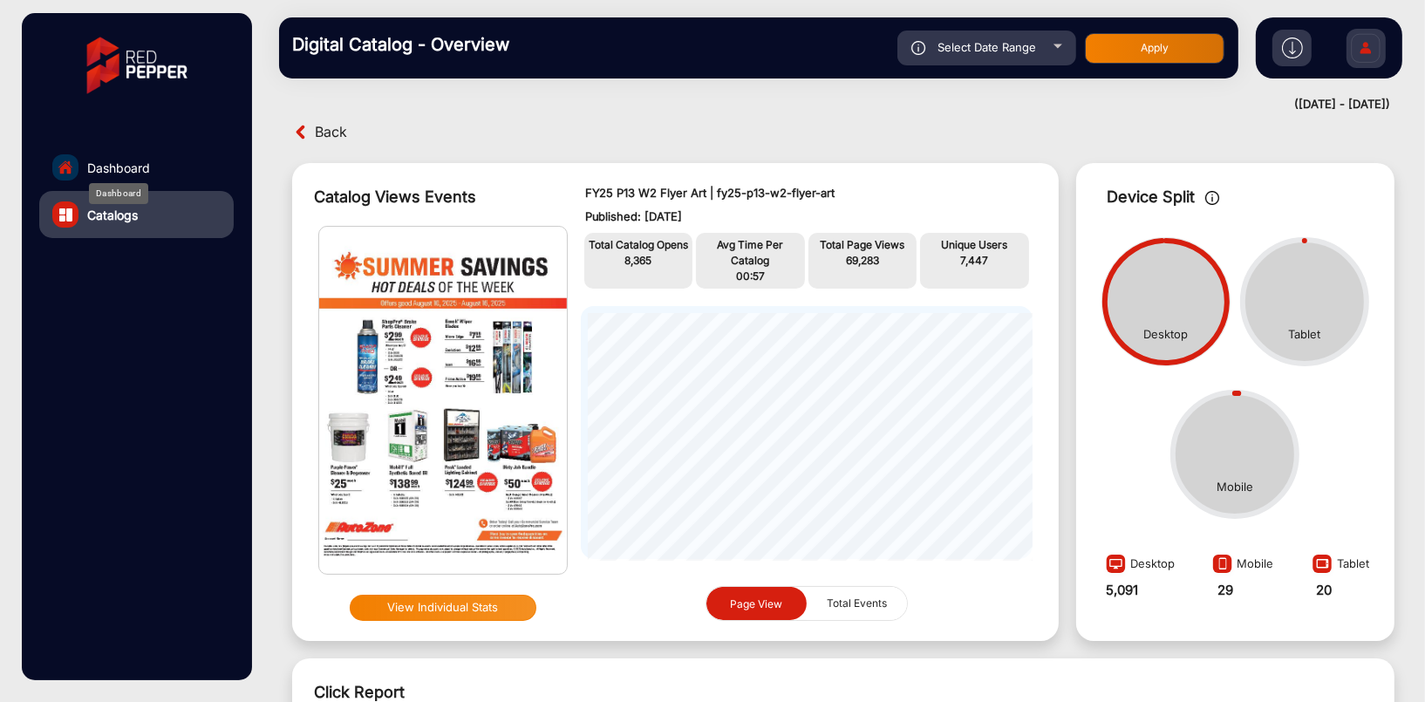
click at [104, 160] on span "Dashboard" at bounding box center [118, 168] width 63 height 18
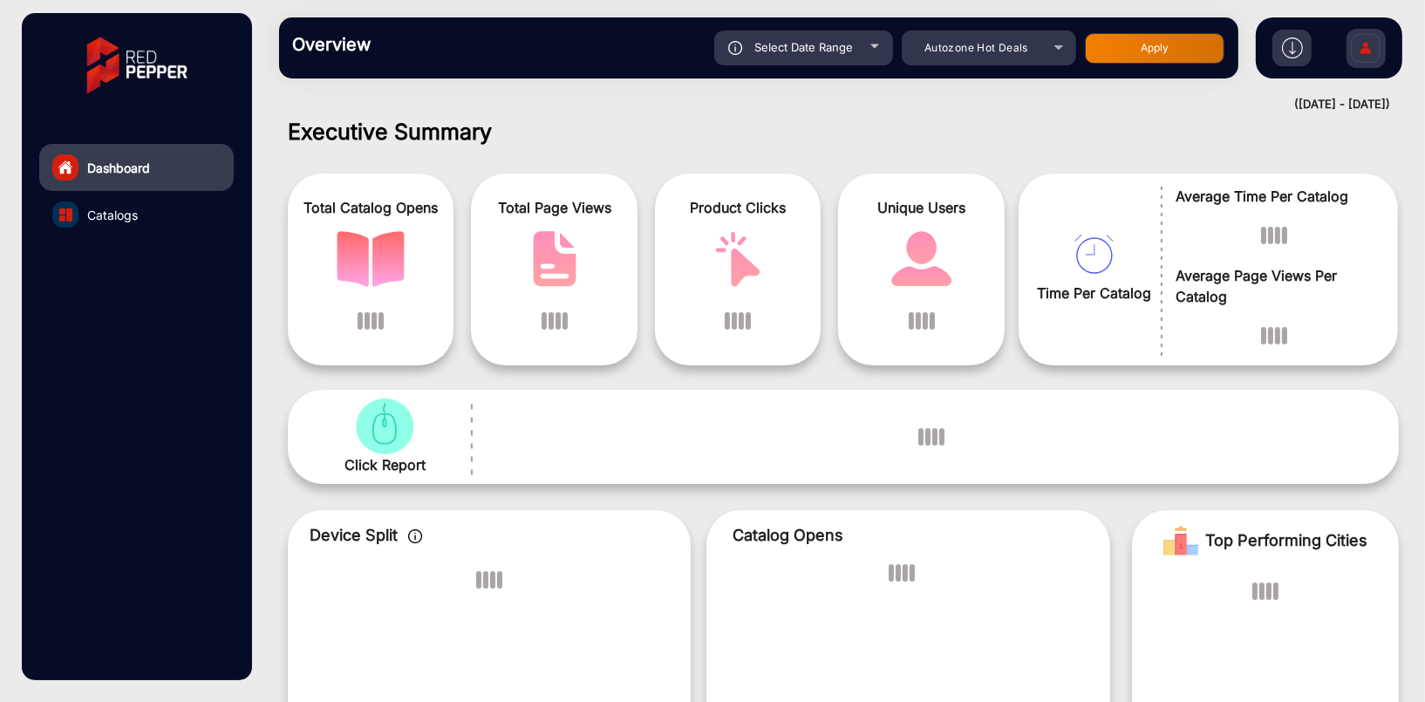
scroll to position [13, 0]
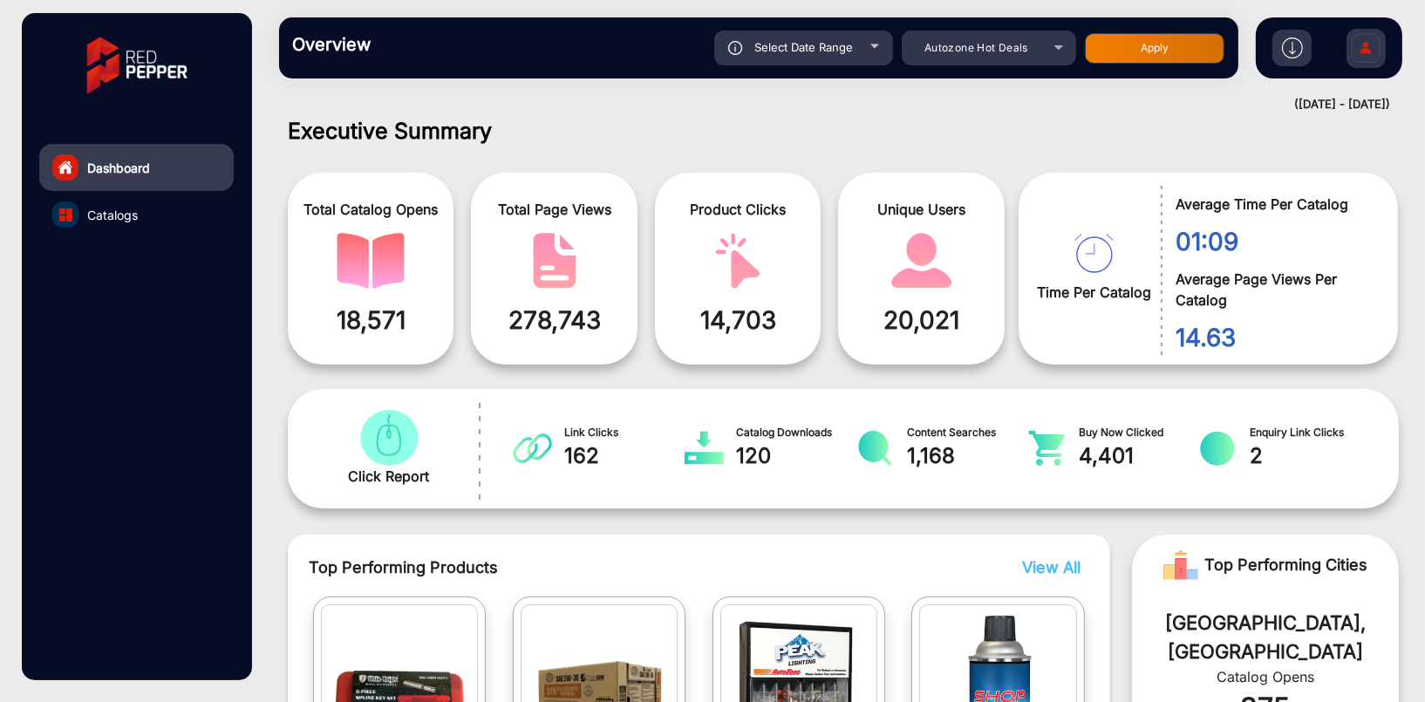
click at [806, 50] on span "Select Date Range" at bounding box center [803, 47] width 99 height 14
type input "8/3/2025"
type input "8/16/2025"
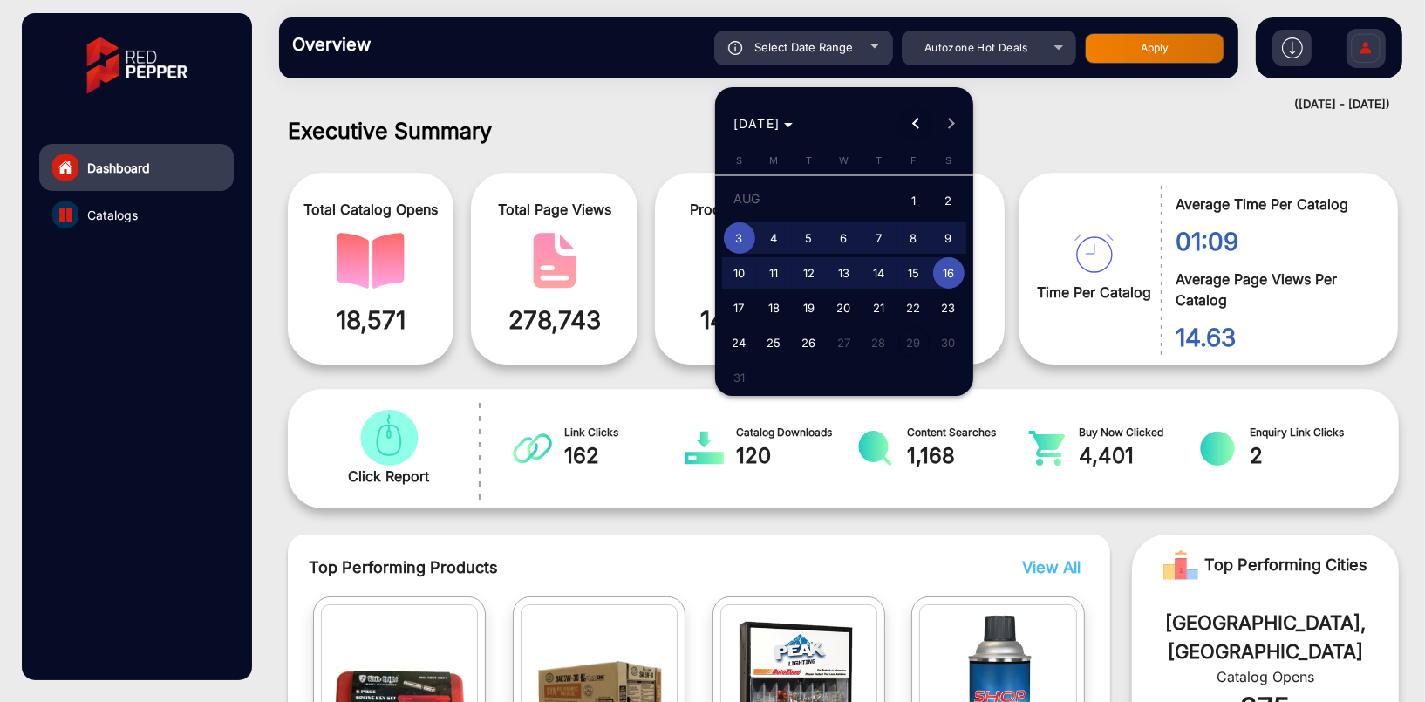
click at [916, 126] on button "Previous month" at bounding box center [915, 123] width 35 height 35
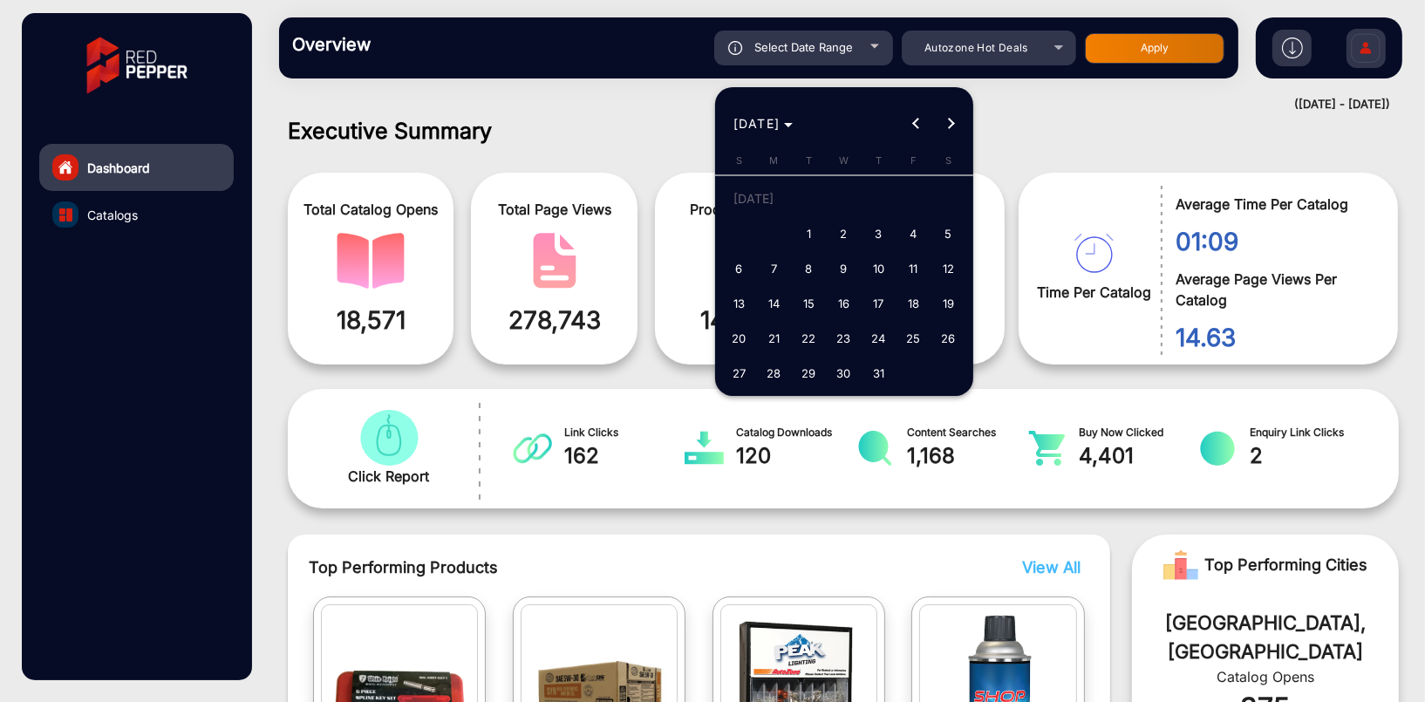
click at [810, 226] on span "1" at bounding box center [808, 233] width 31 height 31
type input "[DATE]"
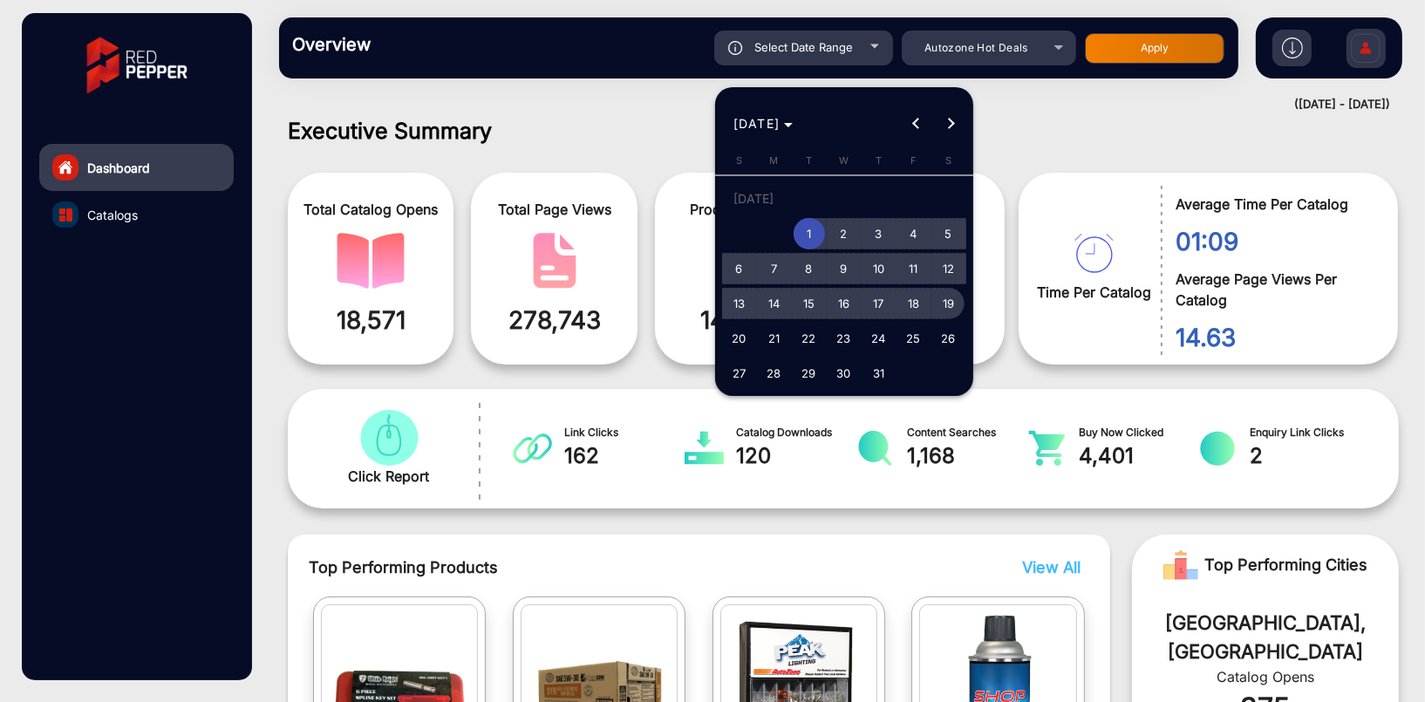
click at [948, 305] on span "19" at bounding box center [948, 303] width 31 height 31
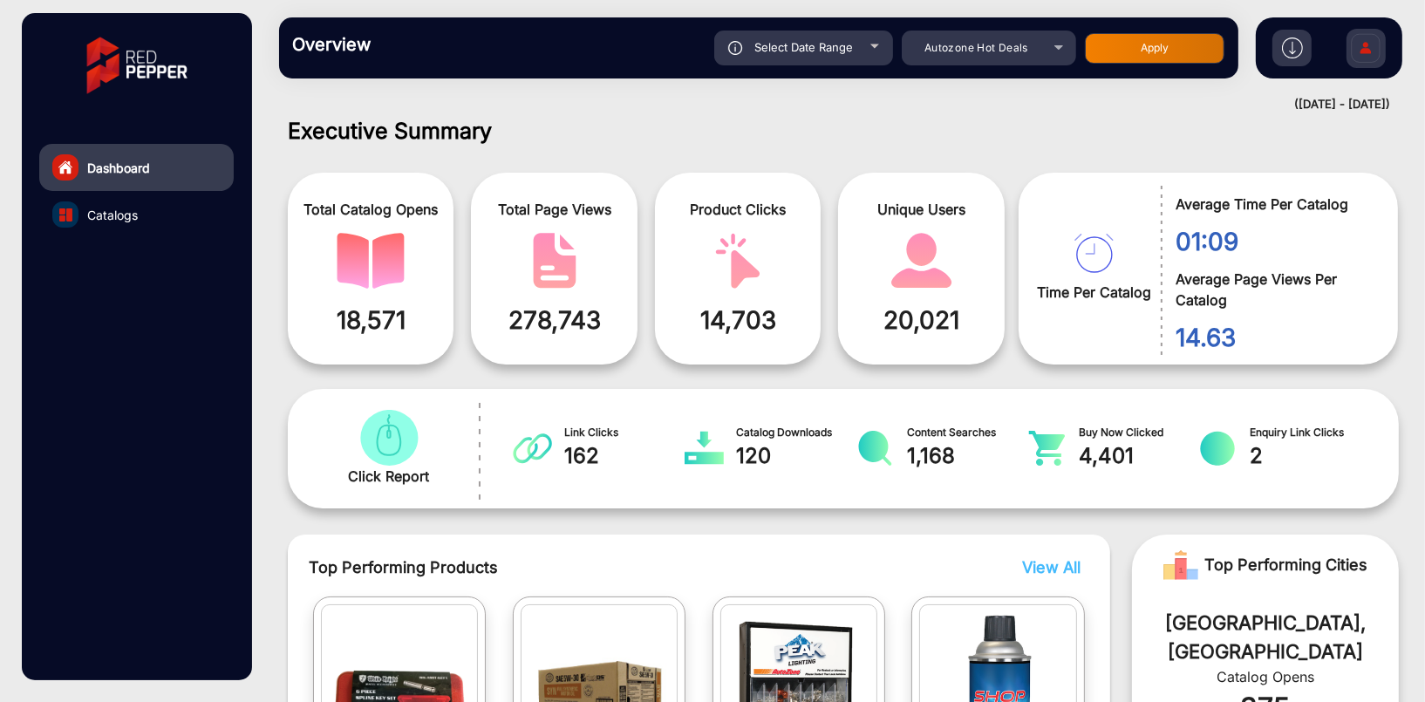
type input "7/19/2025"
click at [868, 40] on div "Select Date Range" at bounding box center [803, 48] width 179 height 35
type input "8/3/2025"
type input "8/16/2025"
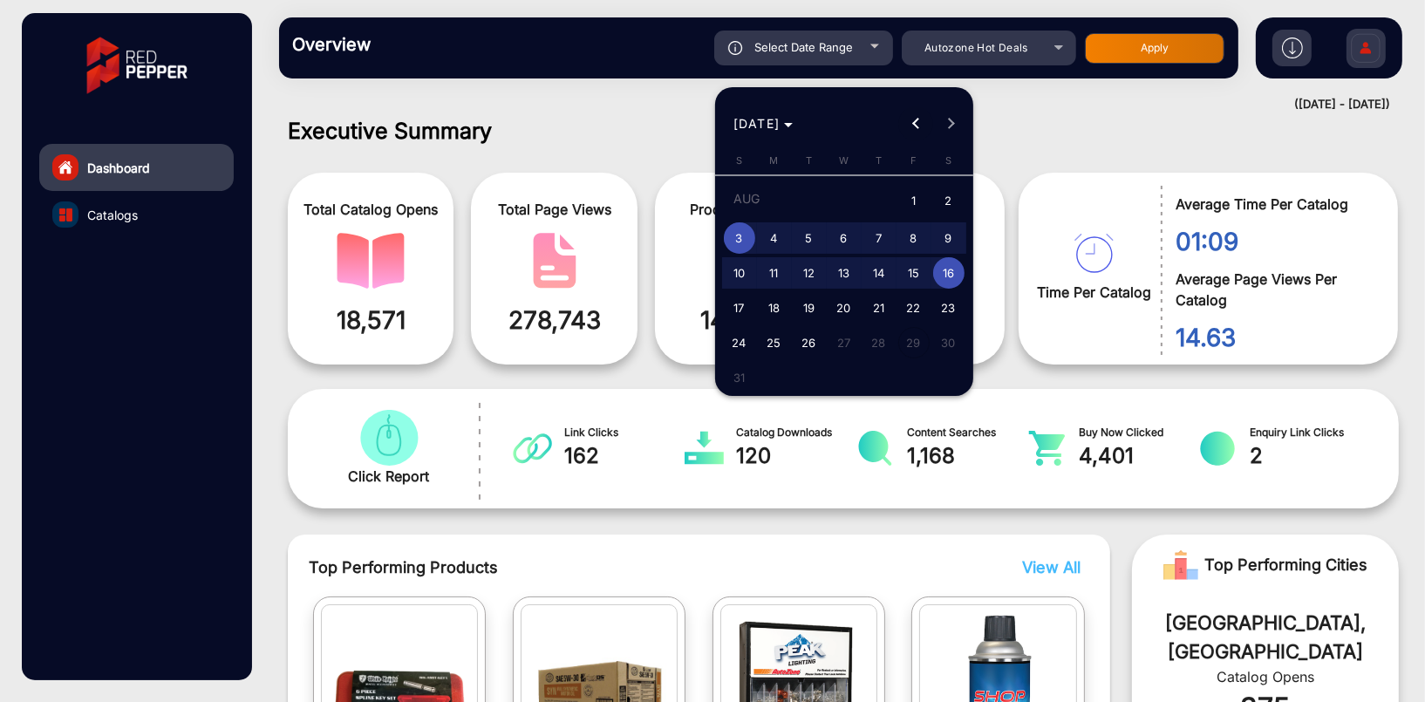
click at [906, 118] on span "Previous month" at bounding box center [915, 123] width 35 height 35
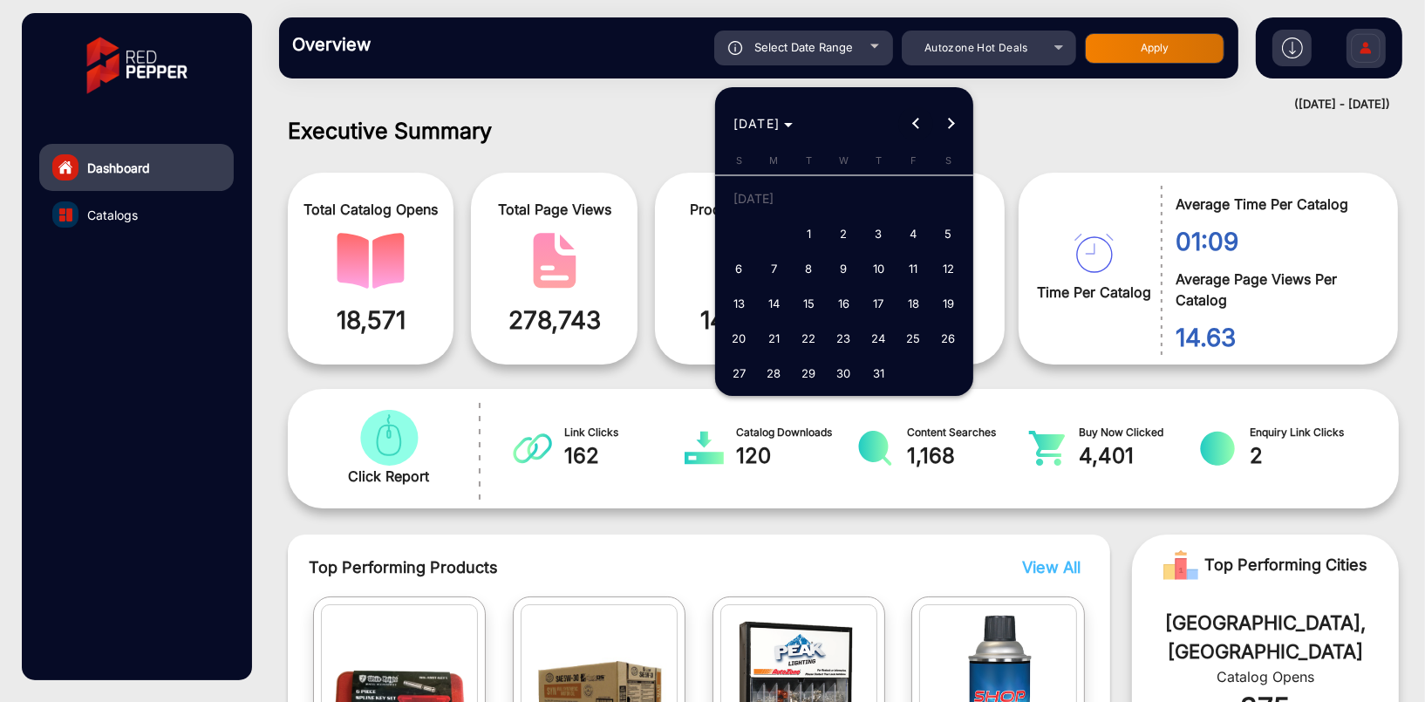
click at [915, 126] on button "Previous month" at bounding box center [915, 123] width 35 height 35
click at [732, 374] on span "29" at bounding box center [739, 372] width 31 height 31
type input "6/29/2025"
click at [951, 125] on button "Next month" at bounding box center [950, 123] width 35 height 35
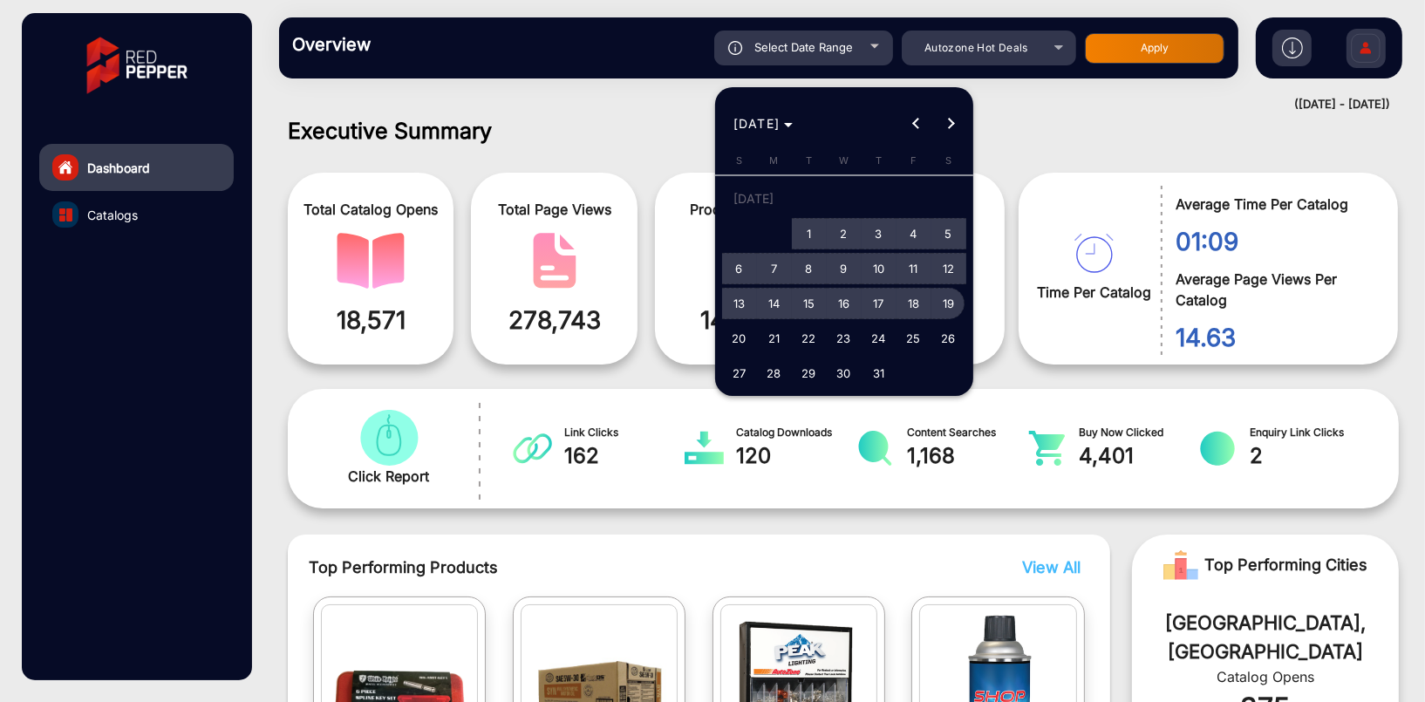
click at [954, 300] on span "19" at bounding box center [948, 303] width 31 height 31
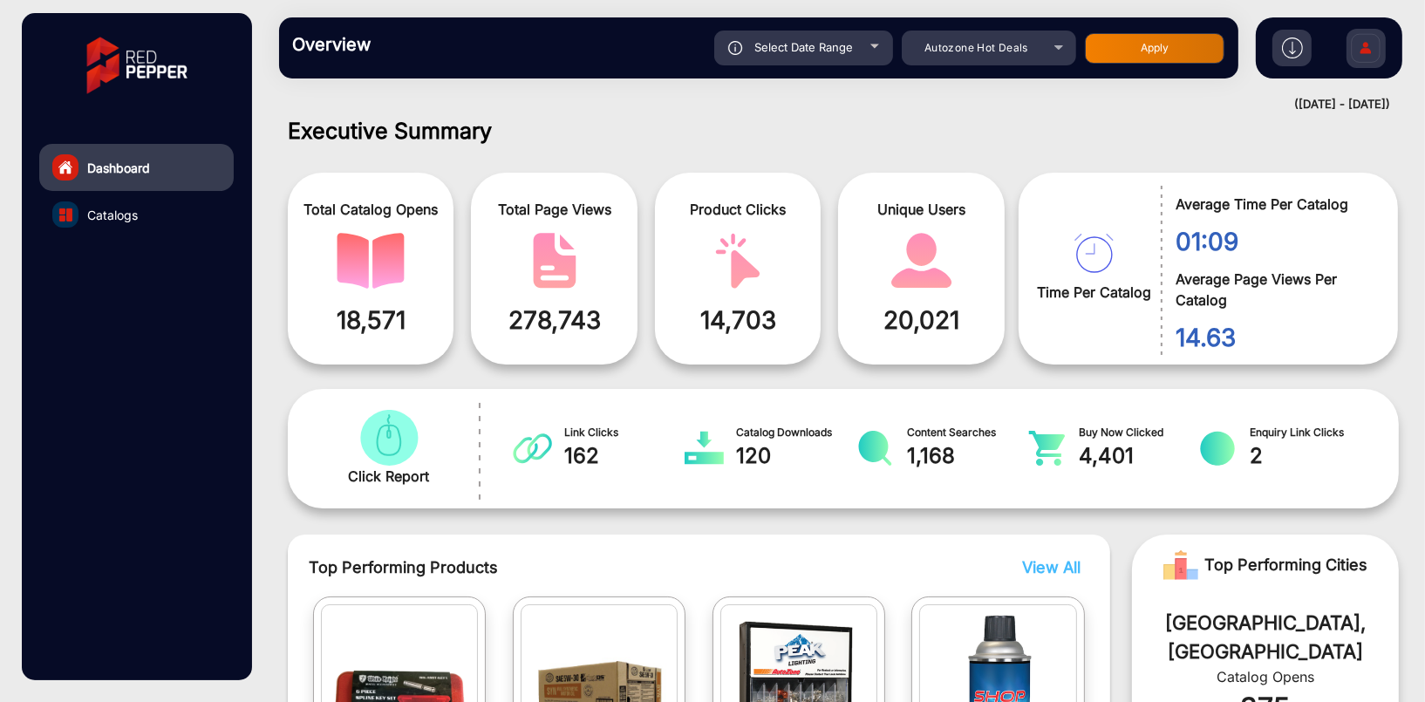
type input "7/19/2025"
click at [1184, 45] on button "Apply" at bounding box center [1154, 48] width 139 height 31
type input "6/29/2025"
type input "7/19/2025"
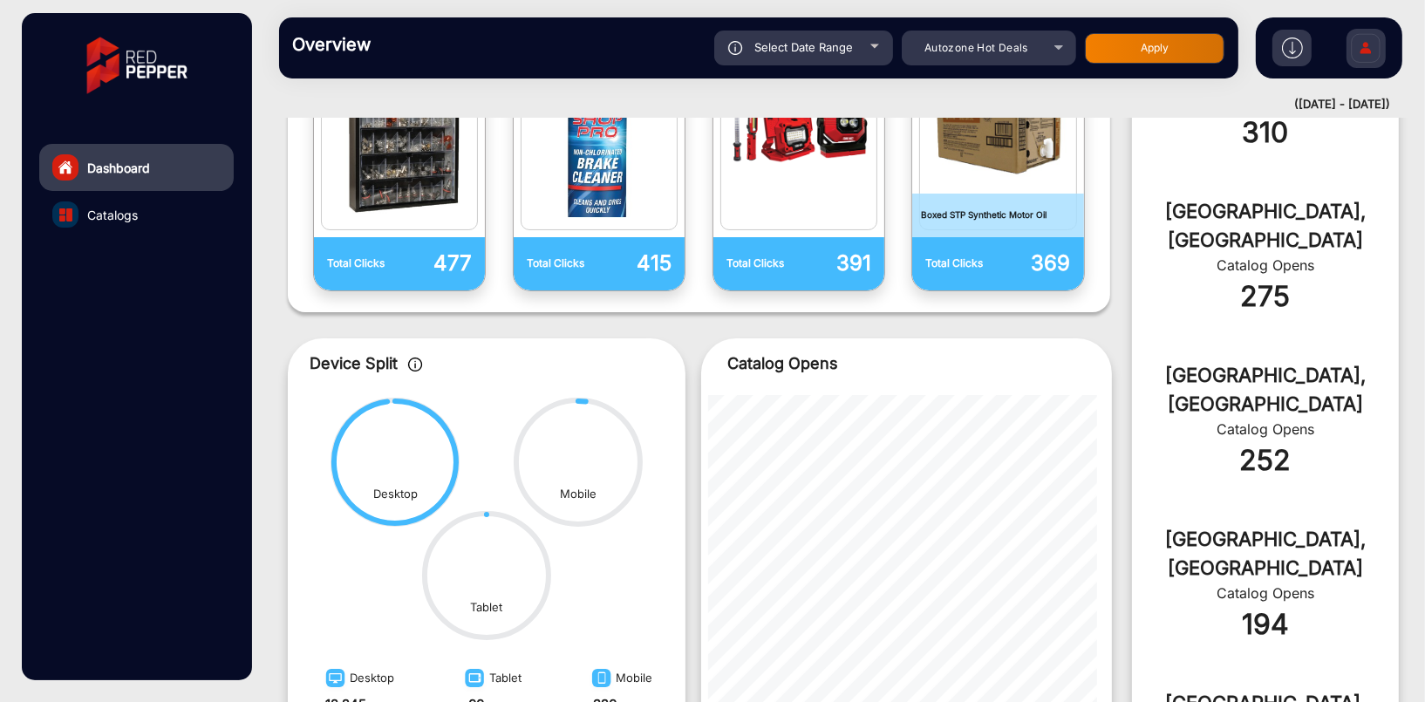
scroll to position [738, 0]
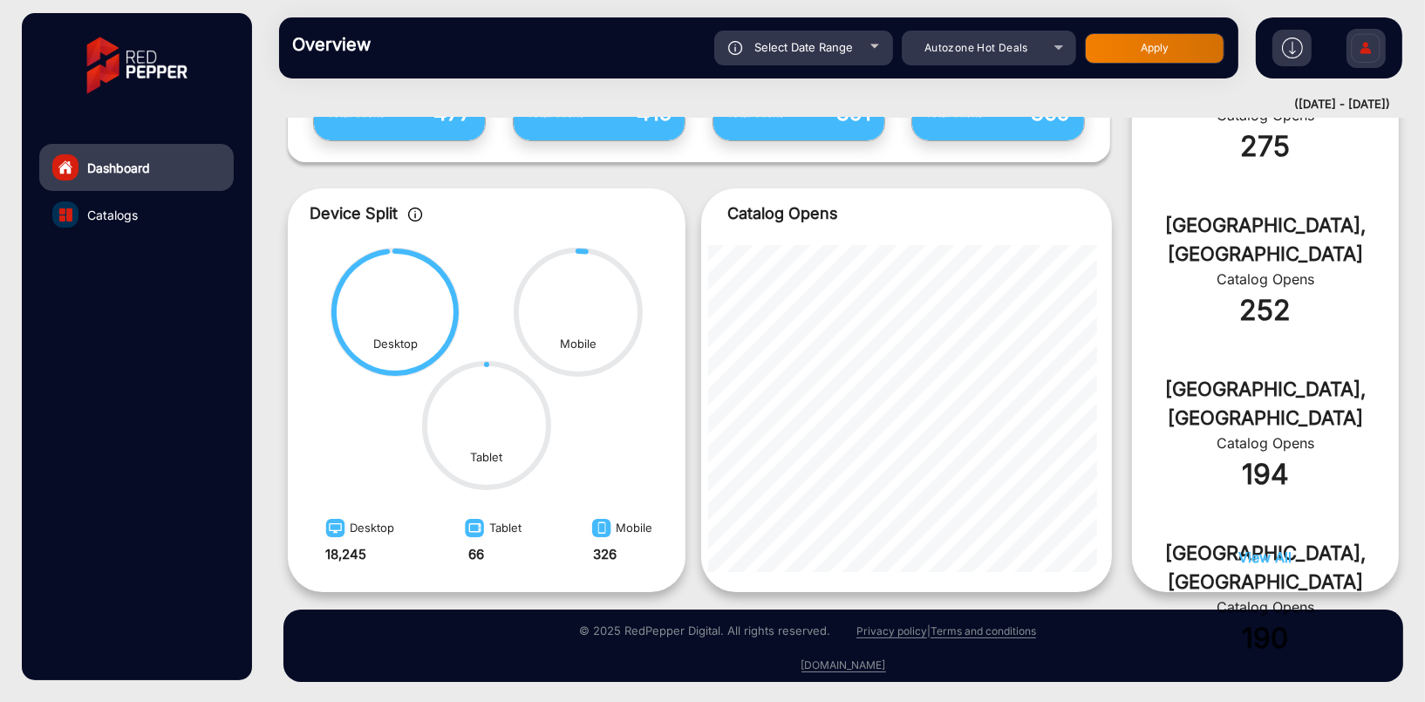
click at [852, 46] on span "Select Date Range" at bounding box center [803, 47] width 99 height 14
type input "6/29/2025"
type input "7/19/2025"
